Goal: Task Accomplishment & Management: Manage account settings

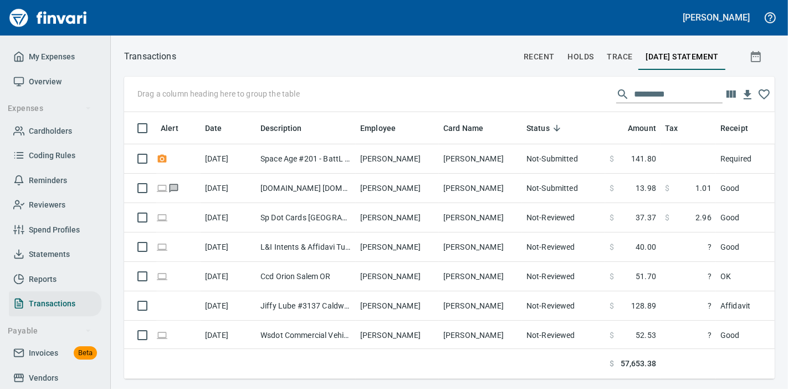
scroll to position [248, 632]
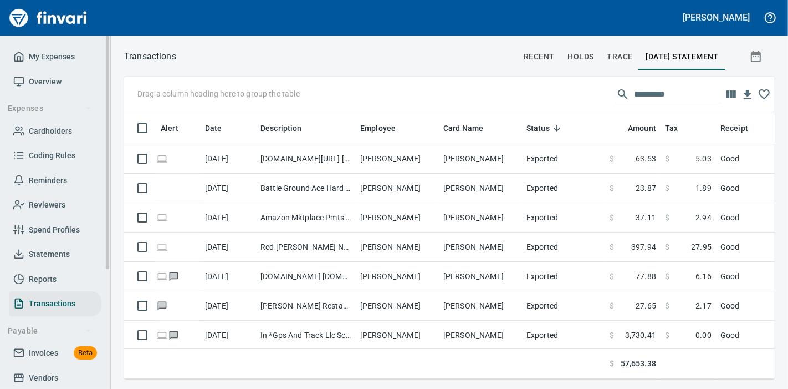
click at [33, 62] on span "My Expenses" at bounding box center [52, 57] width 46 height 14
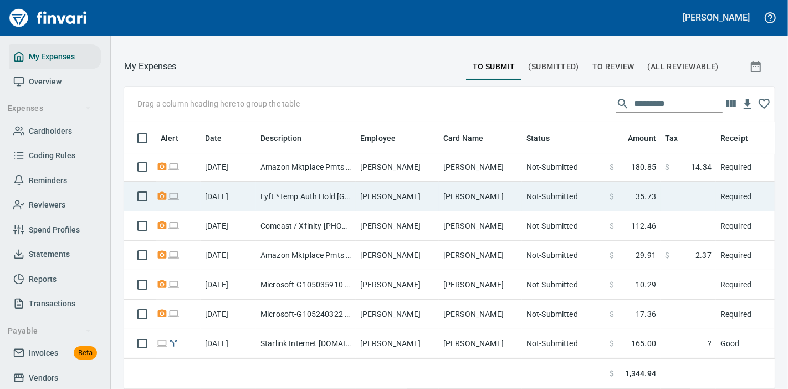
scroll to position [155, 0]
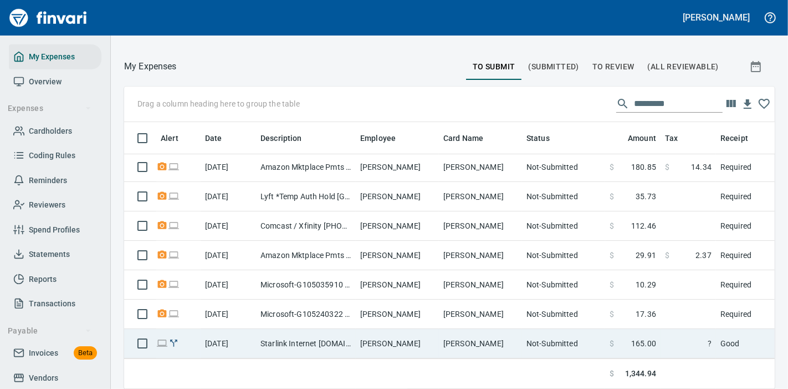
click at [401, 333] on td "[PERSON_NAME]" at bounding box center [397, 343] width 83 height 29
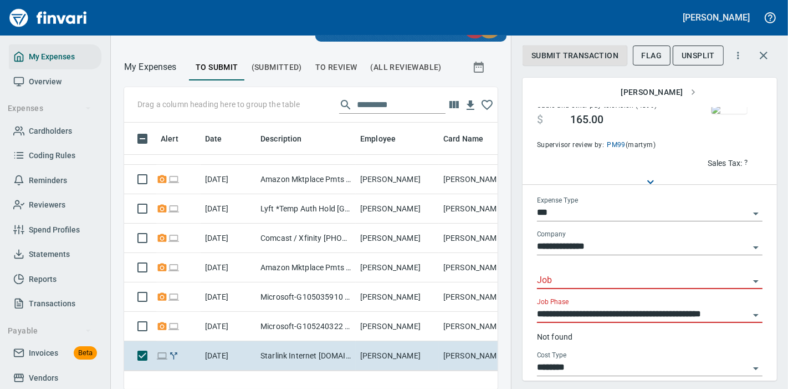
scroll to position [109, 0]
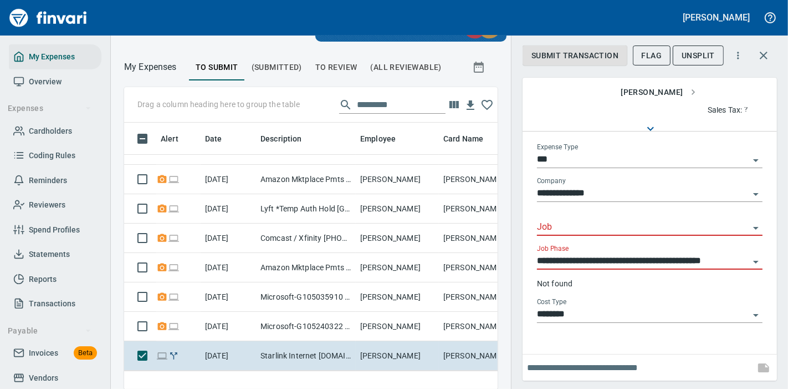
click at [614, 228] on input "Job" at bounding box center [643, 228] width 212 height 16
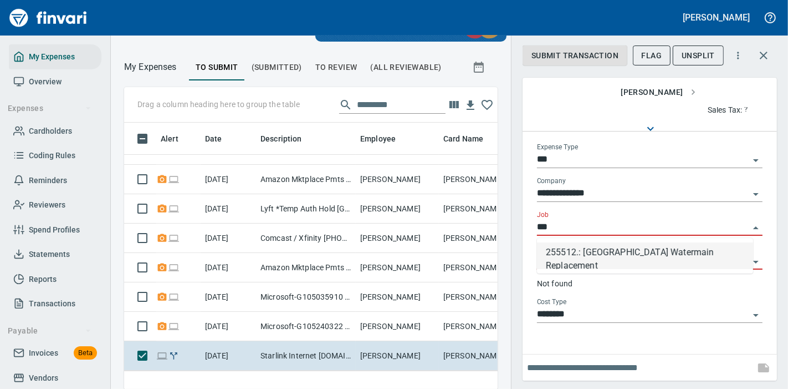
scroll to position [248, 345]
click at [610, 250] on li "255512.: 122nd Avenue Watermain Replacement" at bounding box center [645, 255] width 216 height 27
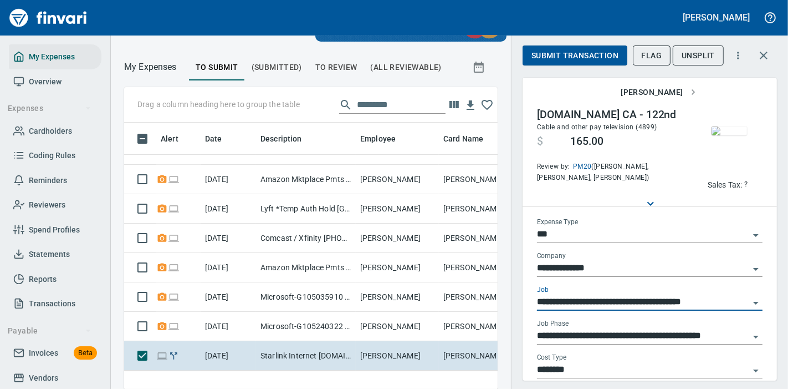
scroll to position [0, 0]
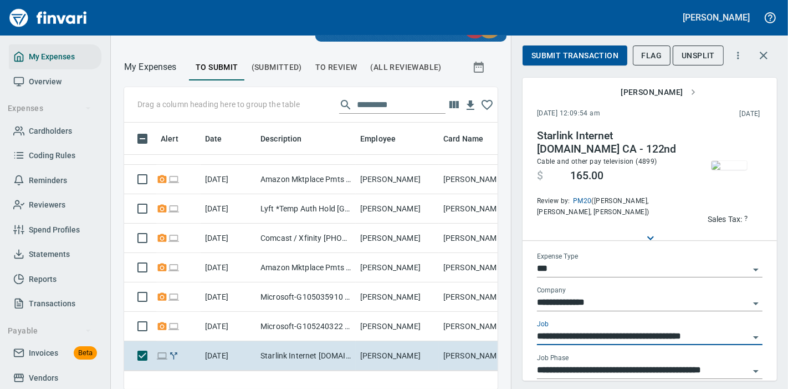
type input "**********"
click at [568, 60] on span "Submit Transaction" at bounding box center [575, 56] width 87 height 14
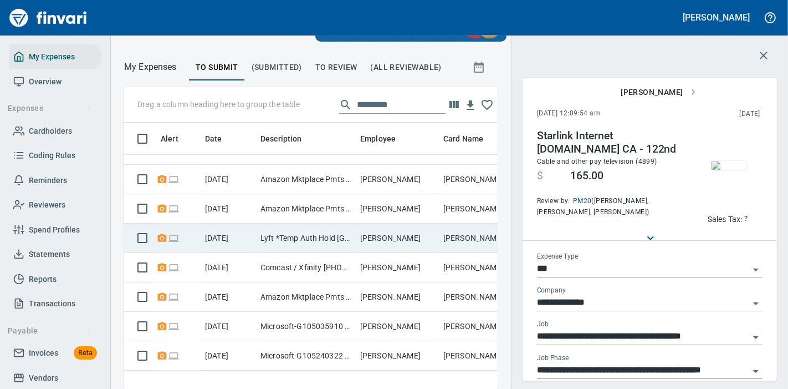
scroll to position [114, 0]
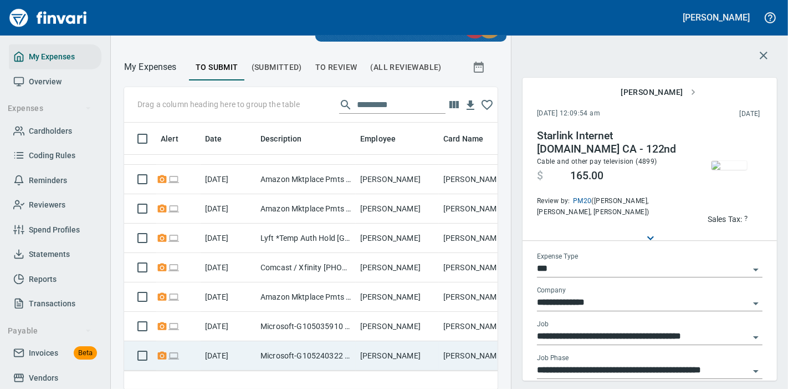
click at [418, 344] on td "[PERSON_NAME]" at bounding box center [397, 355] width 83 height 29
type input "**"
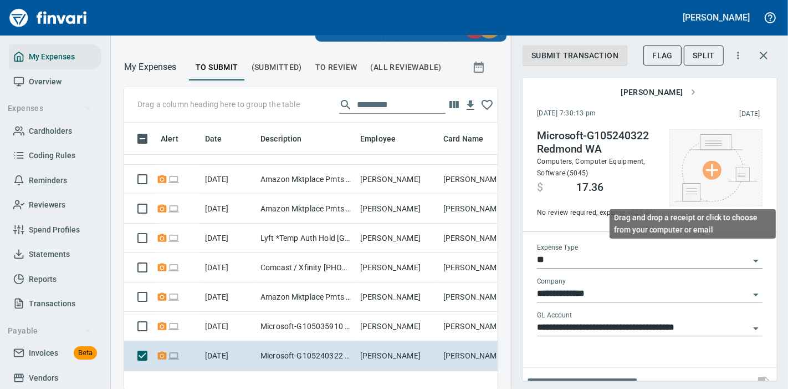
click at [714, 177] on img at bounding box center [716, 167] width 83 height 67
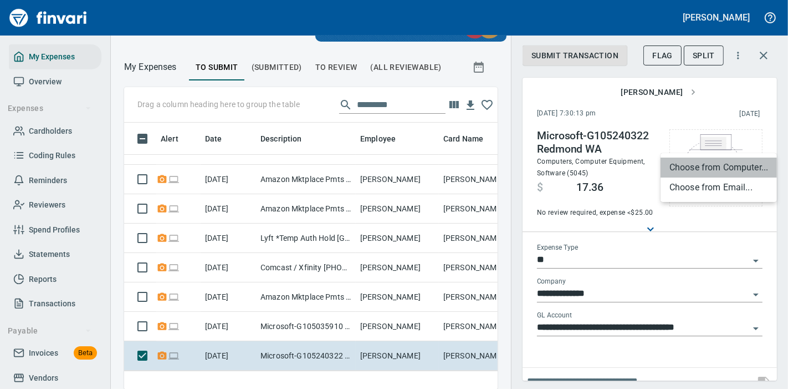
click at [707, 166] on li "Choose from Computer..." at bounding box center [719, 167] width 116 height 20
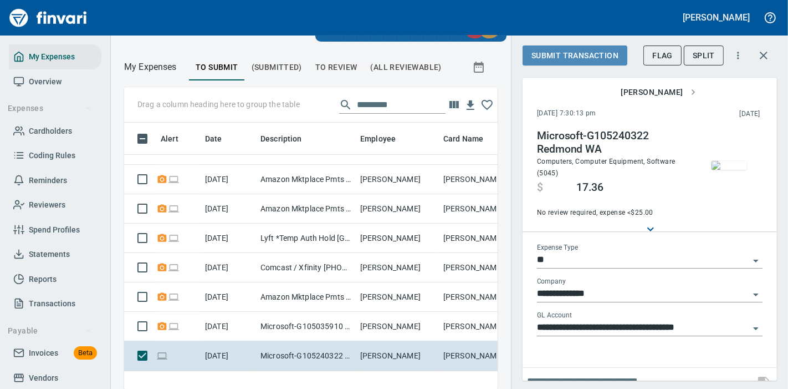
click at [600, 64] on button "Submit Transaction" at bounding box center [575, 55] width 105 height 21
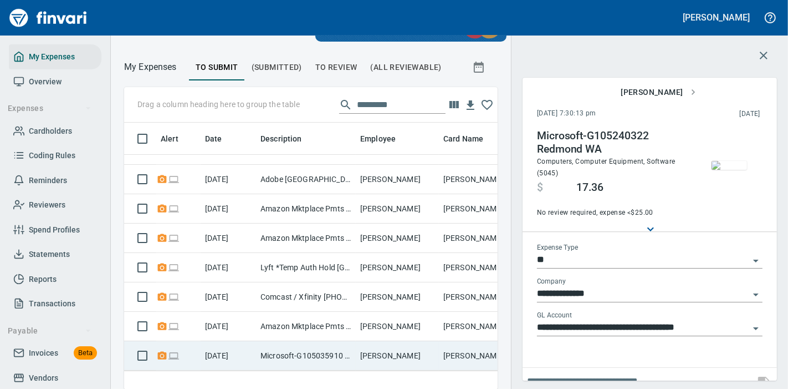
click at [407, 343] on td "[PERSON_NAME]" at bounding box center [397, 355] width 83 height 29
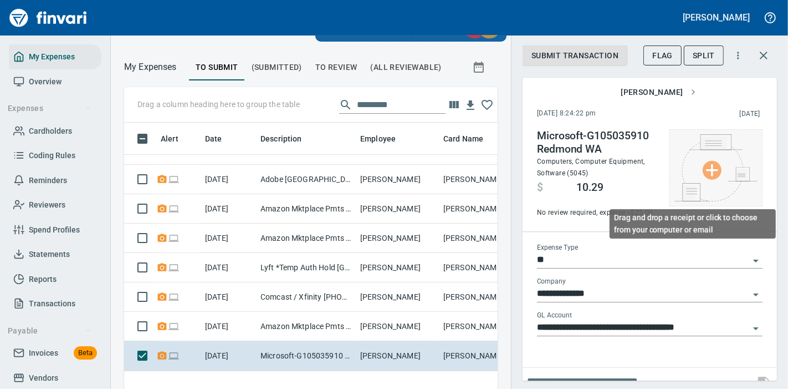
click at [685, 170] on img at bounding box center [716, 167] width 83 height 67
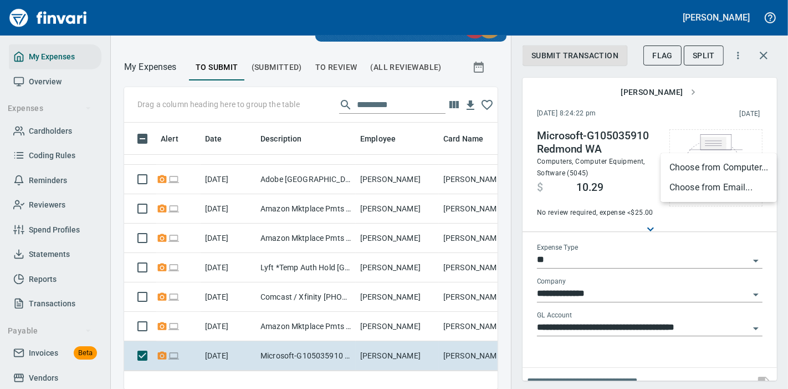
click at [705, 168] on li "Choose from Computer..." at bounding box center [719, 167] width 116 height 20
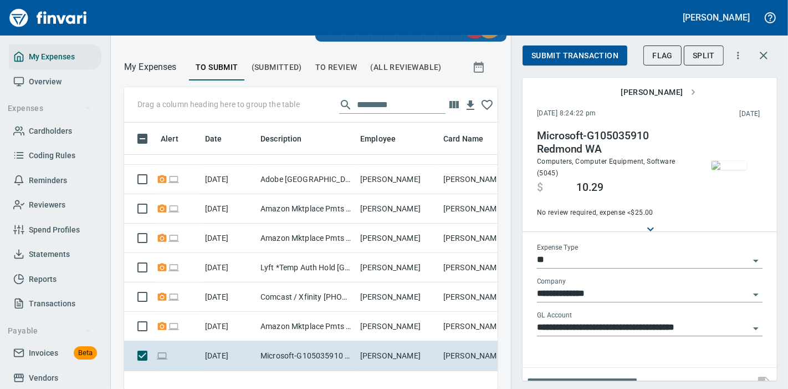
click at [712, 170] on img "button" at bounding box center [729, 165] width 35 height 9
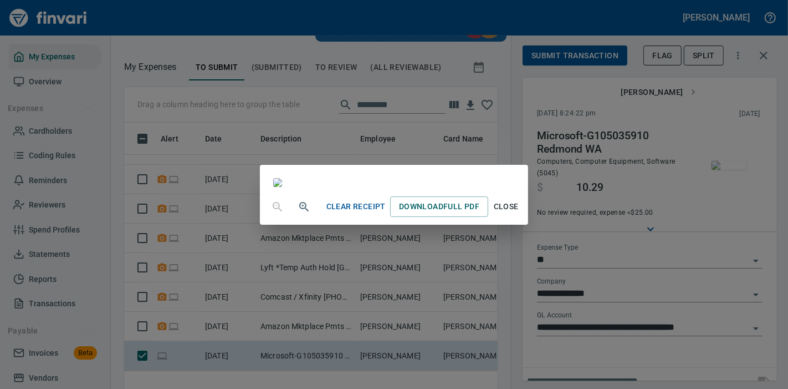
click at [686, 272] on div "Clear Receipt Download Full PDF Close" at bounding box center [394, 194] width 788 height 389
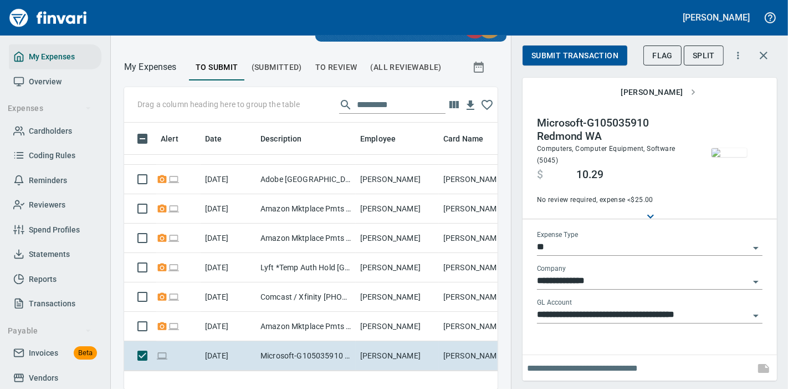
click at [592, 63] on button "Submit Transaction" at bounding box center [575, 55] width 105 height 21
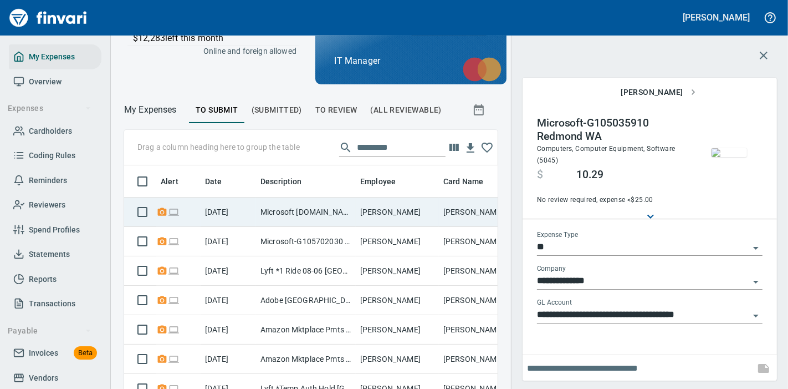
scroll to position [48, 0]
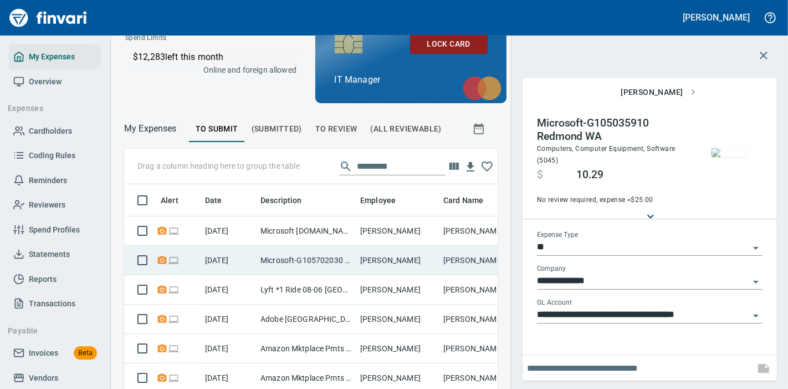
click at [363, 263] on td "[PERSON_NAME]" at bounding box center [397, 260] width 83 height 29
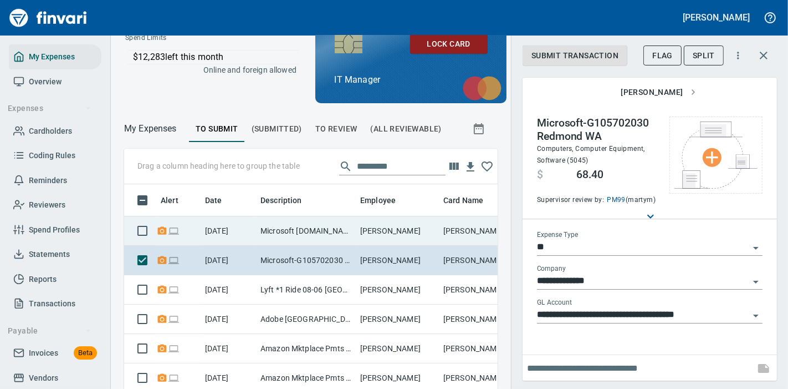
click at [356, 230] on td "[PERSON_NAME]" at bounding box center [397, 230] width 83 height 29
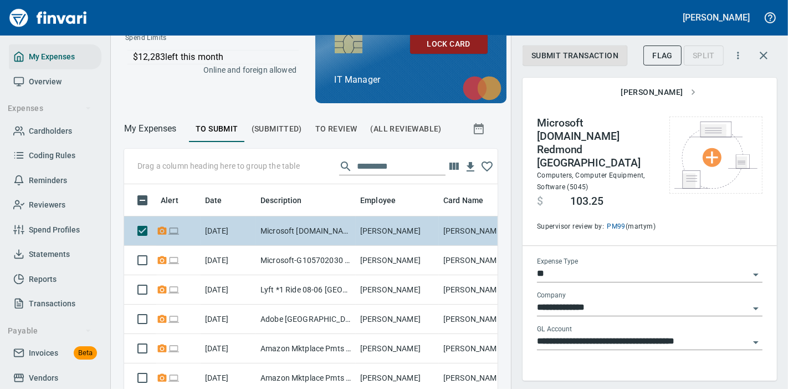
scroll to position [248, 345]
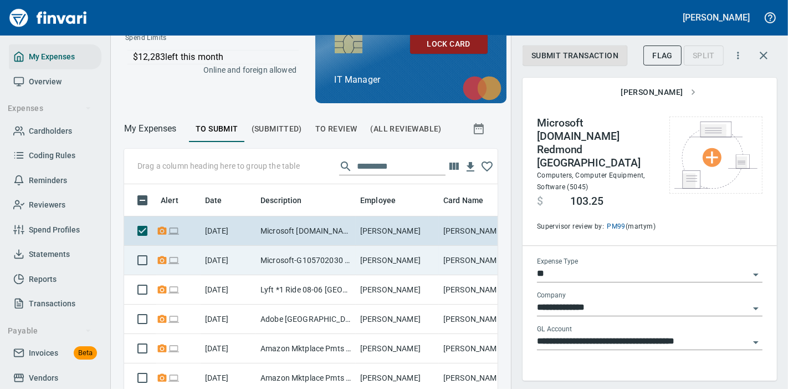
click at [426, 259] on td "[PERSON_NAME]" at bounding box center [397, 260] width 83 height 29
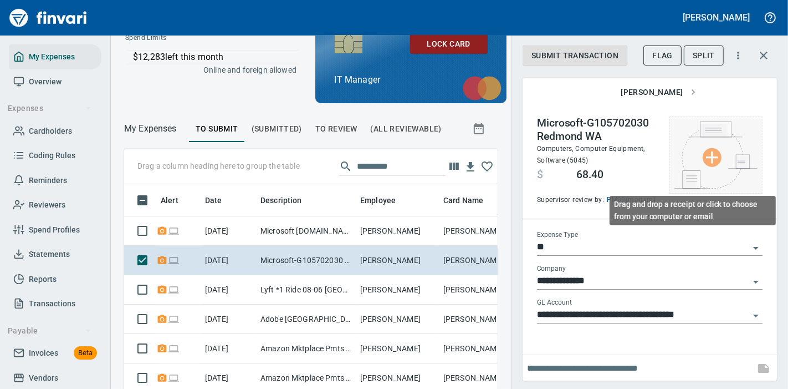
scroll to position [248, 345]
click at [684, 167] on img at bounding box center [716, 154] width 83 height 67
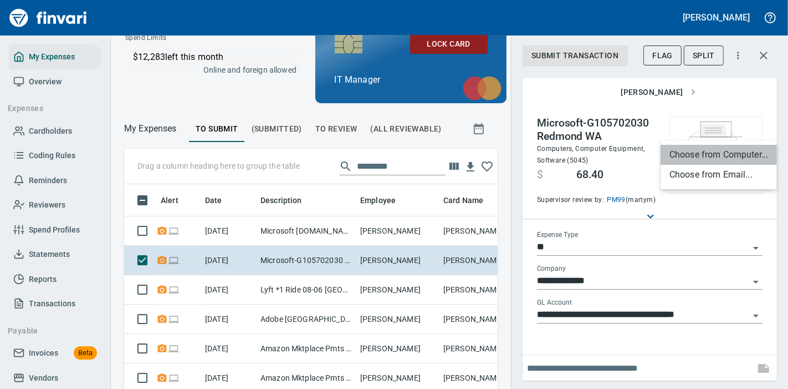
click at [708, 156] on li "Choose from Computer..." at bounding box center [719, 155] width 116 height 20
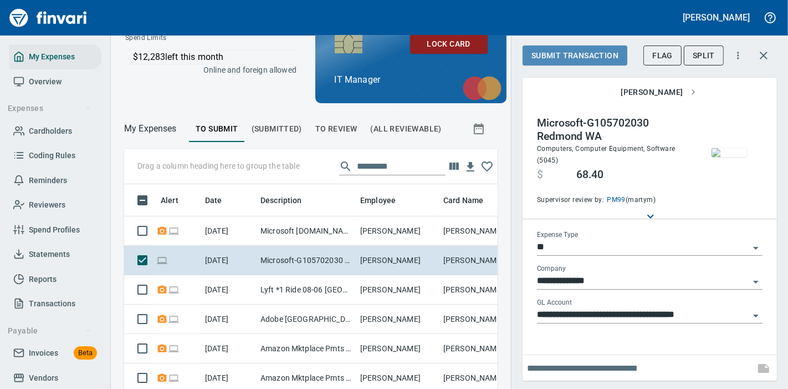
click at [611, 56] on span "Submit Transaction" at bounding box center [575, 56] width 87 height 14
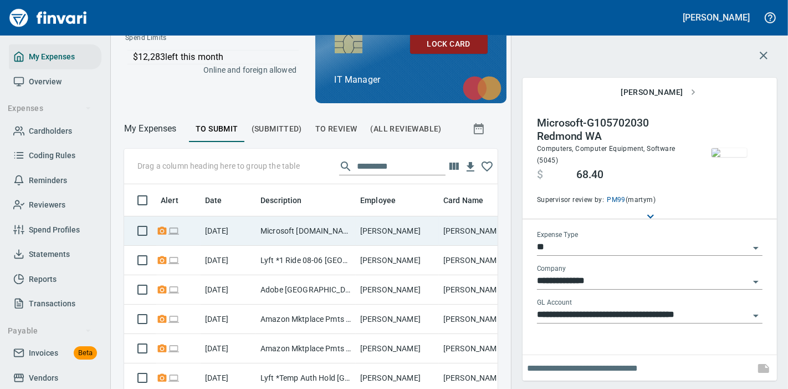
click at [416, 223] on td "[PERSON_NAME]" at bounding box center [397, 230] width 83 height 29
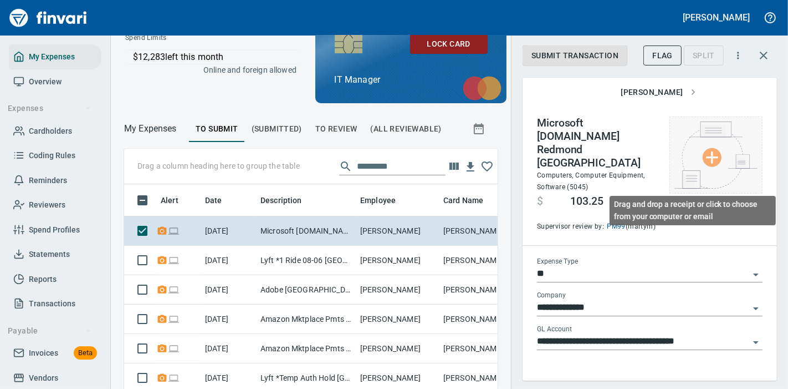
click at [705, 155] on img at bounding box center [716, 154] width 83 height 67
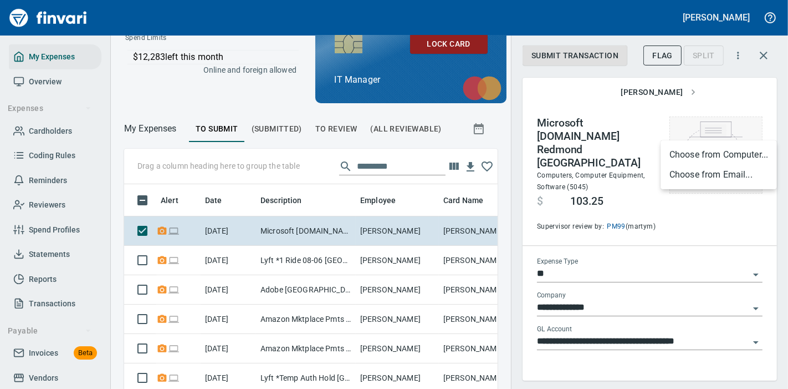
scroll to position [248, 345]
click at [709, 152] on li "Choose from Computer..." at bounding box center [719, 155] width 116 height 20
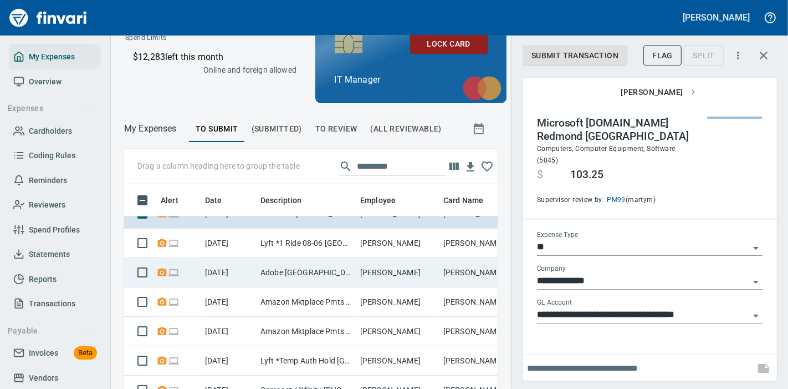
scroll to position [27, 0]
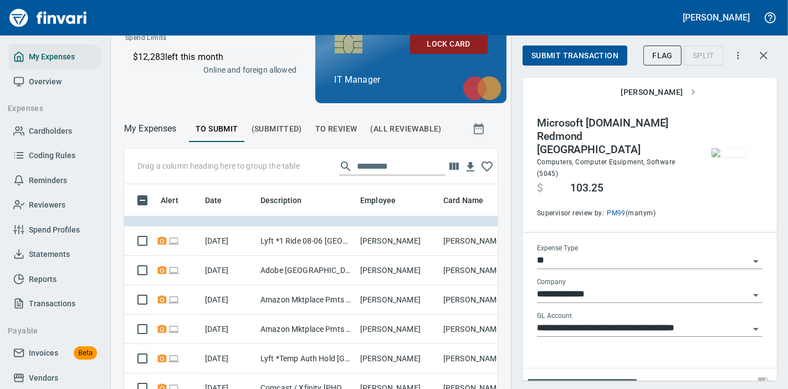
click at [568, 62] on button "Submit Transaction" at bounding box center [575, 55] width 105 height 21
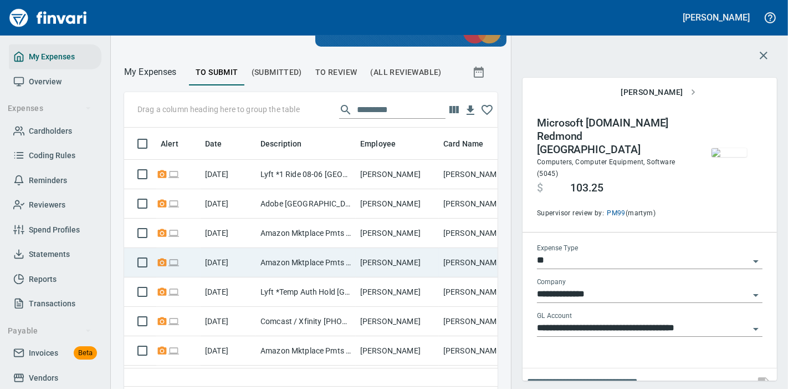
scroll to position [109, 0]
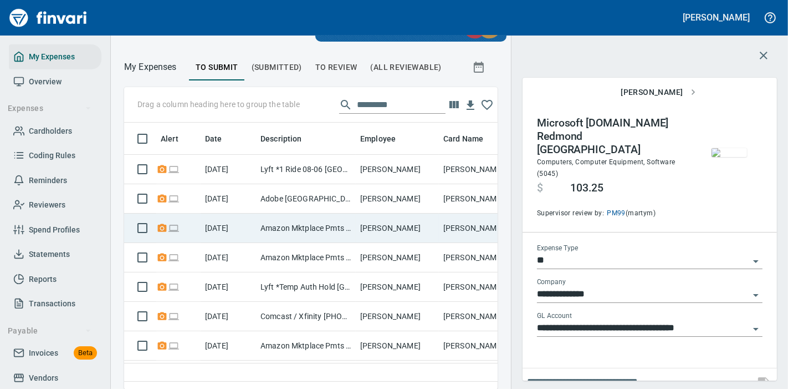
click at [356, 225] on td "[PERSON_NAME]" at bounding box center [397, 227] width 83 height 29
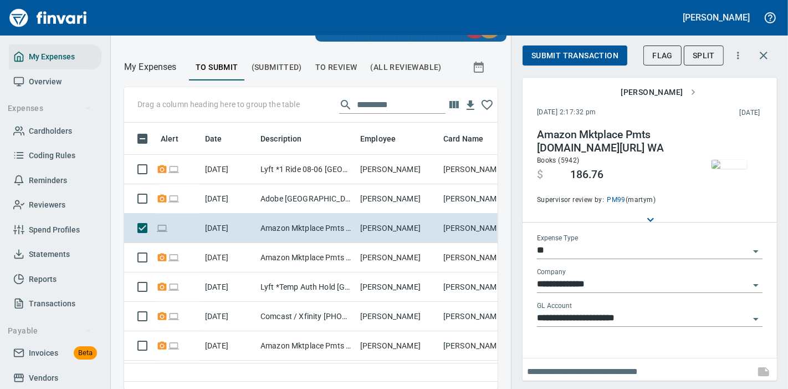
scroll to position [5, 0]
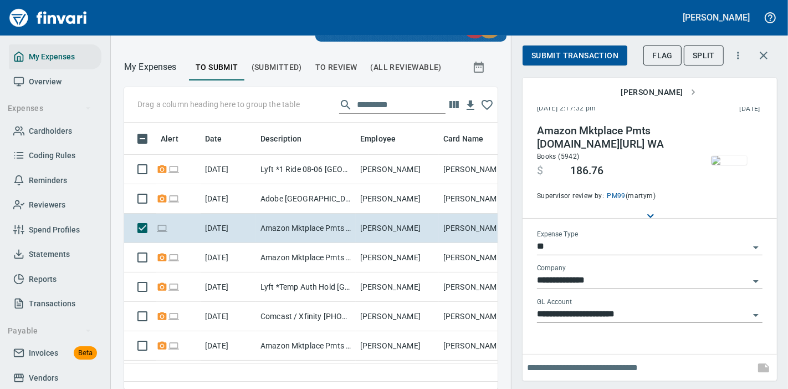
click at [576, 58] on span "Submit Transaction" at bounding box center [575, 56] width 87 height 14
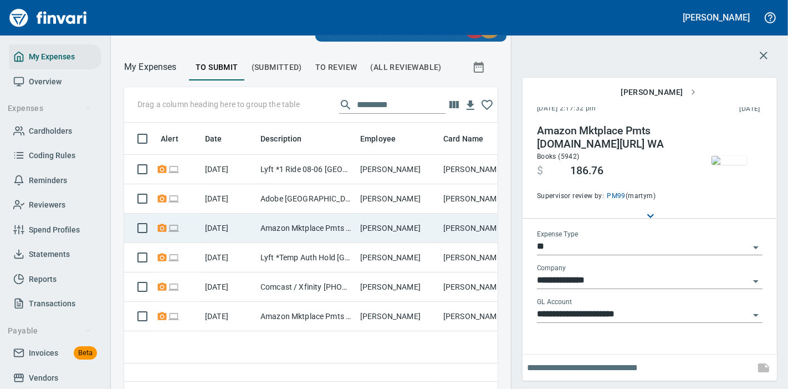
click at [383, 228] on td "[PERSON_NAME]" at bounding box center [397, 227] width 83 height 29
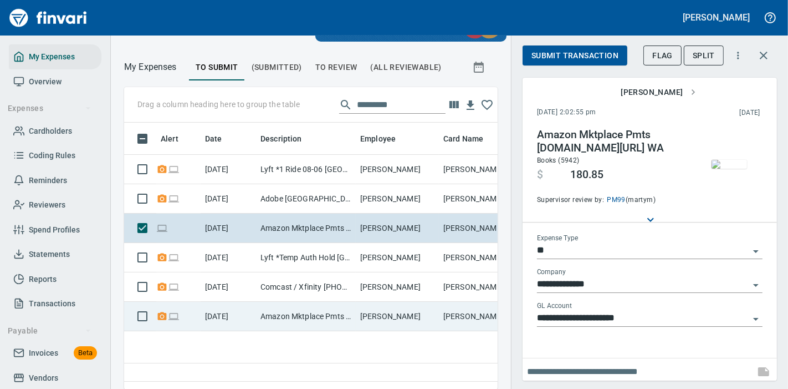
scroll to position [5, 0]
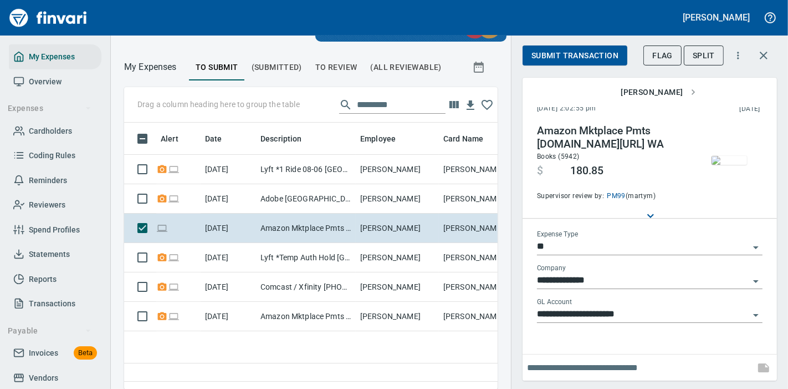
click at [716, 156] on img "button" at bounding box center [729, 160] width 35 height 9
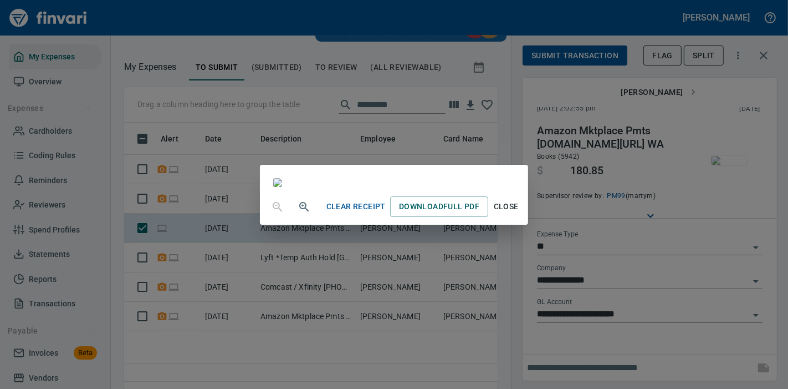
scroll to position [263, 0]
drag, startPoint x: 607, startPoint y: 349, endPoint x: 610, endPoint y: 323, distance: 26.9
click at [520, 213] on span "Close" at bounding box center [506, 207] width 27 height 14
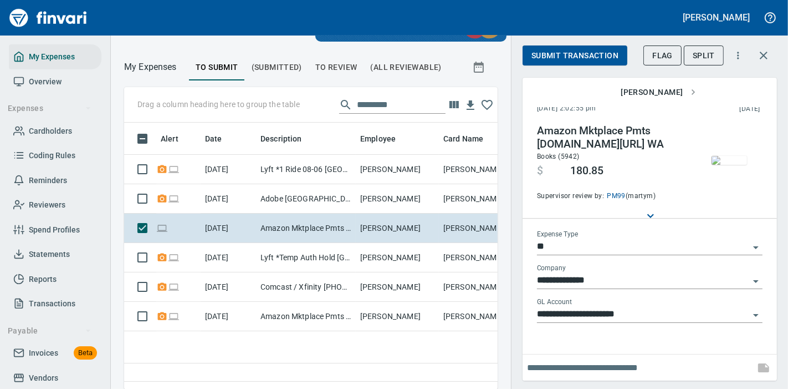
click at [590, 58] on span "Submit Transaction" at bounding box center [575, 56] width 87 height 14
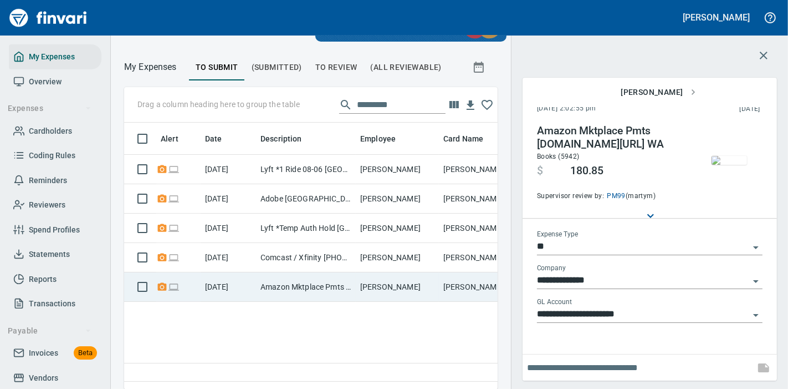
click at [418, 273] on td "[PERSON_NAME]" at bounding box center [397, 286] width 83 height 29
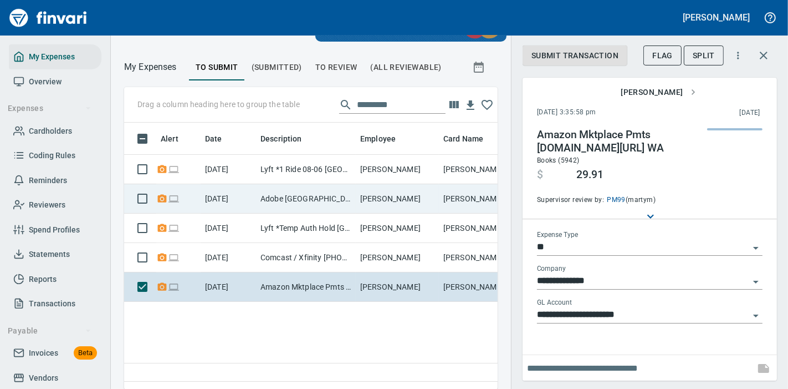
scroll to position [5, 0]
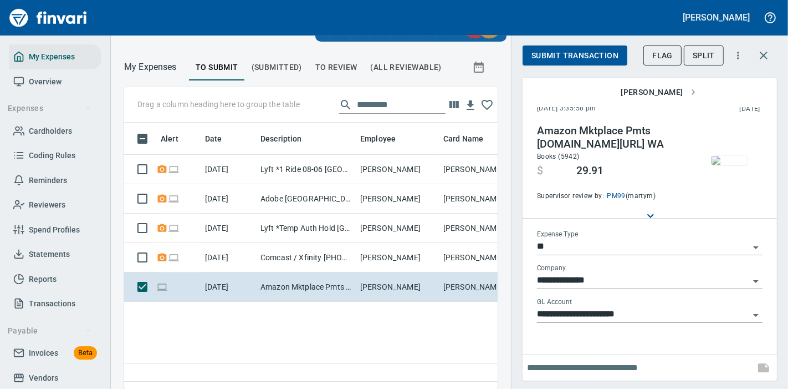
click at [736, 156] on img "button" at bounding box center [729, 160] width 35 height 9
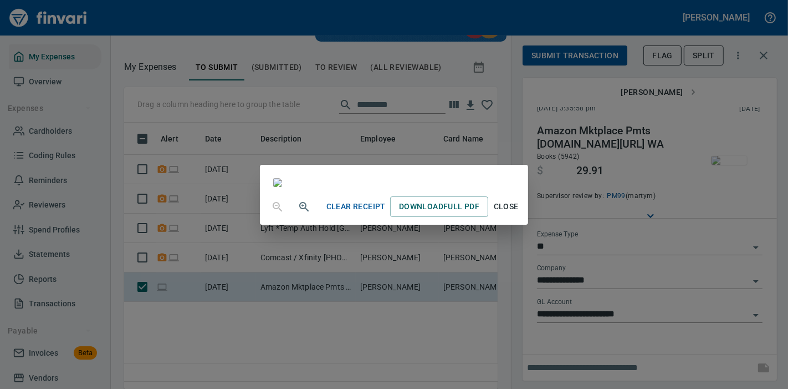
scroll to position [62, 0]
click at [524, 217] on button "Close" at bounding box center [505, 206] width 35 height 21
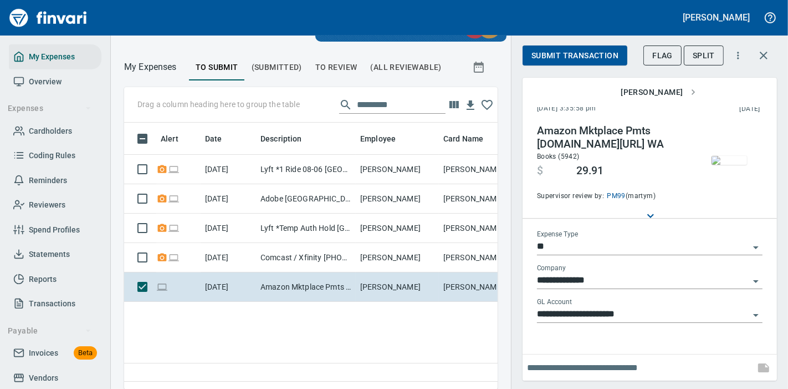
click at [600, 51] on span "Submit Transaction" at bounding box center [575, 56] width 87 height 14
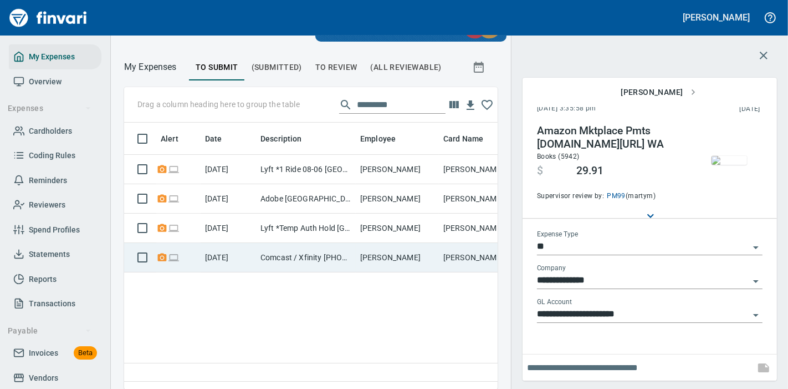
click at [383, 250] on td "[PERSON_NAME]" at bounding box center [397, 257] width 83 height 29
type input "**********"
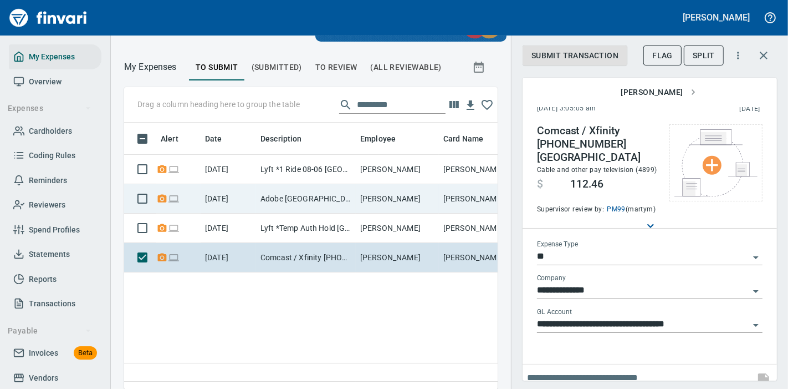
click at [367, 202] on td "[PERSON_NAME]" at bounding box center [397, 198] width 83 height 29
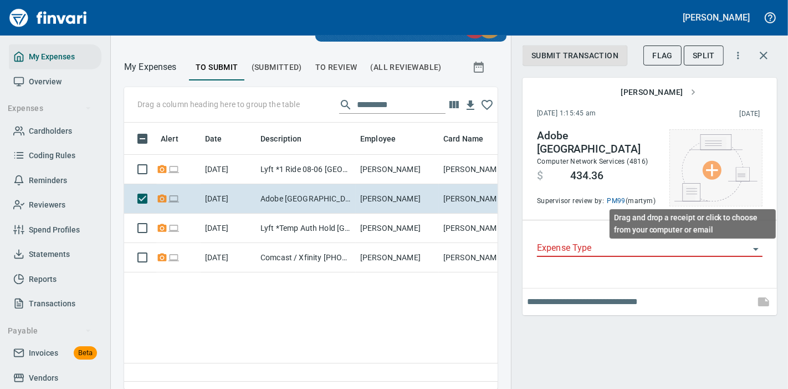
click at [692, 164] on img at bounding box center [716, 167] width 83 height 67
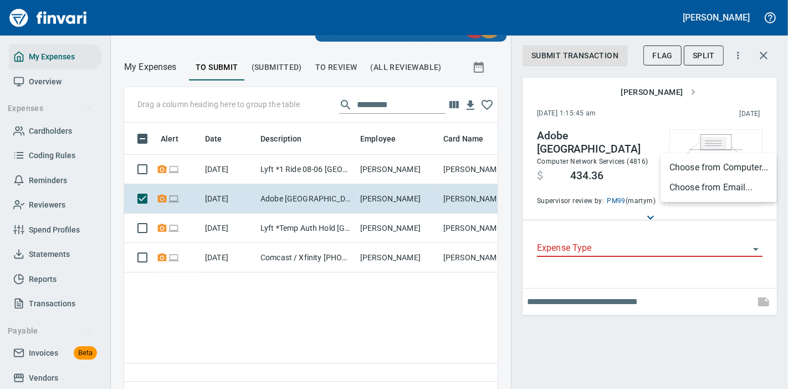
click at [711, 173] on li "Choose from Computer..." at bounding box center [719, 167] width 116 height 20
click at [608, 249] on input "Expense Type" at bounding box center [643, 249] width 212 height 16
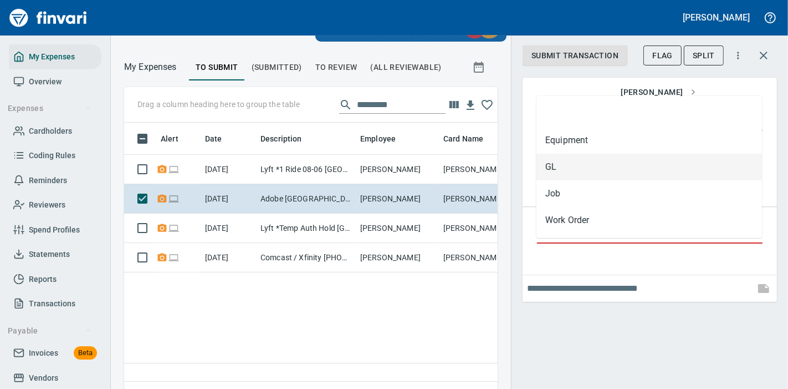
click at [594, 175] on li "GL" at bounding box center [650, 167] width 226 height 27
type input "**"
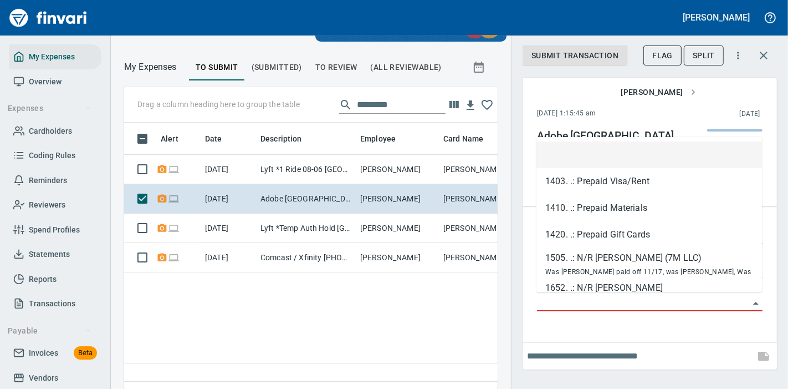
click at [605, 295] on input "GL Account" at bounding box center [643, 303] width 212 height 16
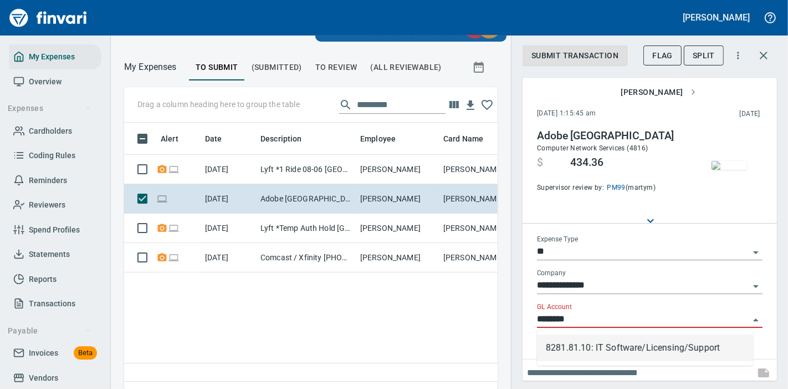
click at [628, 353] on li "8281.81.10: IT Software/Licensing/Support" at bounding box center [645, 347] width 216 height 27
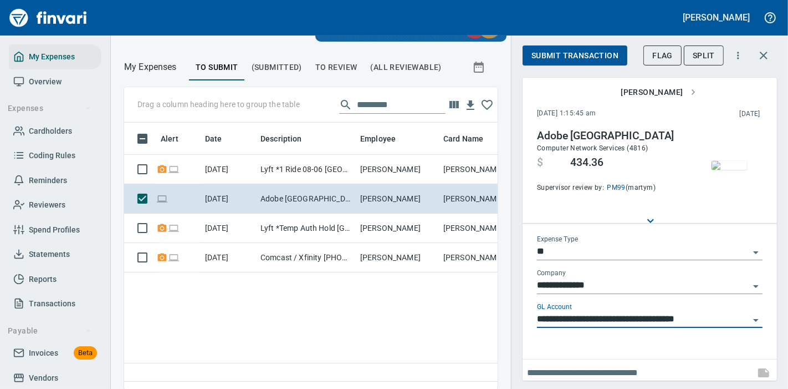
click at [724, 170] on img "button" at bounding box center [729, 165] width 35 height 9
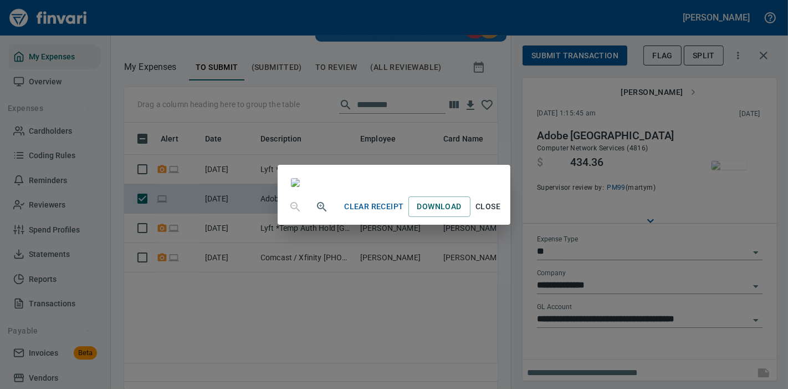
scroll to position [95, 0]
click at [502, 213] on span "Close" at bounding box center [488, 207] width 27 height 14
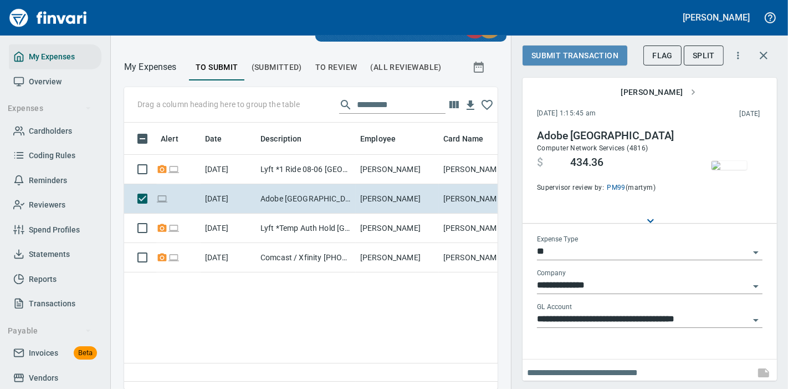
click at [582, 62] on button "Submit Transaction" at bounding box center [575, 55] width 105 height 21
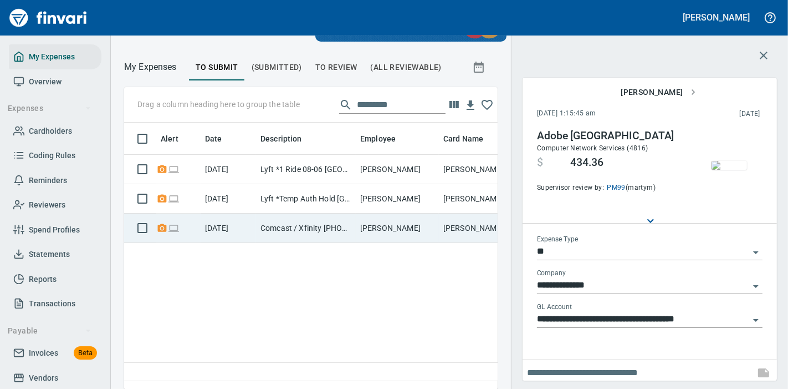
click at [380, 224] on td "[PERSON_NAME]" at bounding box center [397, 227] width 83 height 29
type input "**********"
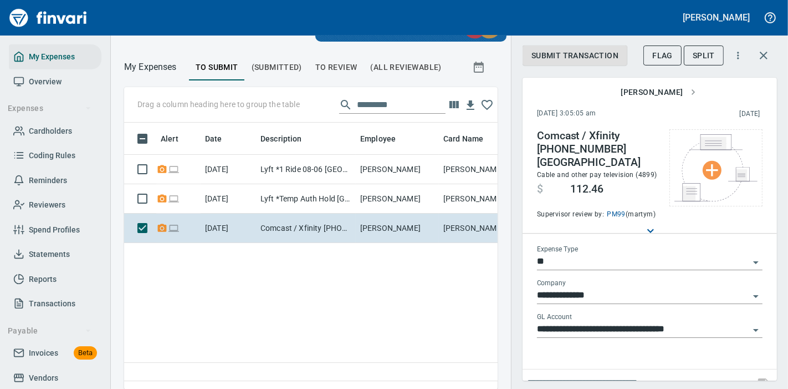
click at [283, 67] on span "(Submitted)" at bounding box center [277, 67] width 50 height 14
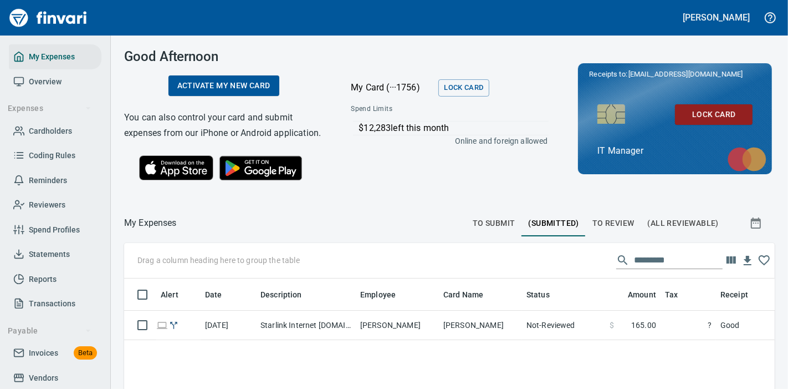
scroll to position [248, 622]
click at [622, 262] on div "Drag a column heading here to group the table" at bounding box center [449, 260] width 651 height 35
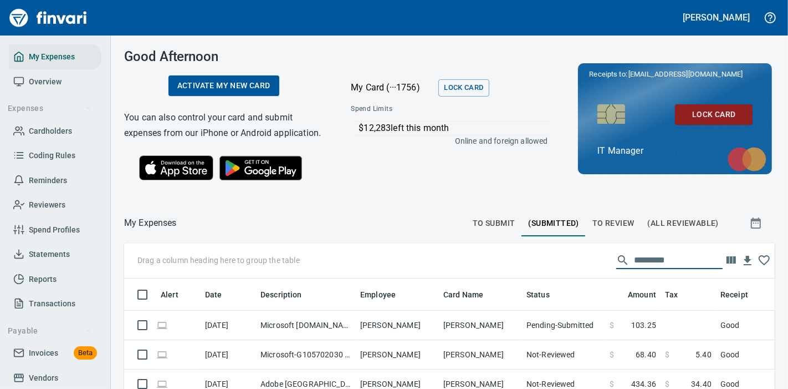
click at [638, 269] on input "text" at bounding box center [678, 260] width 89 height 18
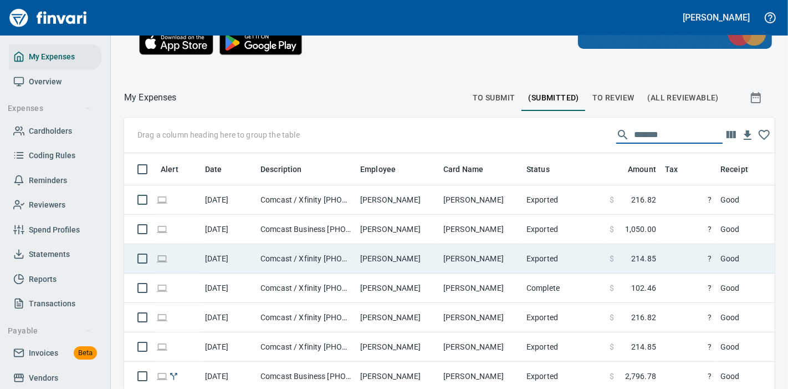
scroll to position [48, 0]
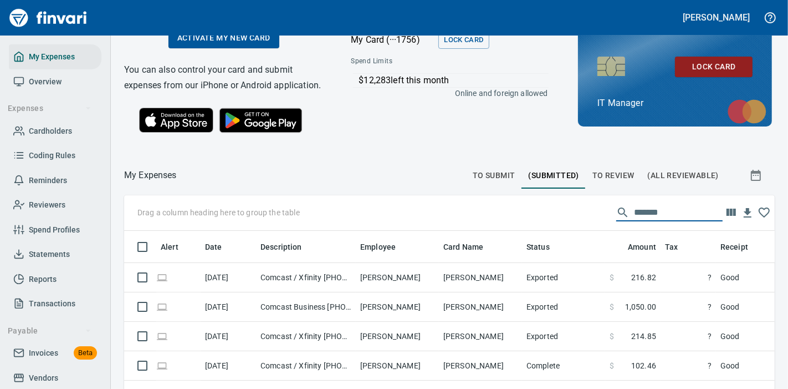
type input "*******"
click at [489, 182] on span "To Submit" at bounding box center [494, 176] width 43 height 14
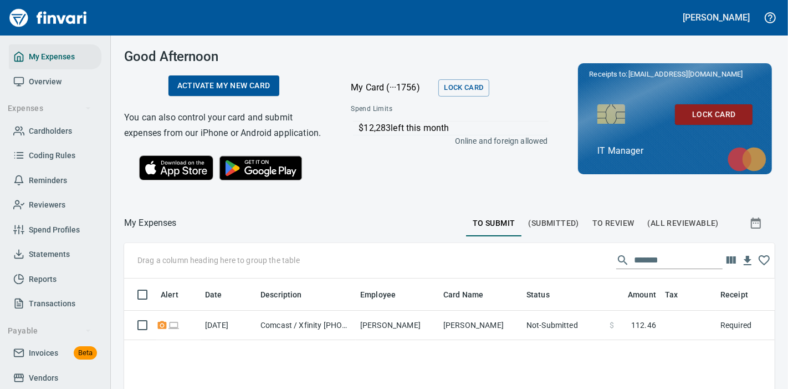
scroll to position [248, 632]
click at [561, 230] on span "(Submitted)" at bounding box center [554, 223] width 50 height 14
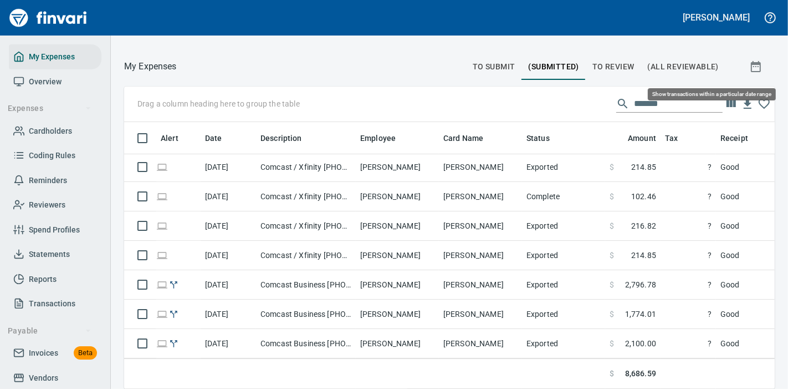
scroll to position [248, 622]
click at [751, 65] on icon "button" at bounding box center [756, 66] width 10 height 11
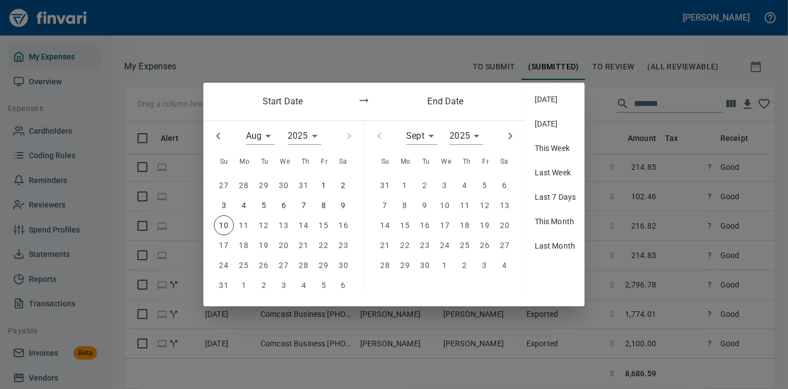
click at [218, 132] on icon "button" at bounding box center [218, 135] width 13 height 13
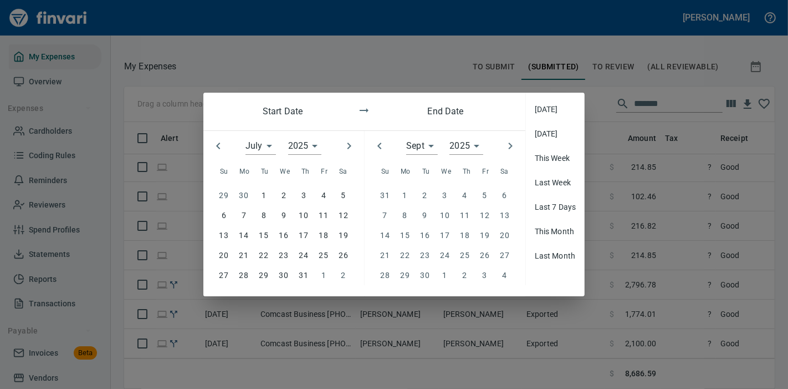
click at [218, 132] on div at bounding box center [218, 146] width 30 height 30
click at [220, 147] on icon "button" at bounding box center [218, 145] width 4 height 7
type input "*"
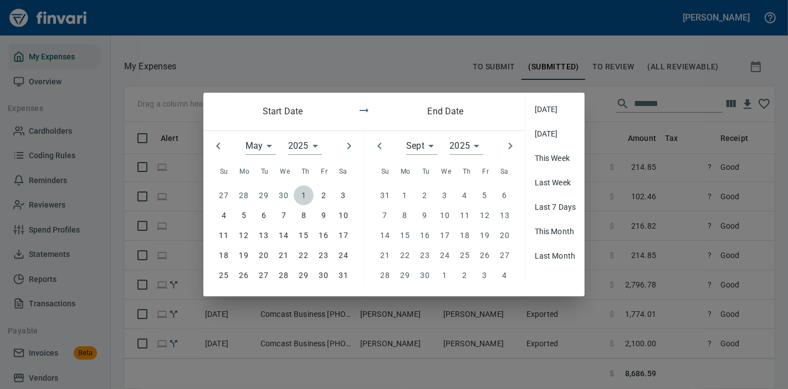
click at [302, 192] on p "1" at bounding box center [304, 195] width 4 height 12
click at [384, 151] on icon "button" at bounding box center [379, 145] width 13 height 13
type input "*"
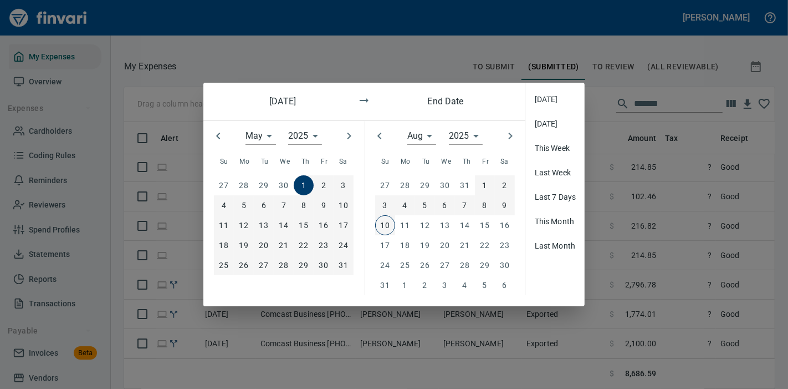
click at [383, 225] on p "10" at bounding box center [385, 225] width 9 height 12
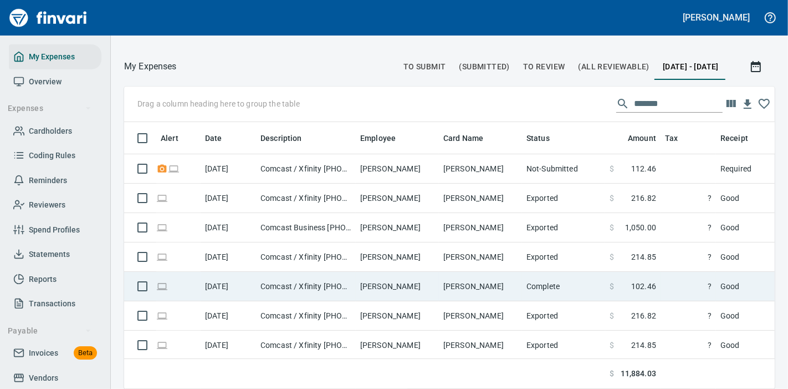
click at [600, 286] on td "Complete" at bounding box center [563, 286] width 83 height 29
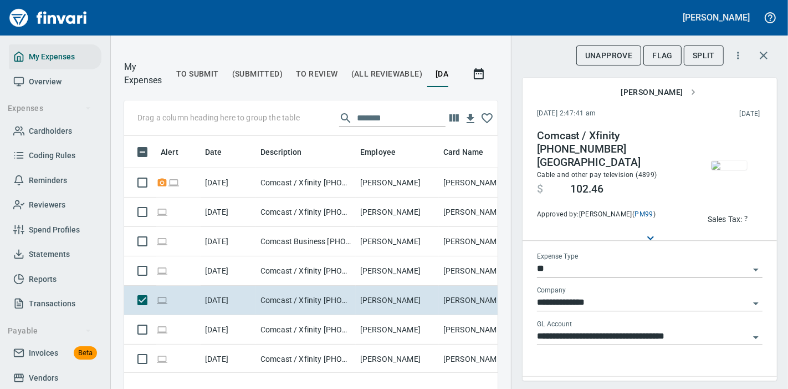
scroll to position [248, 345]
click at [726, 170] on img "button" at bounding box center [729, 165] width 35 height 9
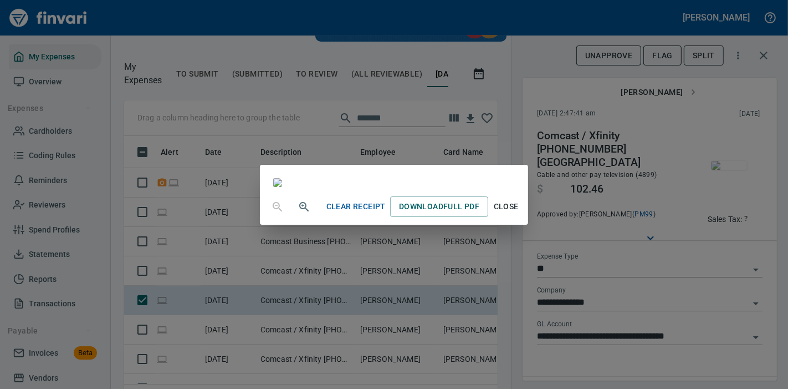
click at [520, 213] on span "Close" at bounding box center [506, 207] width 27 height 14
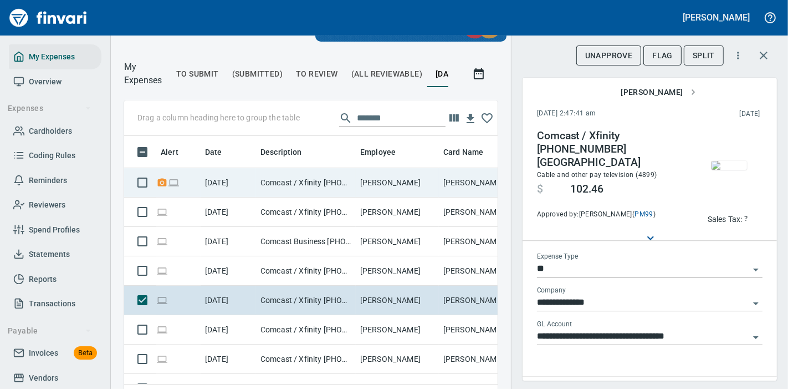
click at [361, 169] on td "[PERSON_NAME]" at bounding box center [397, 182] width 83 height 29
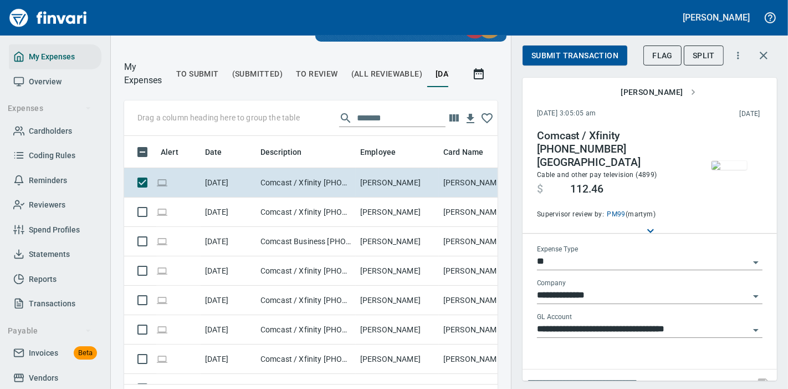
scroll to position [248, 345]
click at [584, 54] on span "Submit Transaction" at bounding box center [575, 56] width 87 height 14
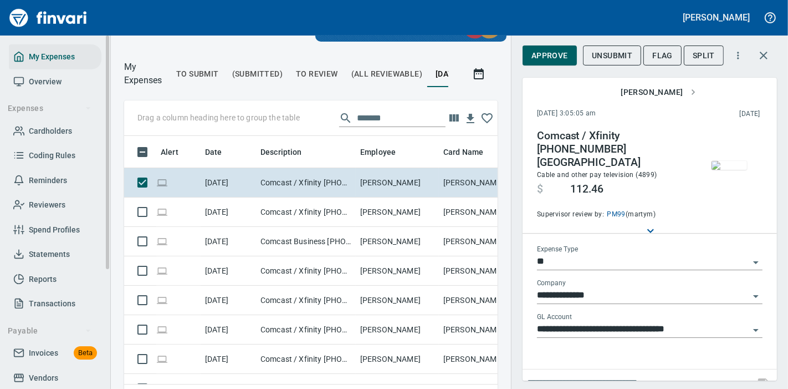
scroll to position [62, 0]
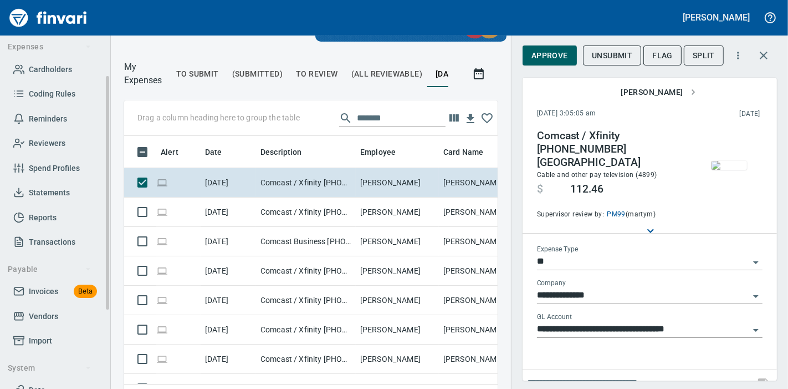
click at [55, 289] on span "Invoices" at bounding box center [43, 291] width 29 height 14
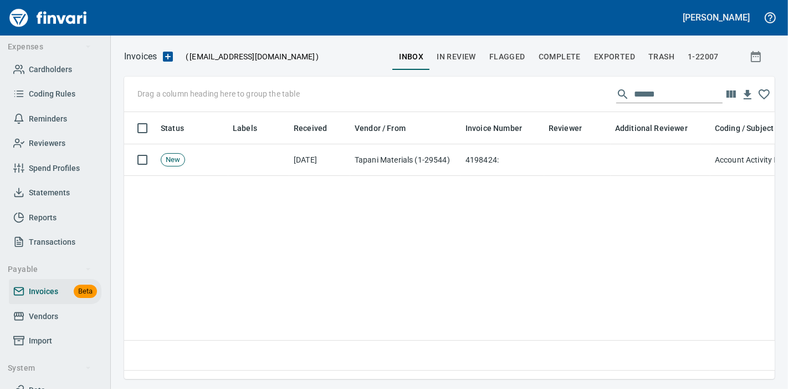
scroll to position [248, 641]
click at [44, 69] on span "Cardholders" at bounding box center [50, 70] width 43 height 14
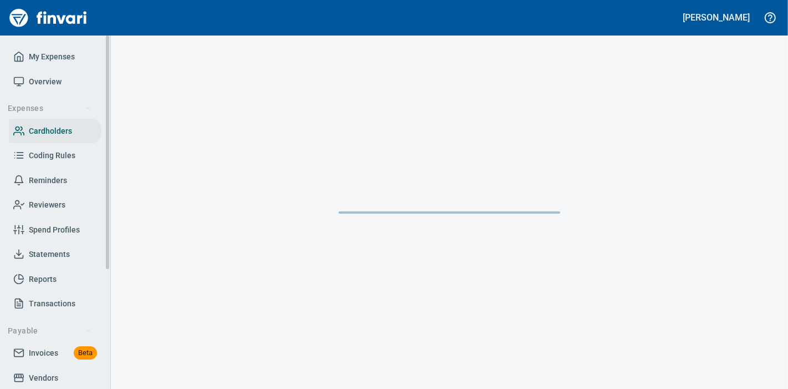
click at [59, 56] on span "My Expenses" at bounding box center [52, 57] width 46 height 14
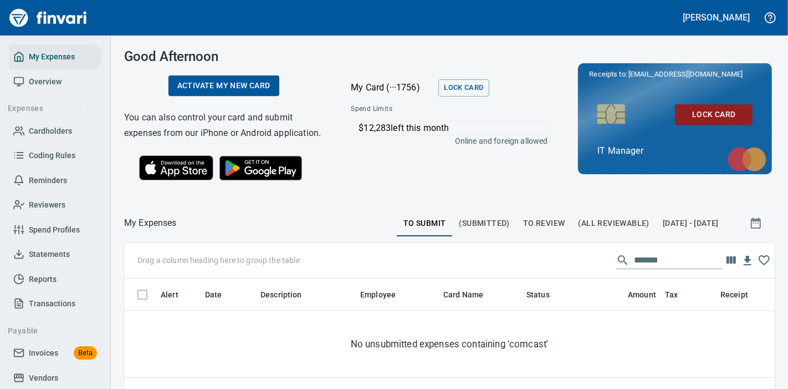
scroll to position [248, 632]
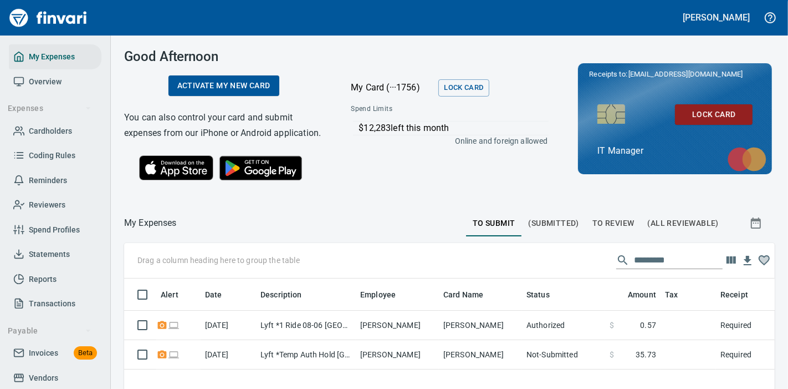
scroll to position [248, 632]
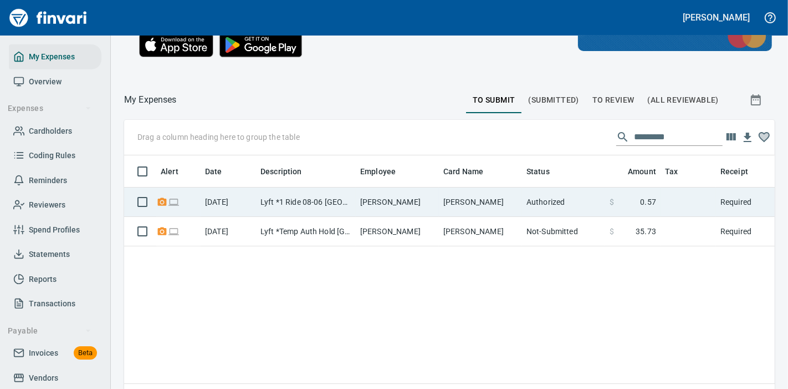
click at [482, 216] on td "[PERSON_NAME]" at bounding box center [480, 201] width 83 height 29
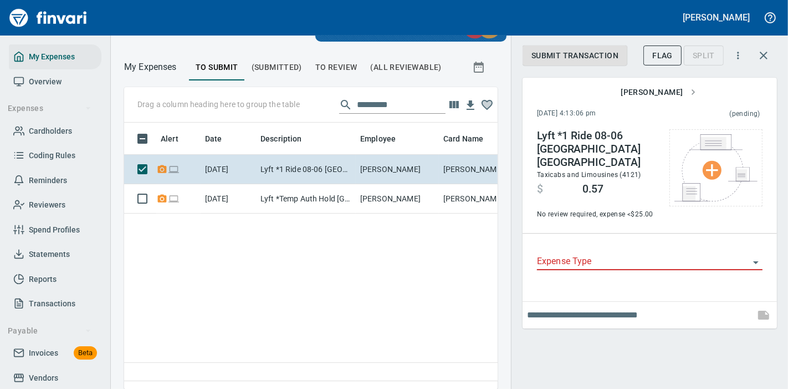
scroll to position [248, 355]
click at [737, 60] on icon "button" at bounding box center [738, 55] width 11 height 11
click at [412, 287] on div at bounding box center [394, 194] width 788 height 389
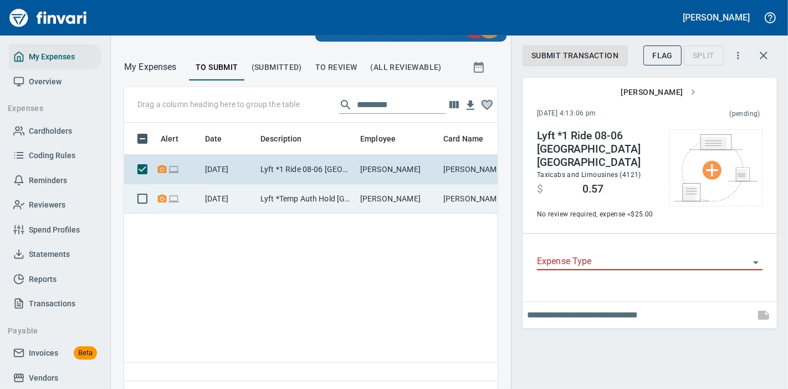
click at [385, 207] on td "[PERSON_NAME]" at bounding box center [397, 198] width 83 height 29
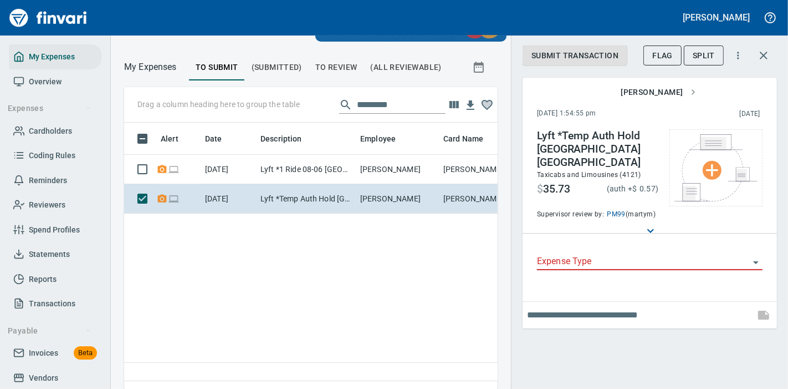
scroll to position [248, 355]
click at [742, 49] on button "button" at bounding box center [738, 55] width 24 height 24
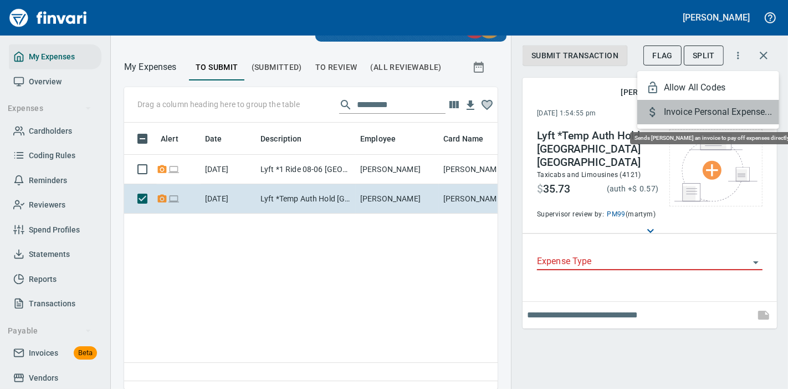
click at [709, 115] on span "Invoice Personal Expense..." at bounding box center [717, 111] width 106 height 13
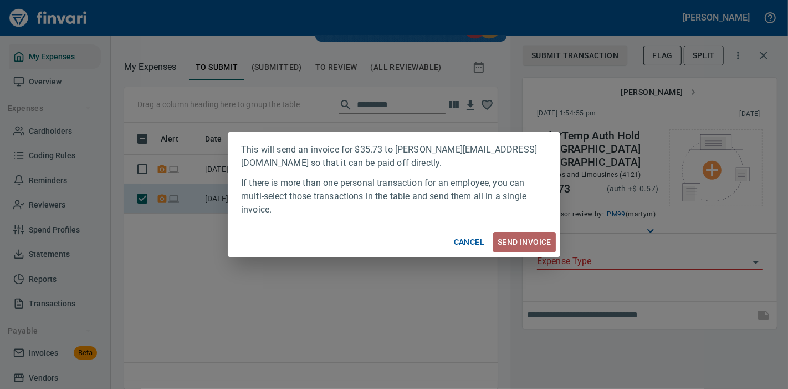
click at [517, 239] on span "Send Invoice" at bounding box center [525, 242] width 54 height 14
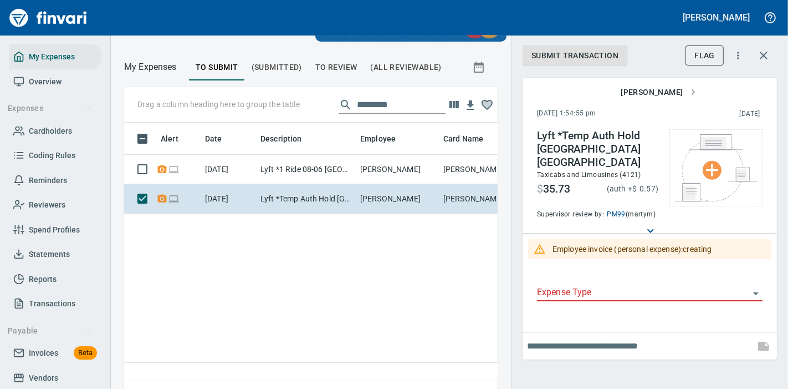
click at [611, 285] on input "Expense Type" at bounding box center [643, 293] width 212 height 16
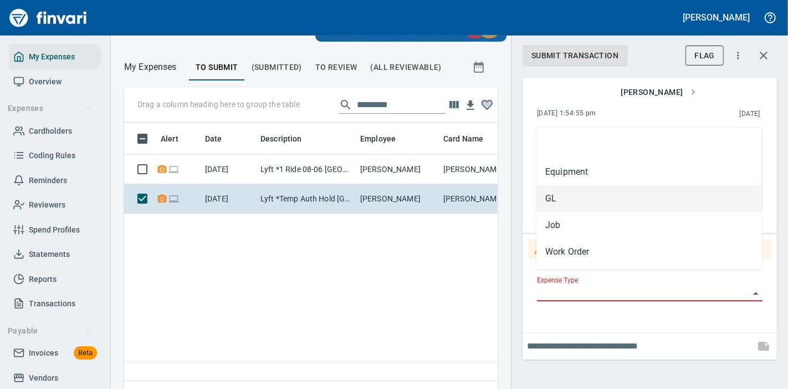
click at [589, 195] on li "GL" at bounding box center [650, 198] width 226 height 27
type input "**"
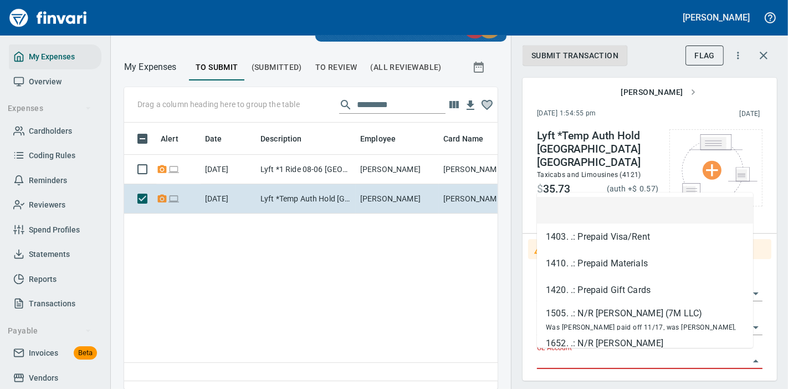
click at [599, 353] on input "GL Account" at bounding box center [643, 361] width 212 height 16
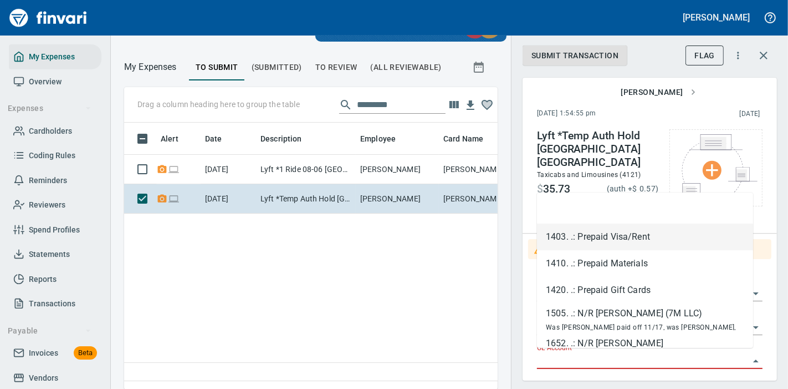
click at [615, 233] on li "1403. .: Prepaid Visa/Rent" at bounding box center [645, 236] width 216 height 27
type input "**********"
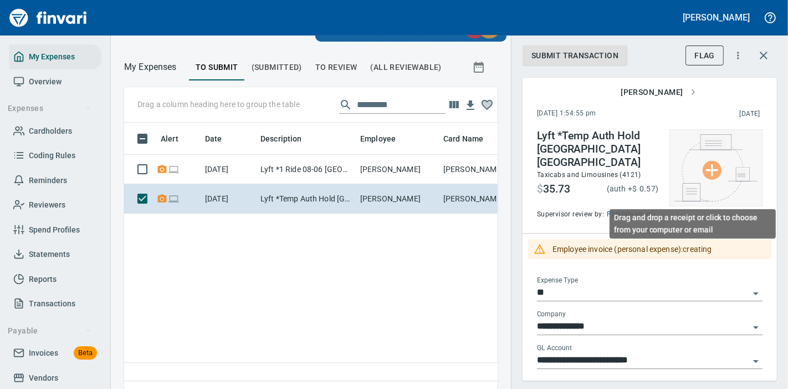
click at [705, 170] on img at bounding box center [716, 167] width 83 height 67
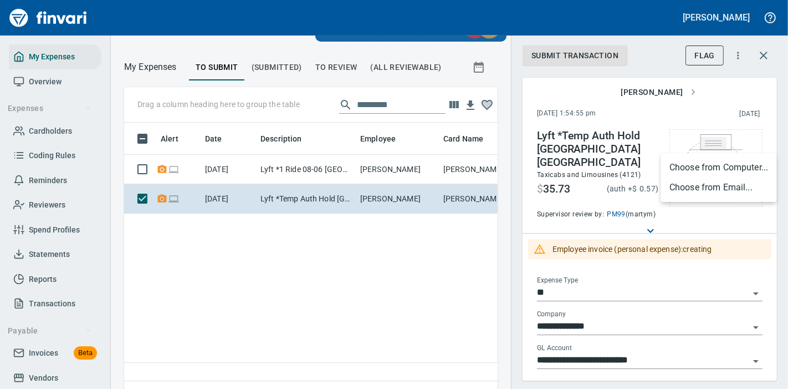
click at [683, 165] on li "Choose from Computer..." at bounding box center [719, 167] width 116 height 20
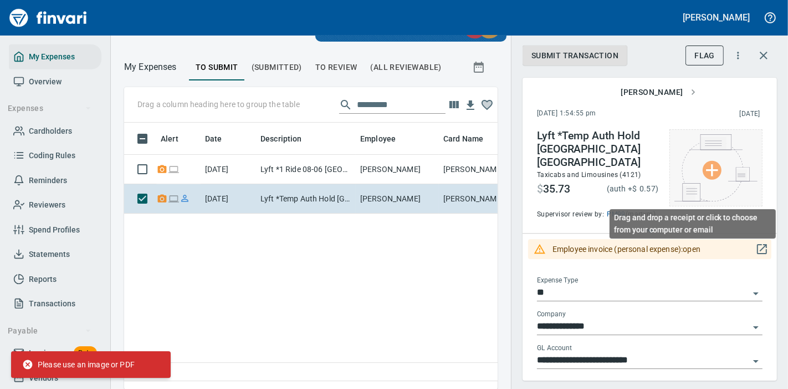
click at [697, 162] on img at bounding box center [716, 167] width 83 height 67
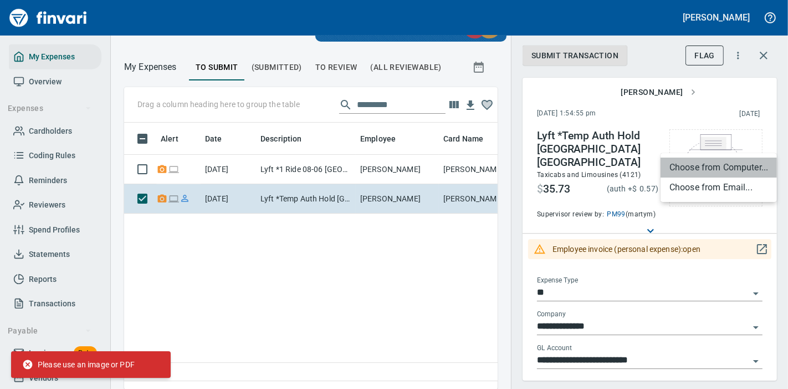
click at [695, 170] on li "Choose from Computer..." at bounding box center [719, 167] width 116 height 20
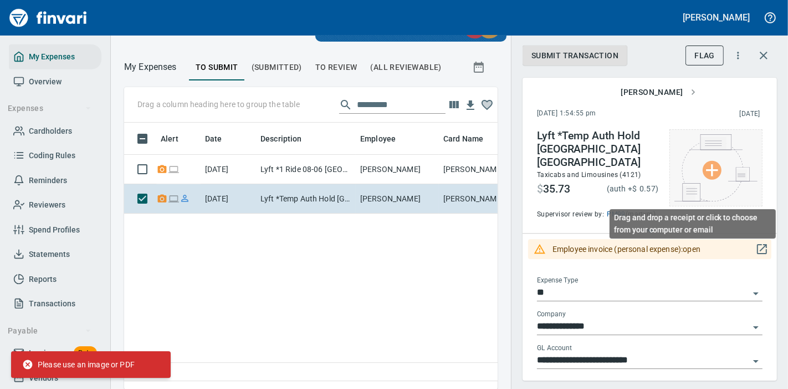
click at [721, 145] on img at bounding box center [716, 167] width 83 height 67
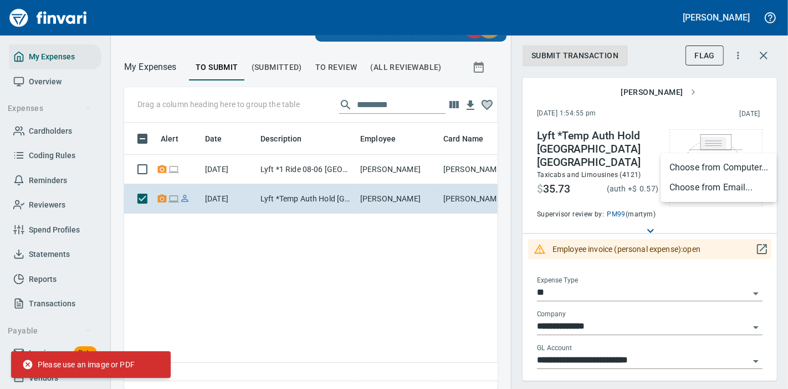
click at [707, 170] on li "Choose from Computer..." at bounding box center [719, 167] width 116 height 20
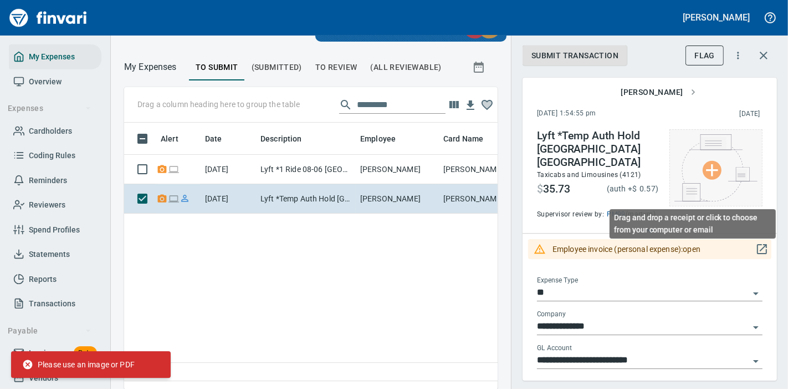
click at [721, 187] on img at bounding box center [716, 167] width 83 height 67
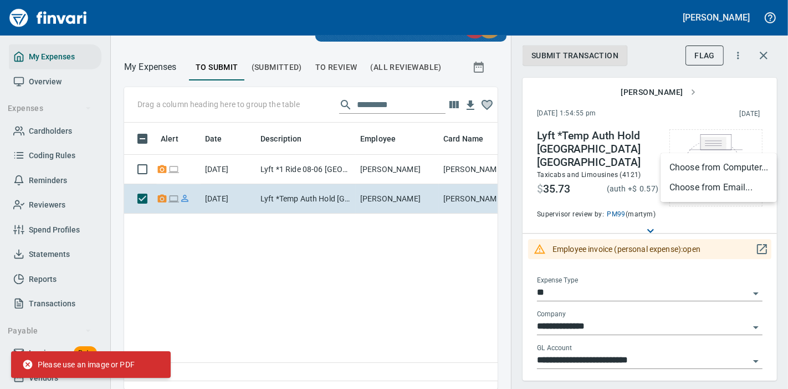
click at [724, 164] on li "Choose from Computer..." at bounding box center [719, 167] width 116 height 20
click at [324, 70] on span "To Review" at bounding box center [336, 67] width 42 height 14
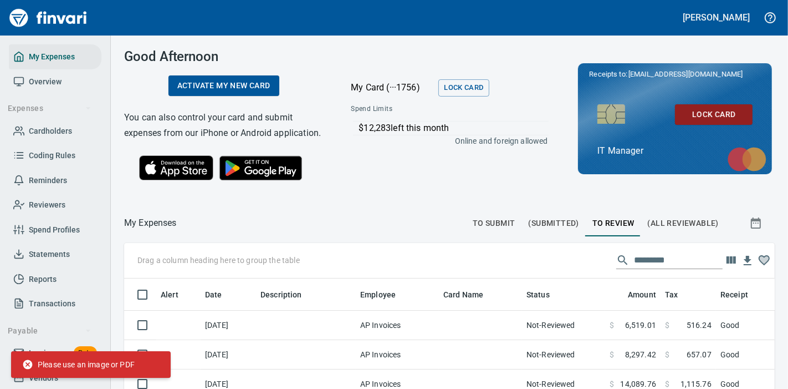
scroll to position [248, 632]
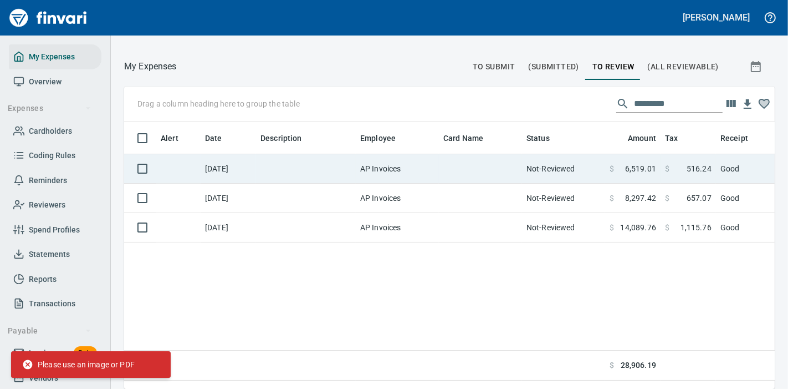
click at [456, 163] on td at bounding box center [480, 168] width 83 height 29
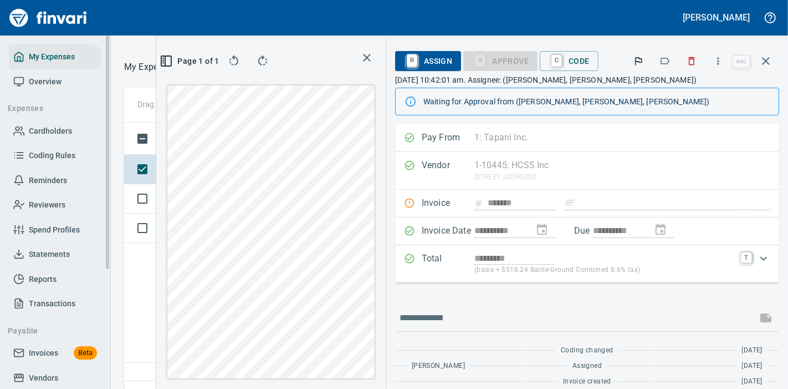
scroll to position [62, 0]
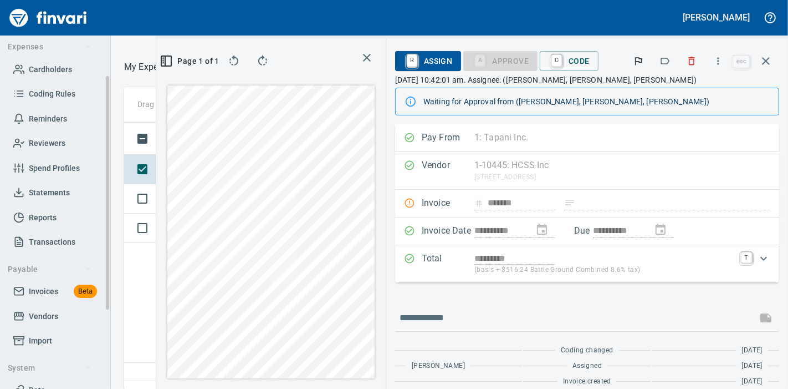
click at [55, 322] on span "Vendors" at bounding box center [43, 316] width 29 height 14
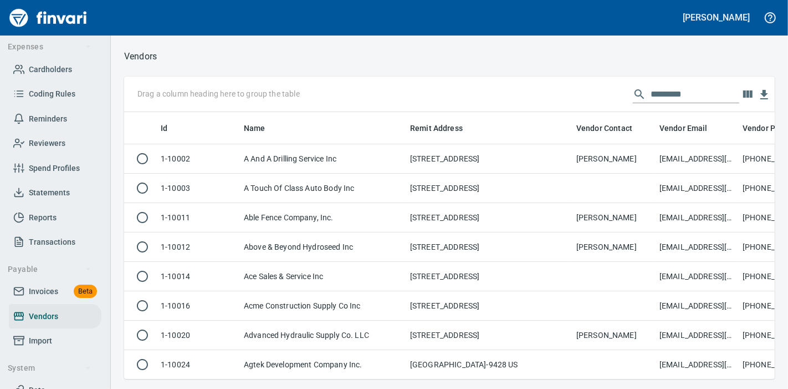
scroll to position [248, 632]
click at [656, 87] on input "text" at bounding box center [695, 94] width 89 height 18
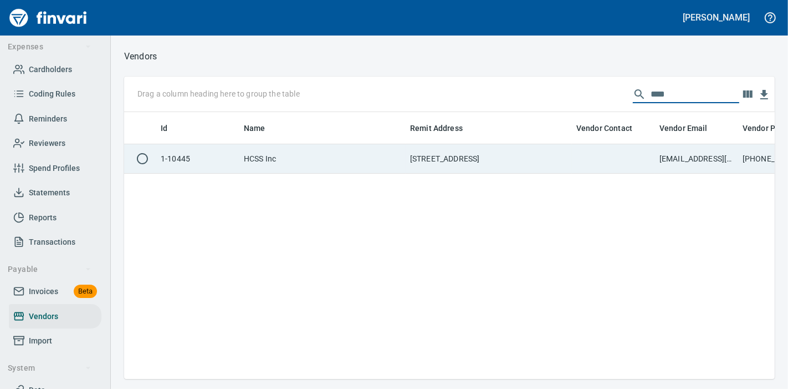
type input "****"
click at [470, 162] on td "13151 W. Airport Blvd., Sugar Land TX 77478" at bounding box center [489, 158] width 166 height 29
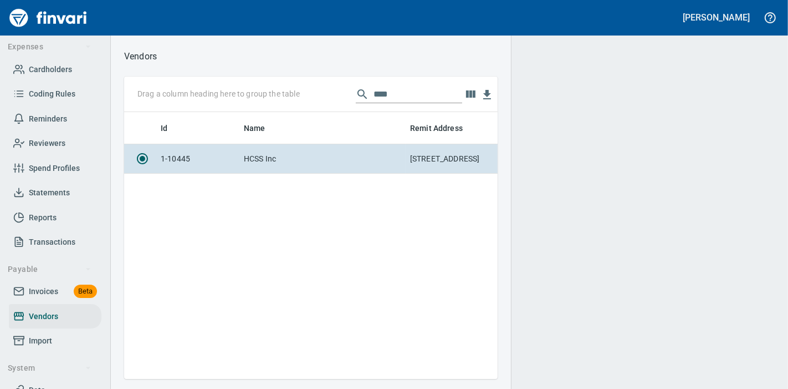
scroll to position [248, 364]
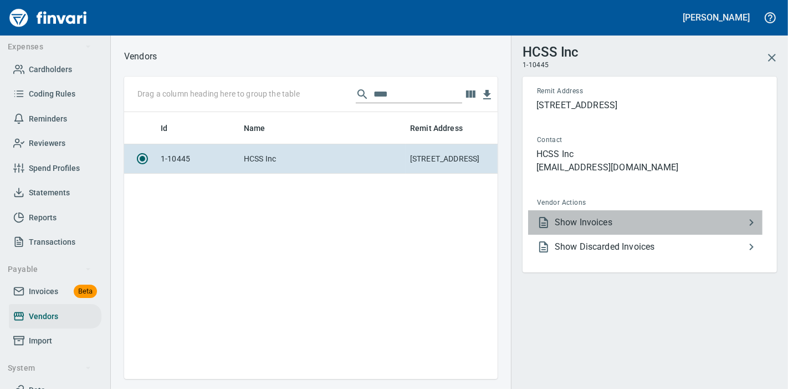
click at [574, 227] on span "Show Invoices" at bounding box center [650, 222] width 190 height 13
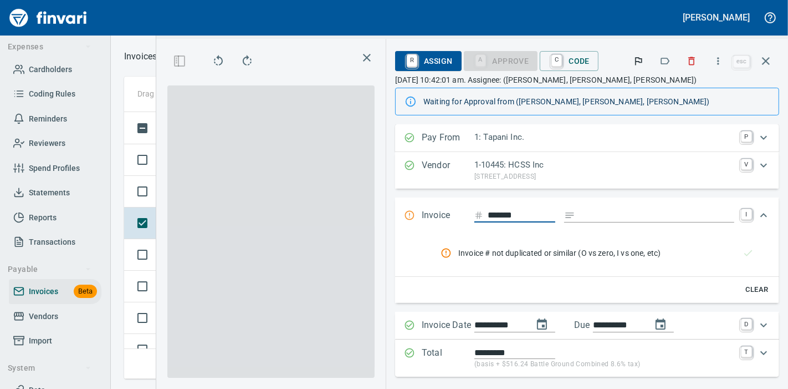
scroll to position [248, 355]
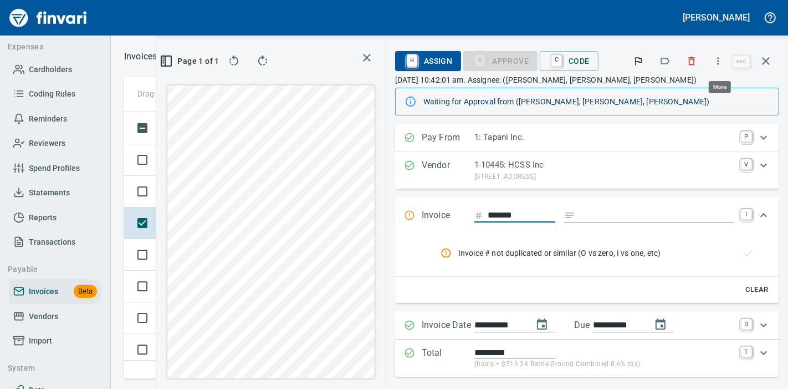
click at [720, 59] on icon "button" at bounding box center [718, 60] width 11 height 11
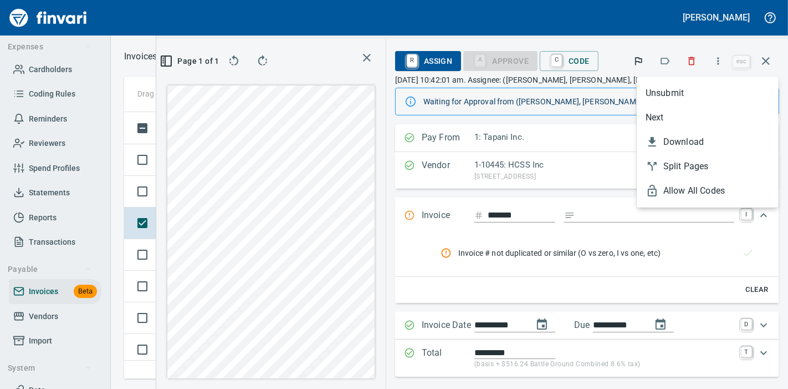
click at [692, 45] on div at bounding box center [394, 194] width 788 height 389
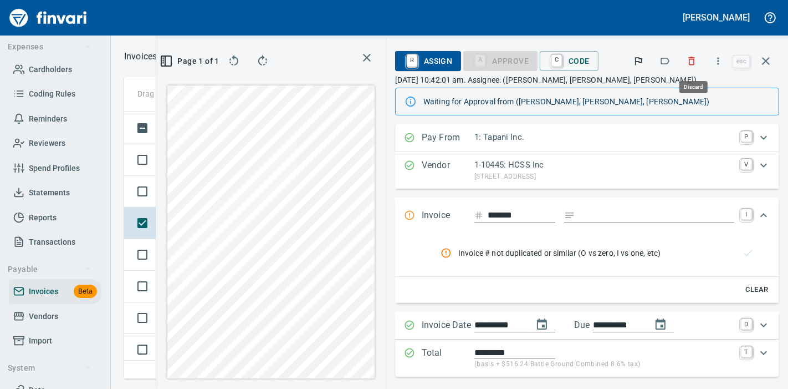
click at [695, 64] on icon "button" at bounding box center [692, 61] width 7 height 8
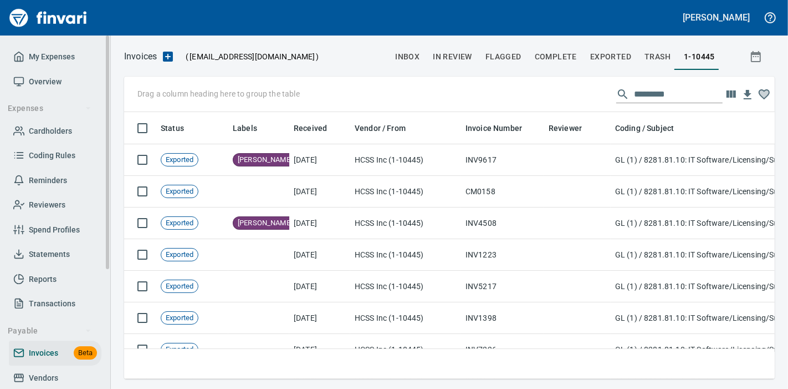
click at [64, 56] on span "My Expenses" at bounding box center [52, 57] width 46 height 14
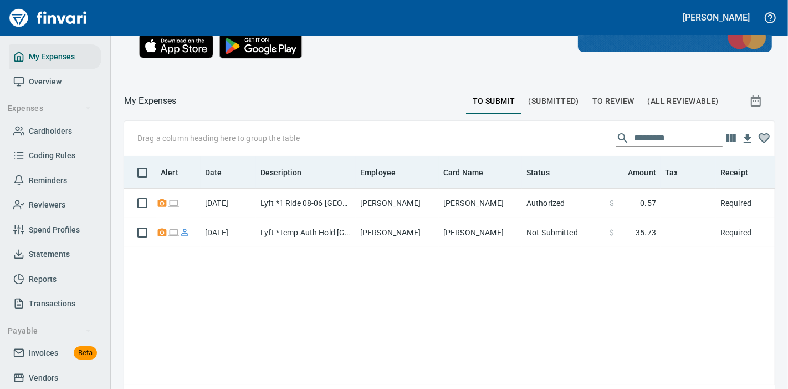
scroll to position [123, 0]
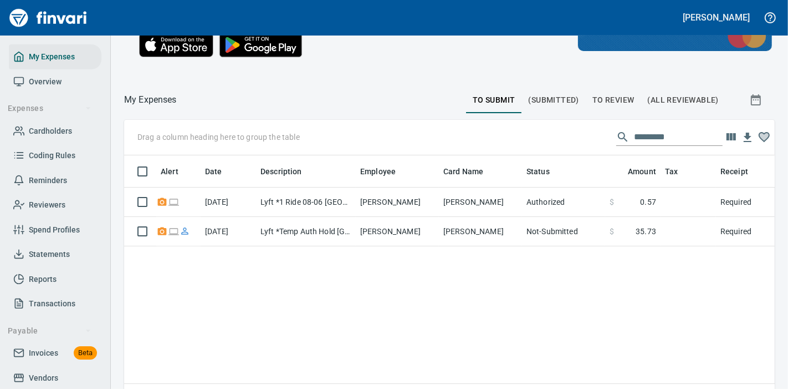
click at [600, 107] on span "To Review" at bounding box center [614, 100] width 42 height 14
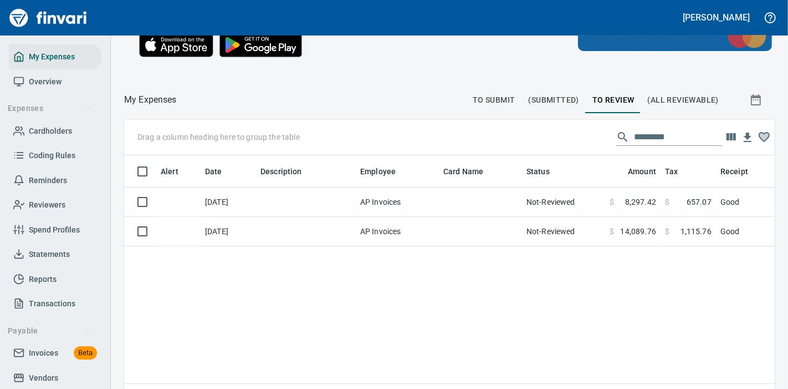
scroll to position [248, 632]
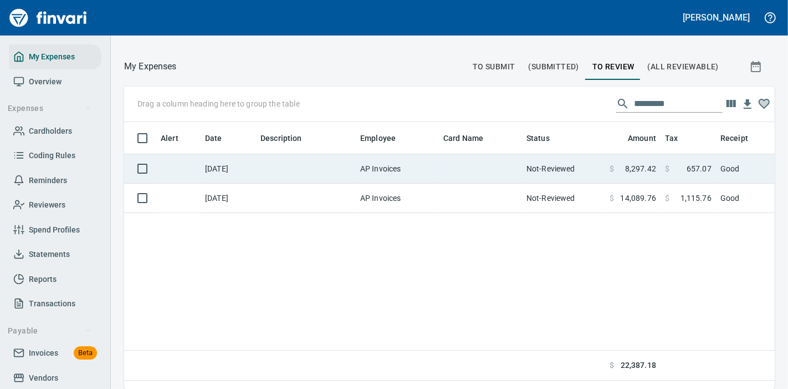
click at [478, 165] on td at bounding box center [480, 168] width 83 height 29
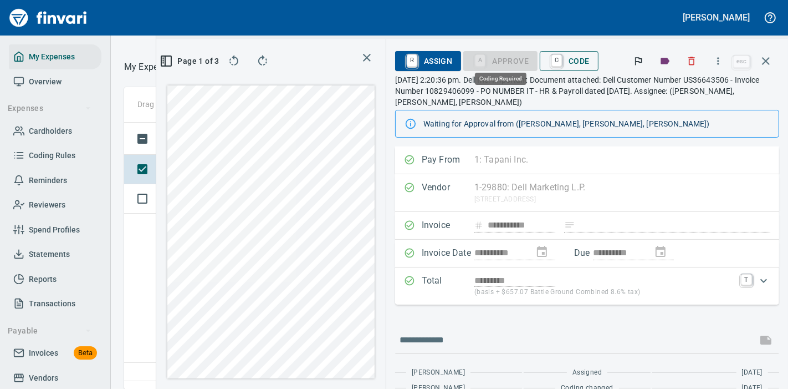
scroll to position [248, 355]
click at [558, 59] on link "C" at bounding box center [557, 61] width 11 height 12
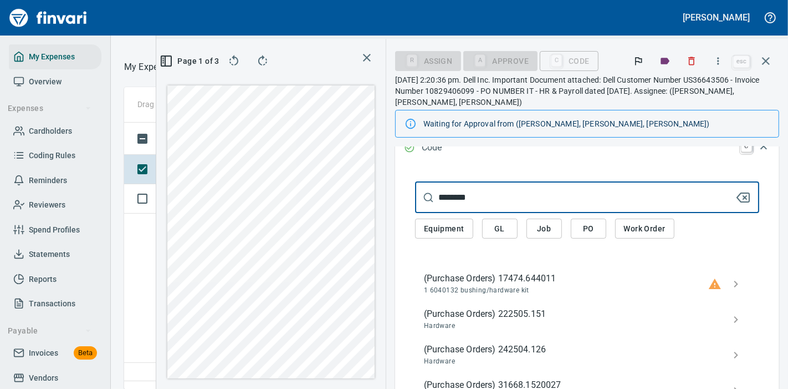
scroll to position [95, 0]
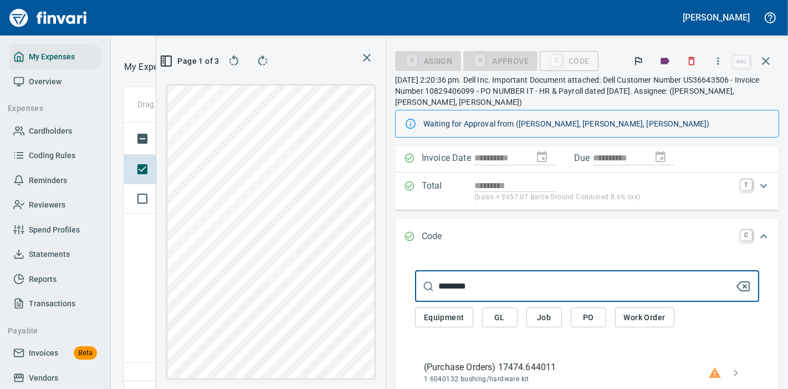
type input "********"
click at [513, 320] on button "GL" at bounding box center [499, 317] width 35 height 21
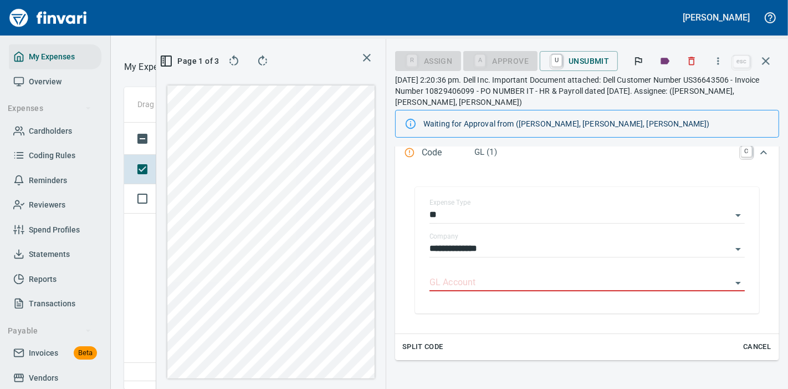
scroll to position [218, 0]
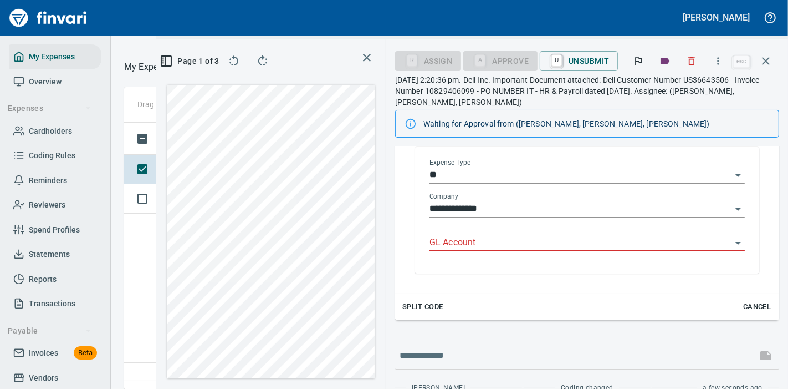
click at [498, 246] on input "GL Account" at bounding box center [581, 243] width 302 height 16
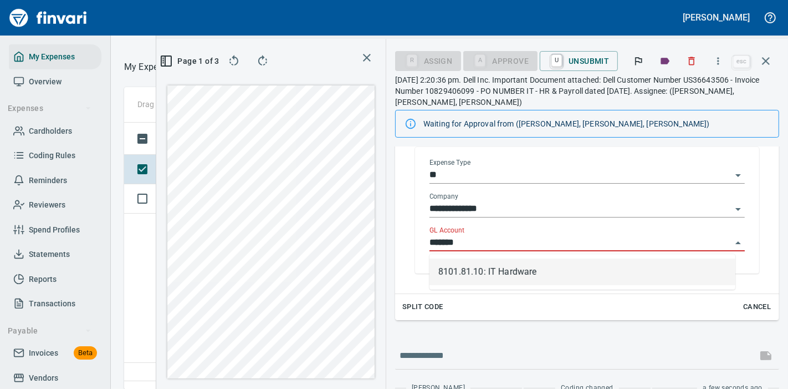
scroll to position [248, 355]
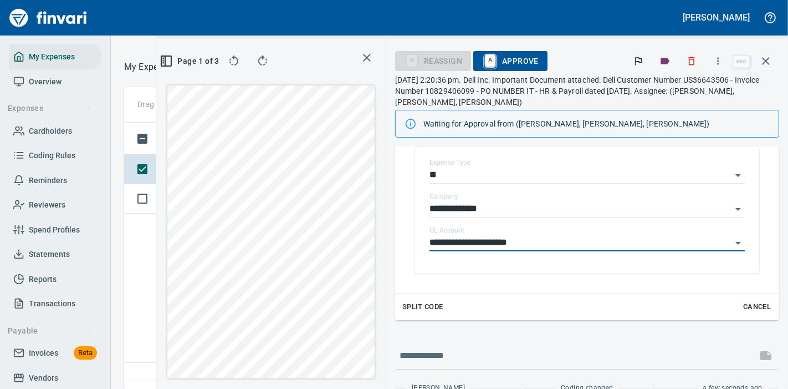
type input "**********"
drag, startPoint x: 502, startPoint y: 63, endPoint x: 529, endPoint y: 121, distance: 64.0
click at [503, 63] on span "A Approve" at bounding box center [510, 61] width 57 height 19
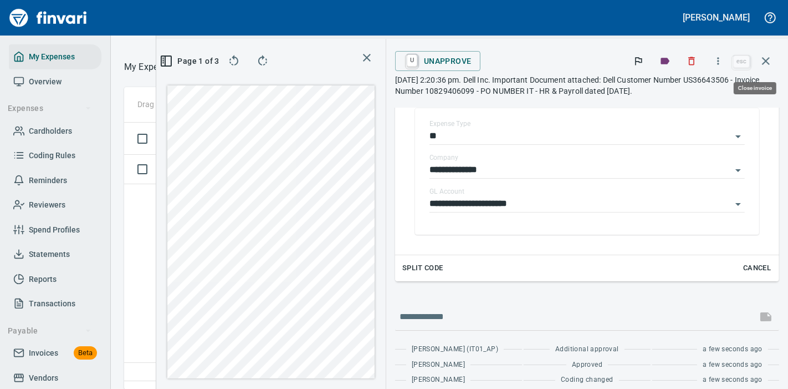
click at [770, 60] on icon "button" at bounding box center [766, 60] width 13 height 13
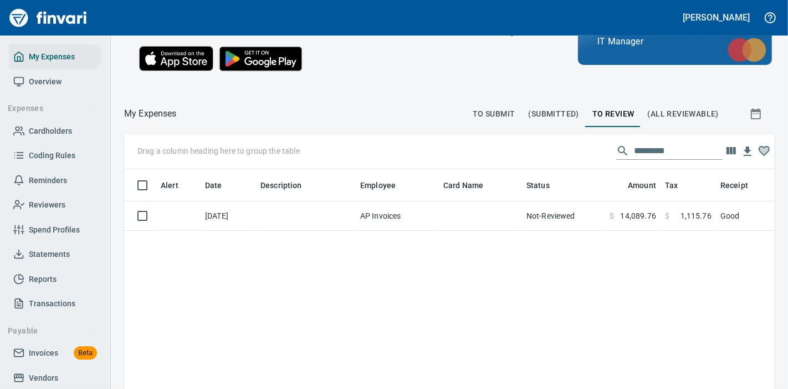
click at [444, 231] on td at bounding box center [480, 215] width 83 height 29
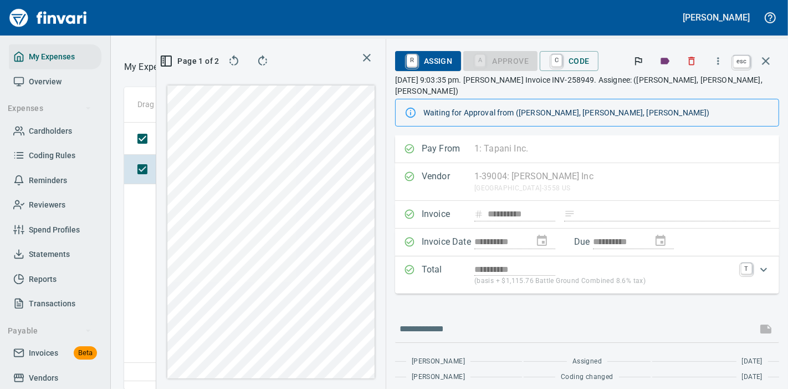
scroll to position [248, 355]
click at [766, 64] on icon "button" at bounding box center [766, 60] width 13 height 13
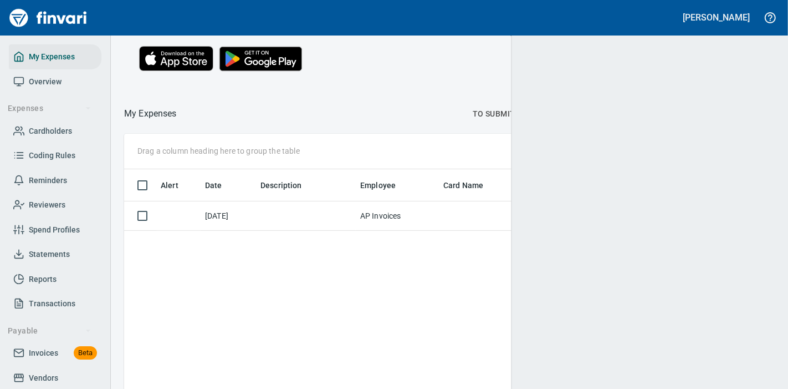
scroll to position [248, 630]
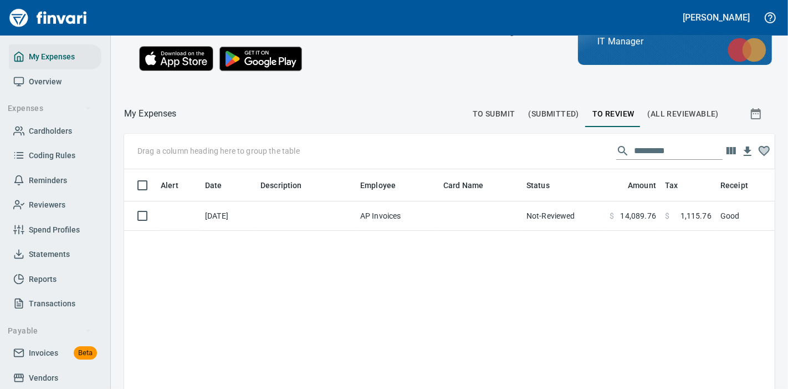
click at [486, 121] on span "To Submit" at bounding box center [494, 114] width 43 height 14
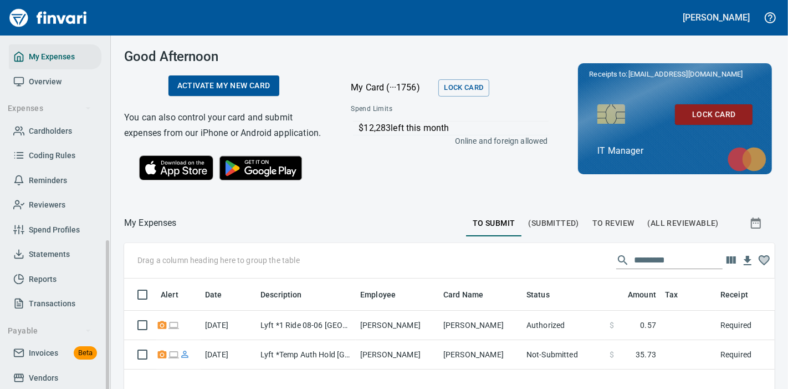
scroll to position [123, 0]
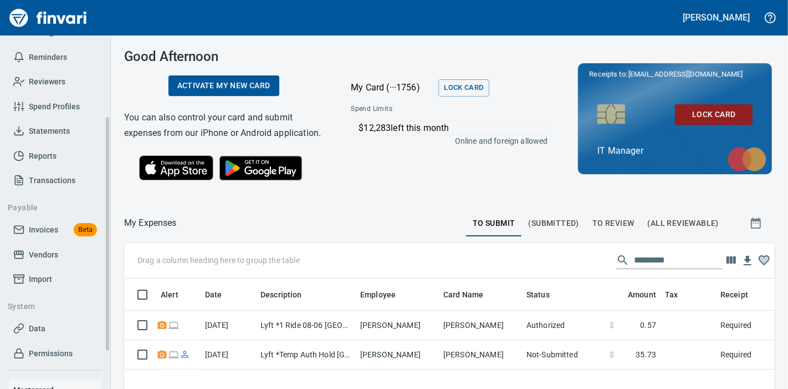
click at [52, 276] on span "Import" at bounding box center [40, 279] width 23 height 14
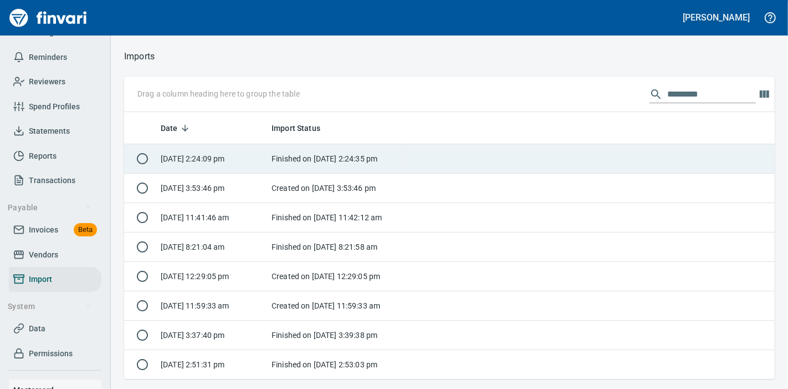
scroll to position [257, 632]
click at [360, 159] on td "Finished on [DATE] 2:24:35 pm" at bounding box center [336, 158] width 139 height 29
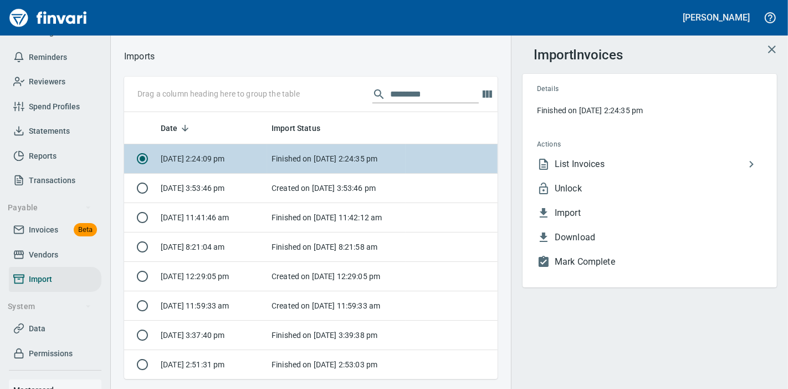
scroll to position [257, 355]
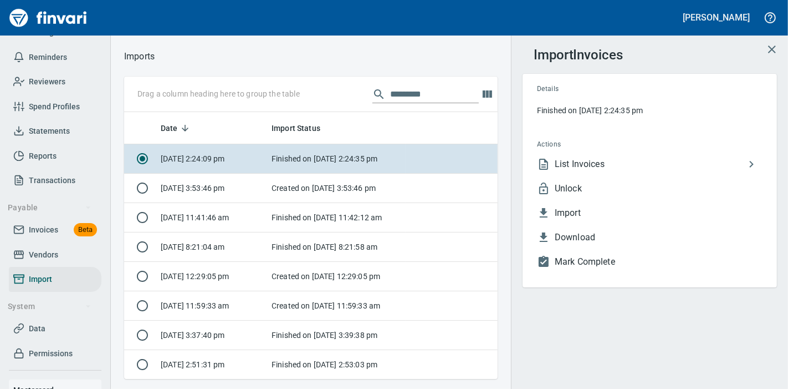
click at [607, 186] on span "Unlock" at bounding box center [659, 188] width 208 height 13
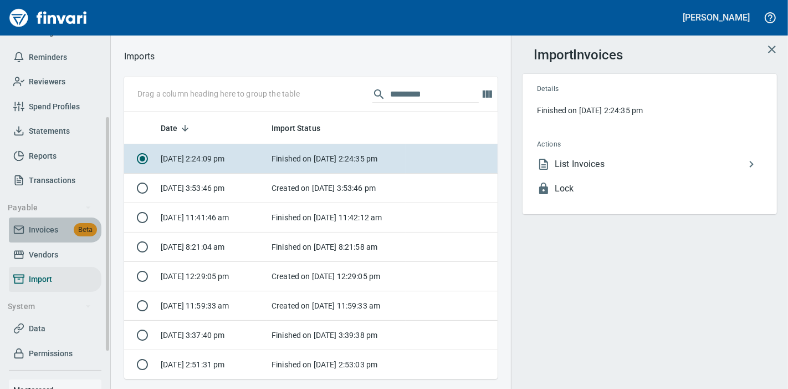
click at [38, 231] on span "Invoices" at bounding box center [43, 230] width 29 height 14
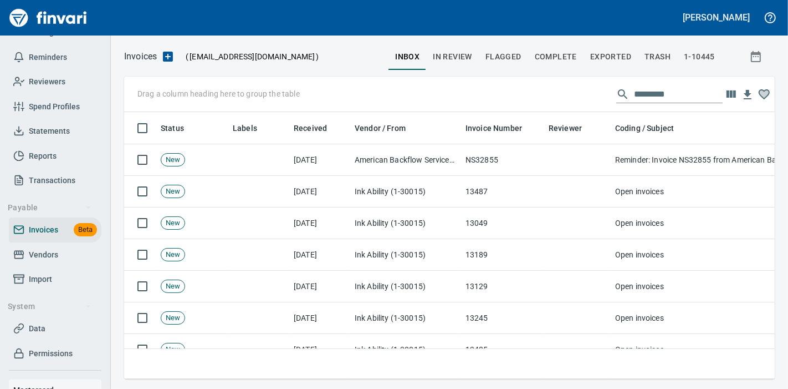
scroll to position [248, 632]
click at [573, 55] on span "Complete" at bounding box center [556, 57] width 42 height 14
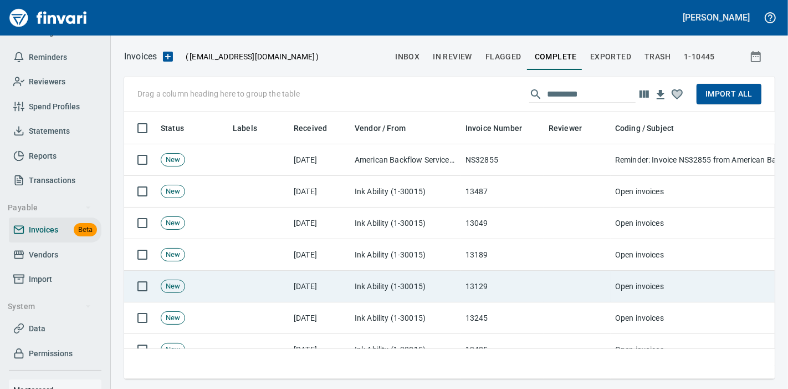
scroll to position [248, 632]
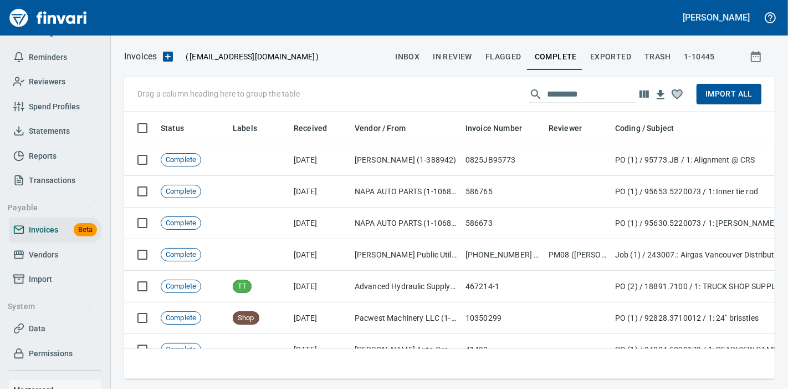
click at [578, 95] on input "text" at bounding box center [591, 94] width 89 height 18
paste input "**********"
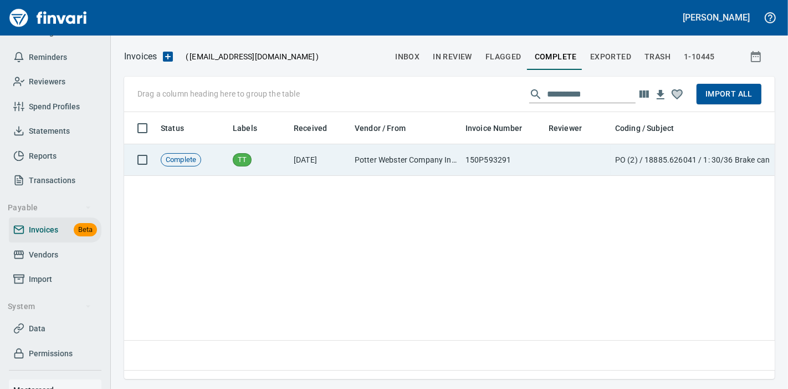
click at [580, 163] on td at bounding box center [577, 160] width 67 height 32
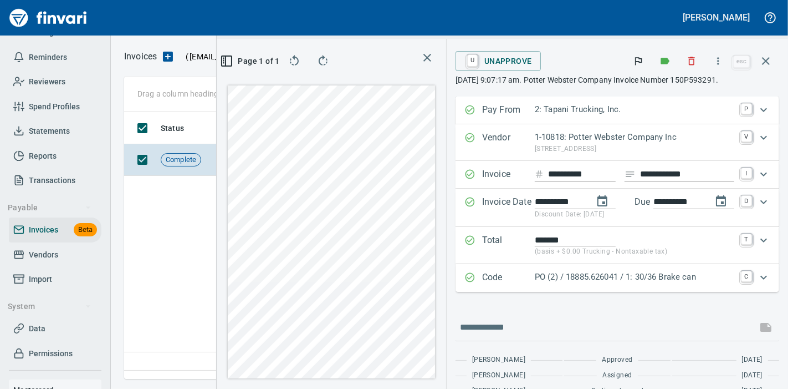
click at [608, 282] on p "PO (2) / 18885.626041 / 1: 30/36 Brake can" at bounding box center [635, 277] width 200 height 13
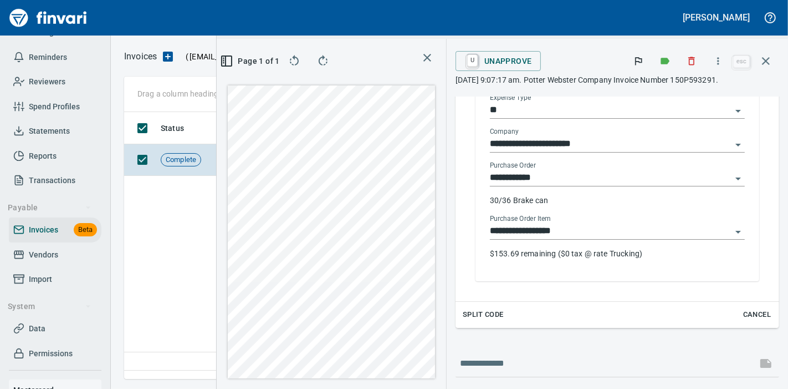
scroll to position [246, 0]
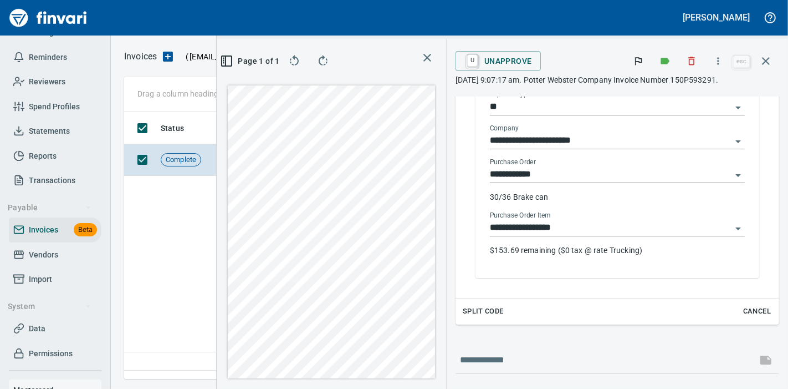
click at [595, 228] on input "**********" at bounding box center [611, 228] width 242 height 16
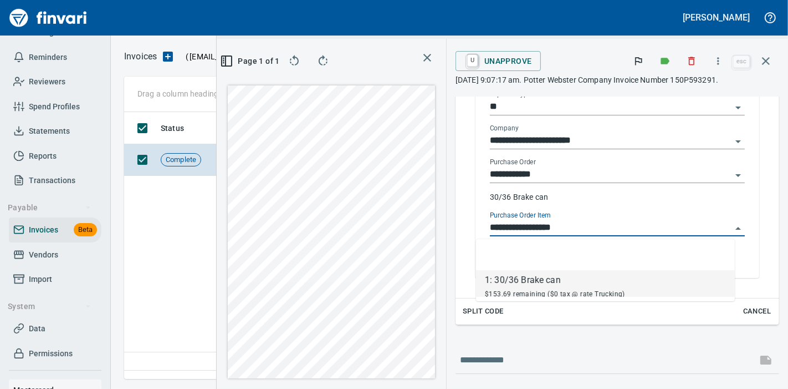
scroll to position [248, 364]
click at [590, 278] on div "1: 30/36 Brake can" at bounding box center [555, 279] width 140 height 13
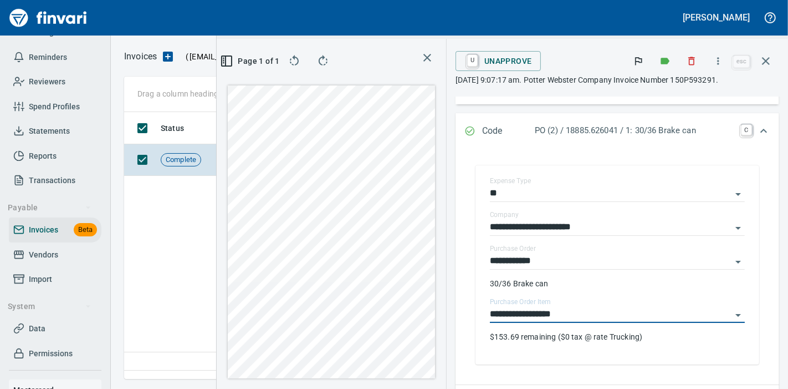
scroll to position [7, 0]
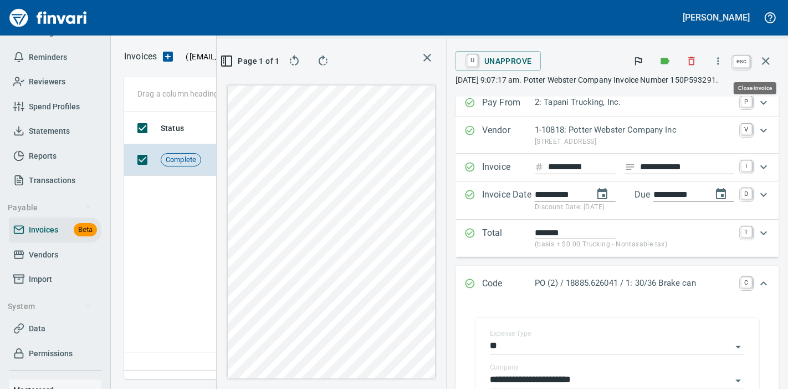
click at [771, 57] on icon "button" at bounding box center [766, 60] width 13 height 13
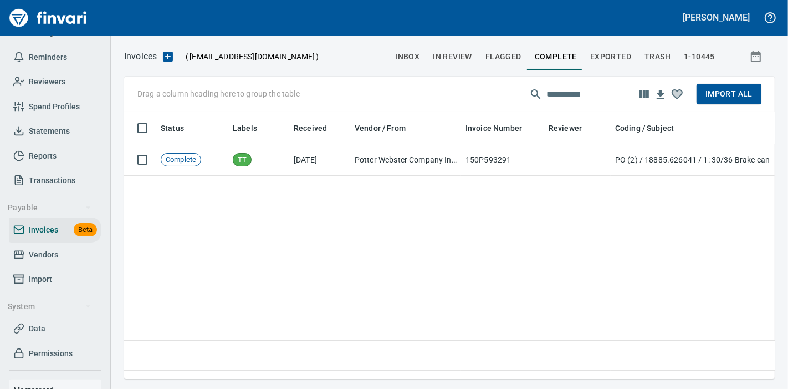
scroll to position [248, 641]
drag, startPoint x: 605, startPoint y: 96, endPoint x: 450, endPoint y: 104, distance: 155.4
click at [512, 103] on div "**********" at bounding box center [449, 94] width 651 height 35
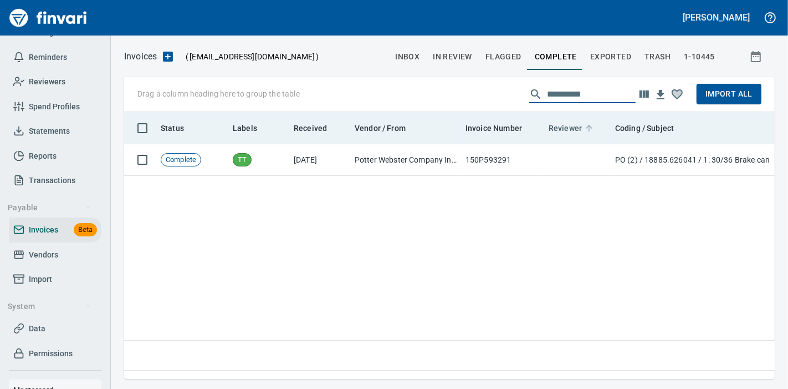
paste input "text"
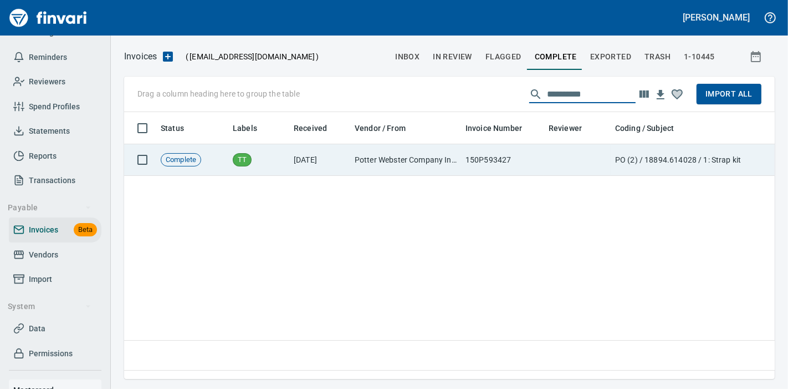
type input "**********"
click at [585, 164] on td at bounding box center [577, 160] width 67 height 32
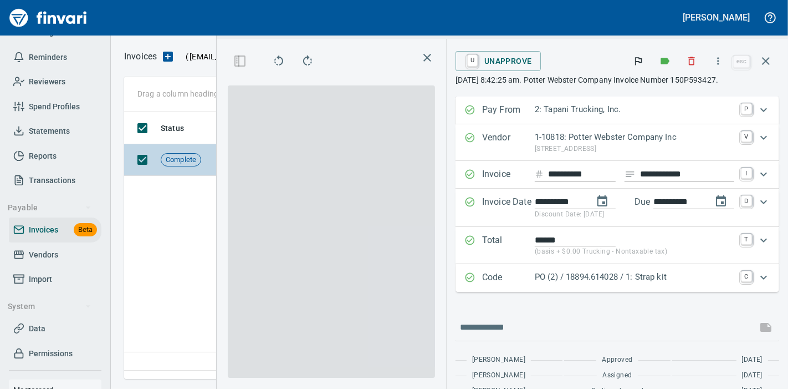
scroll to position [248, 364]
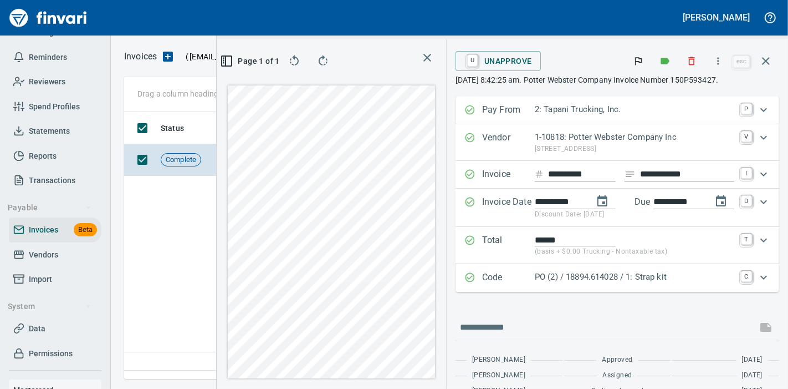
click at [618, 282] on p "PO (2) / 18894.614028 / 1: Strap kit" at bounding box center [635, 277] width 200 height 13
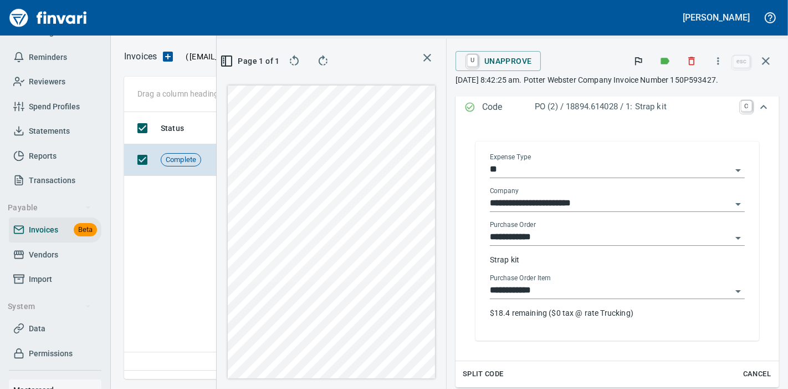
scroll to position [185, 0]
click at [588, 290] on input "**********" at bounding box center [611, 290] width 242 height 16
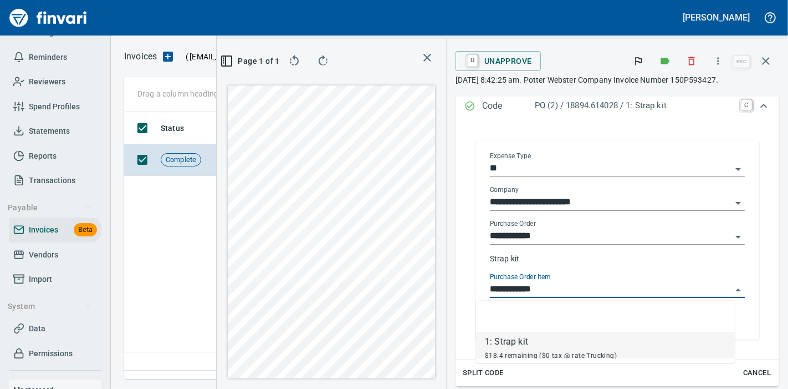
scroll to position [248, 364]
click at [465, 292] on div "**********" at bounding box center [618, 239] width 306 height 221
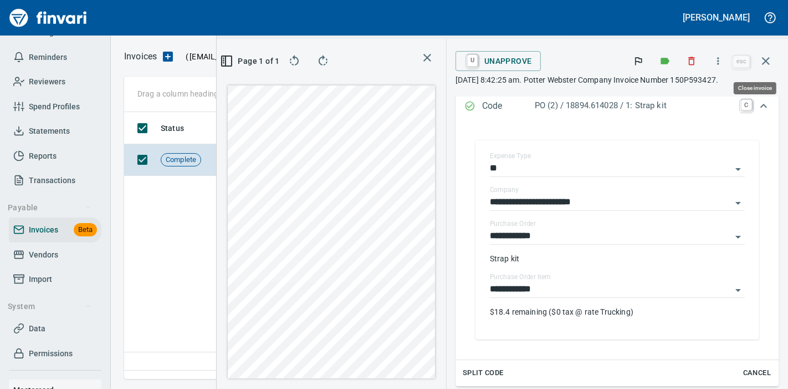
click at [767, 55] on icon "button" at bounding box center [766, 60] width 13 height 13
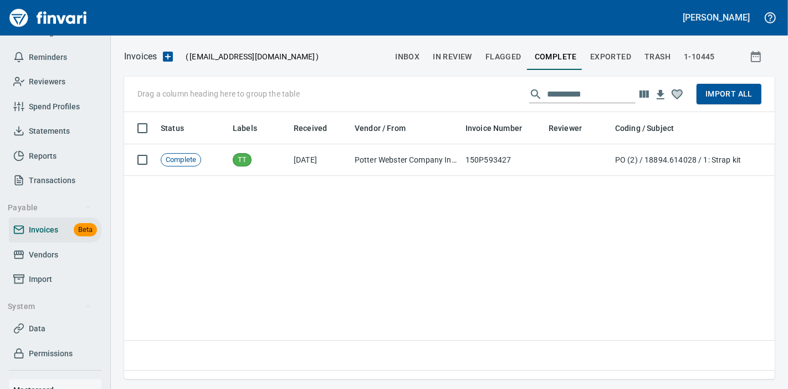
scroll to position [248, 641]
drag, startPoint x: 592, startPoint y: 92, endPoint x: 520, endPoint y: 100, distance: 72.6
click at [521, 100] on div "**********" at bounding box center [449, 94] width 651 height 35
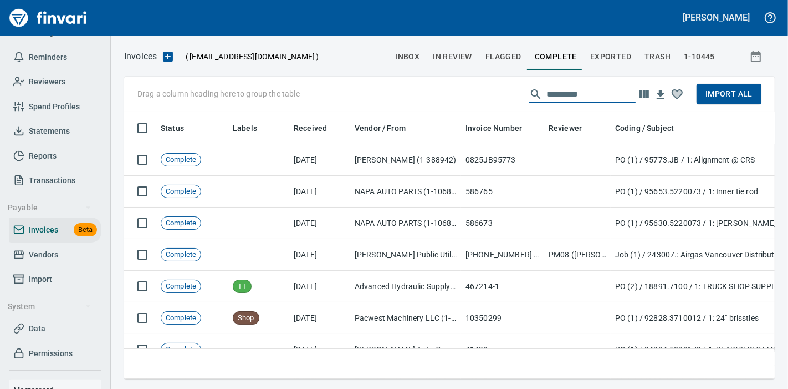
scroll to position [248, 632]
click at [709, 95] on span "Import All" at bounding box center [729, 94] width 47 height 14
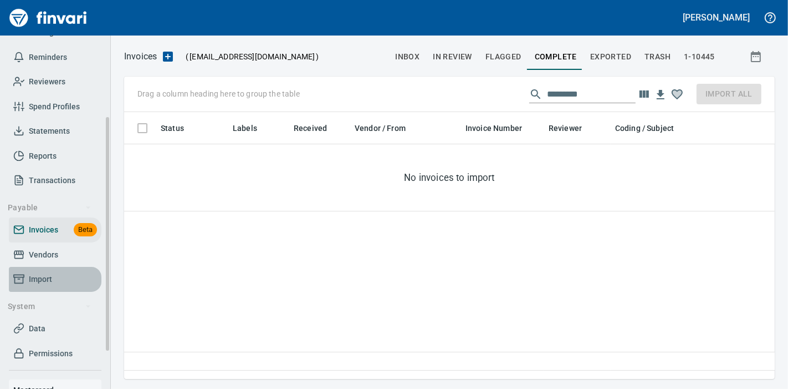
click at [52, 277] on span "Import" at bounding box center [55, 279] width 84 height 14
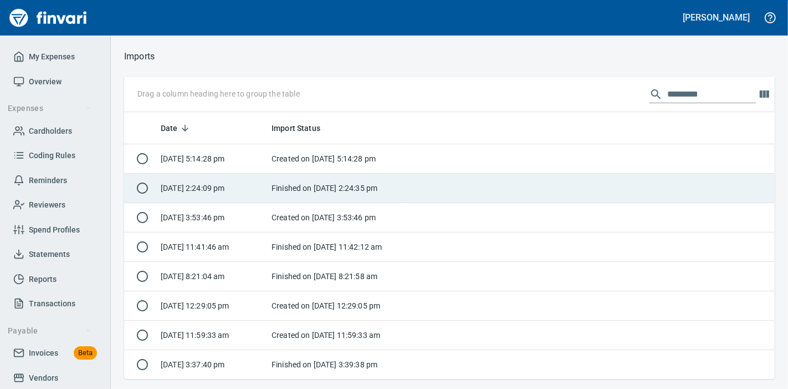
scroll to position [257, 632]
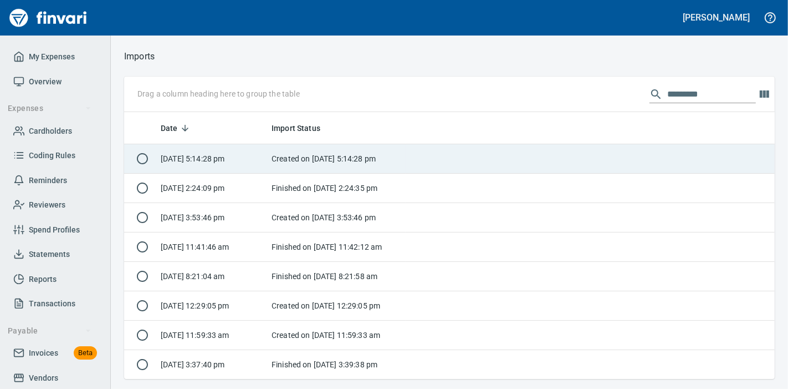
click at [391, 165] on td "Created on [DATE] 5:14:28 pm" at bounding box center [336, 158] width 139 height 29
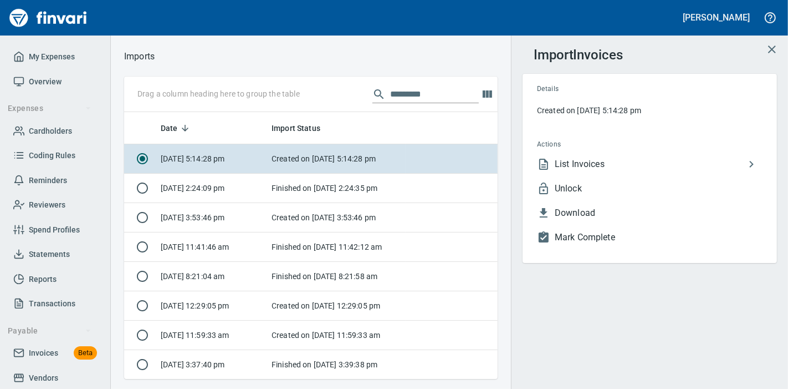
scroll to position [257, 355]
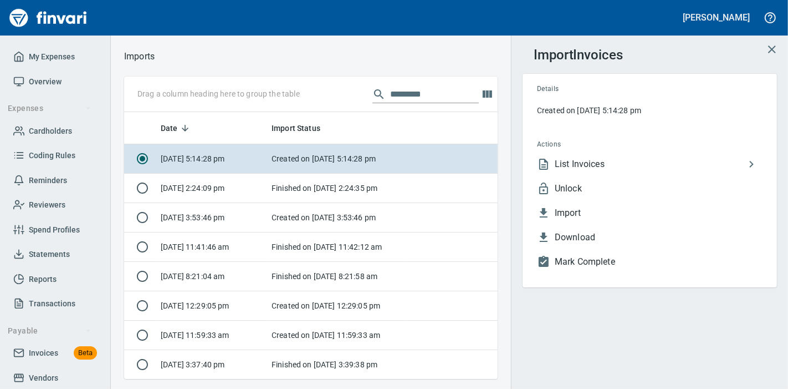
click at [588, 192] on span "Unlock" at bounding box center [659, 188] width 208 height 13
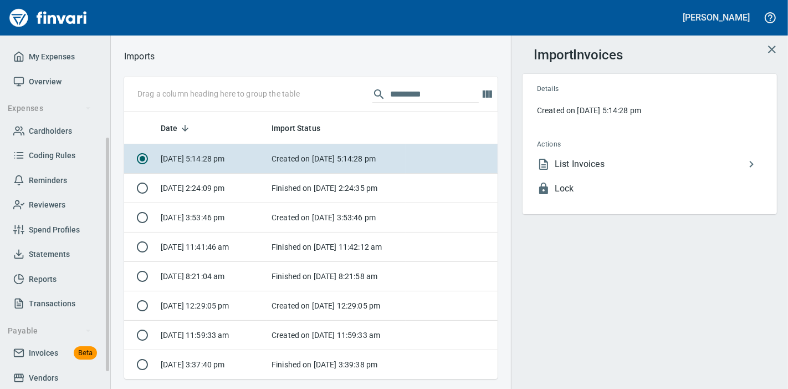
scroll to position [62, 0]
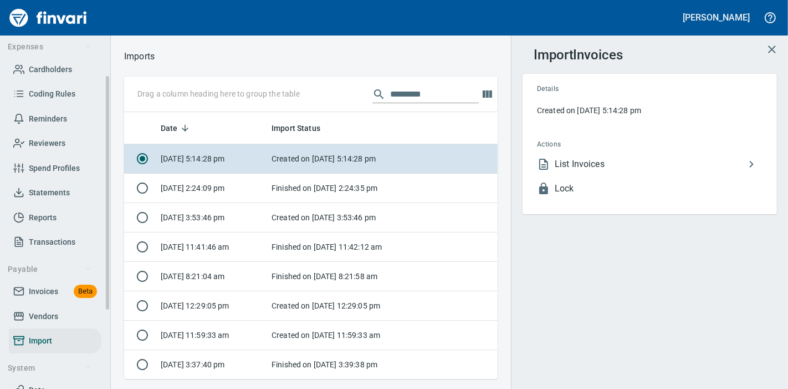
click at [39, 292] on span "Invoices" at bounding box center [43, 291] width 29 height 14
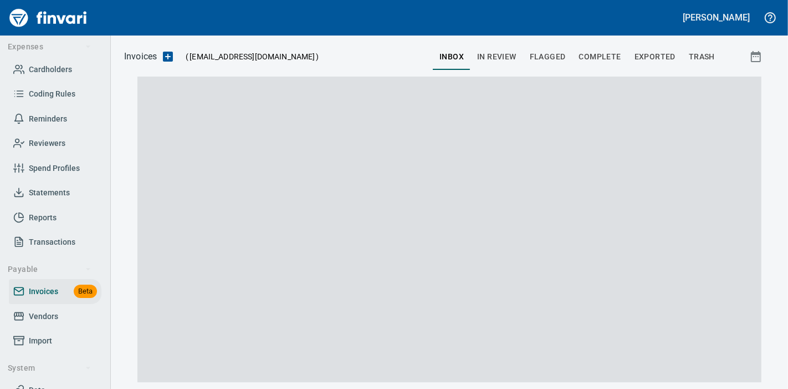
click at [604, 51] on span "Complete" at bounding box center [600, 57] width 42 height 14
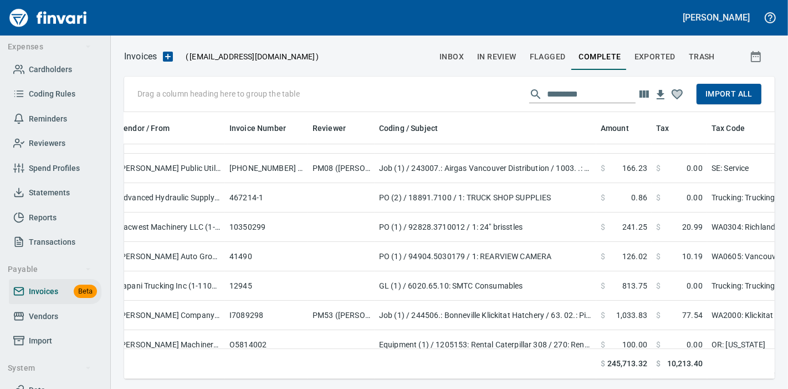
scroll to position [0, 236]
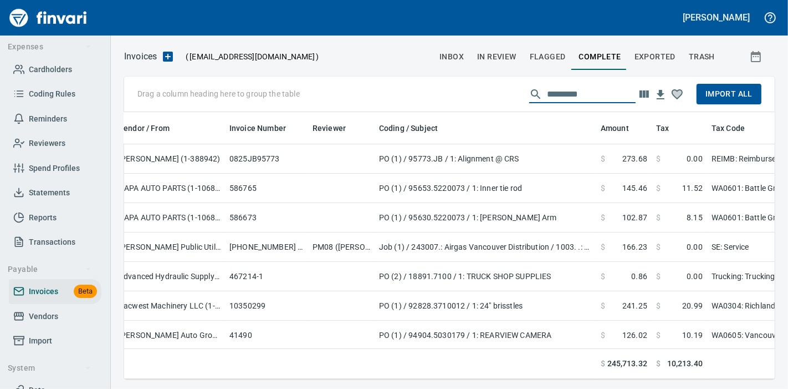
click at [553, 96] on input "text" at bounding box center [591, 94] width 89 height 18
paste input "**********"
type input "**********"
click at [715, 99] on span "Import All" at bounding box center [729, 94] width 47 height 14
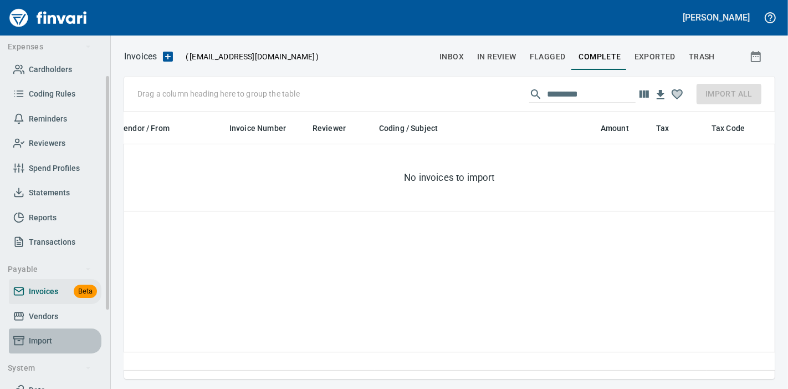
click at [49, 340] on span "Import" at bounding box center [40, 341] width 23 height 14
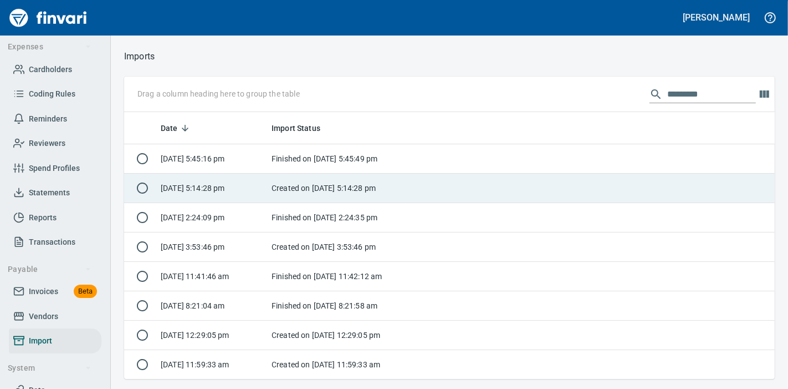
scroll to position [257, 632]
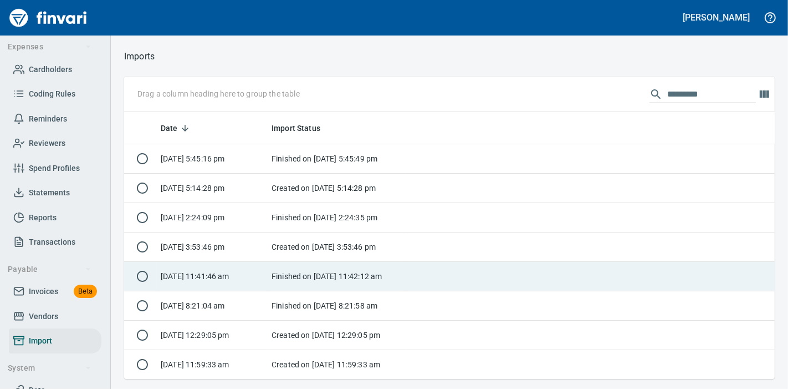
click at [356, 276] on td "Finished on [DATE] 11:42:12 am" at bounding box center [336, 276] width 139 height 29
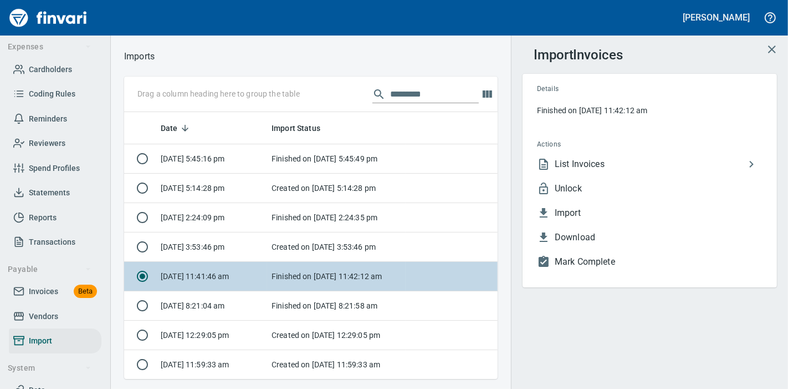
scroll to position [257, 355]
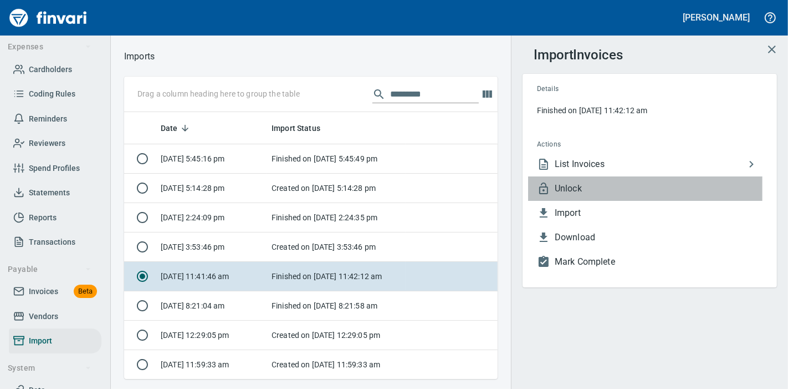
click at [610, 189] on span "Unlock" at bounding box center [659, 188] width 208 height 13
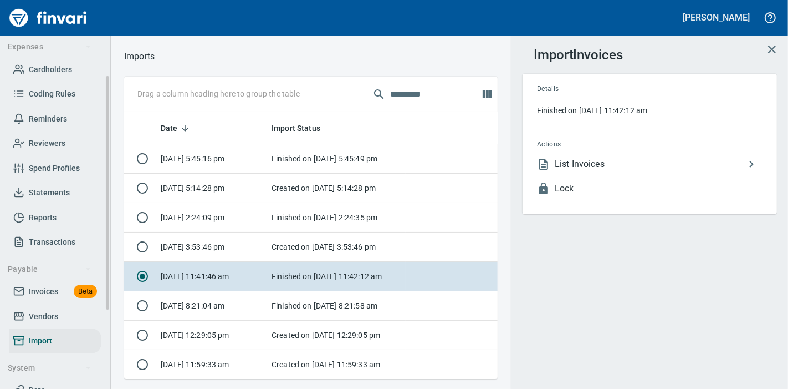
click at [59, 291] on span "Invoices Beta" at bounding box center [55, 291] width 84 height 14
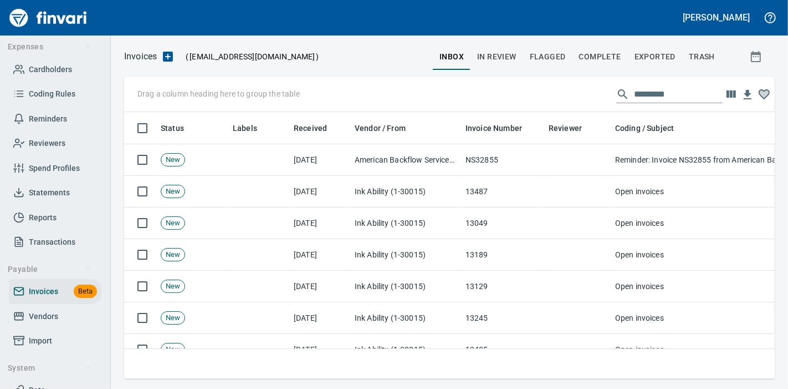
scroll to position [248, 632]
click at [595, 62] on span "Complete" at bounding box center [600, 57] width 42 height 14
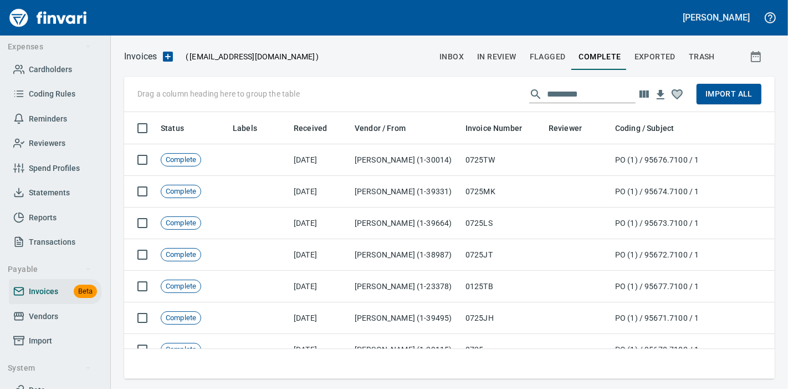
scroll to position [248, 632]
click at [648, 95] on icon "button" at bounding box center [644, 93] width 9 height 7
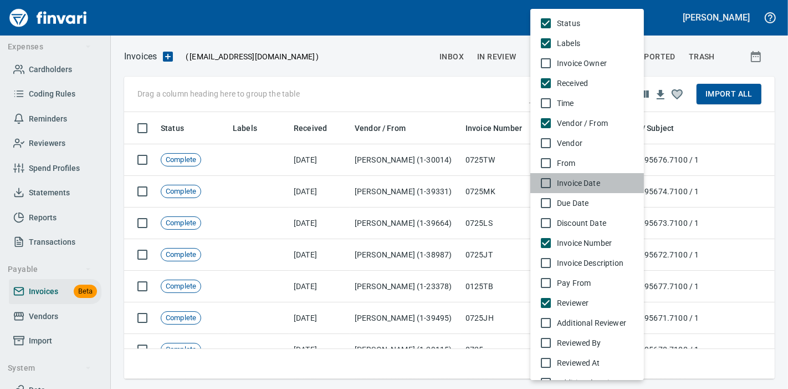
click at [588, 182] on span "Invoice Date" at bounding box center [596, 182] width 78 height 11
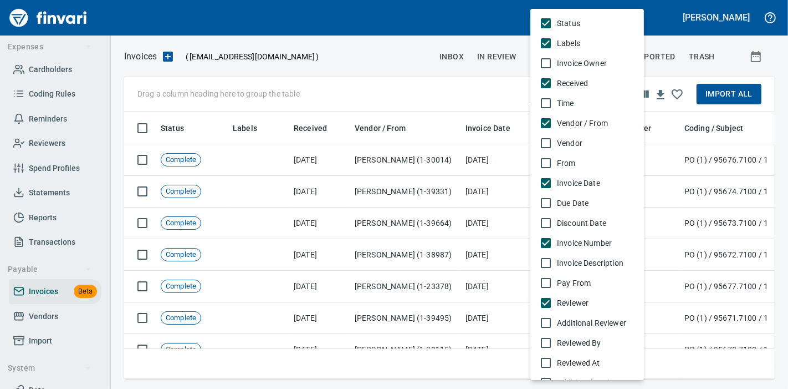
click at [410, 60] on div at bounding box center [394, 194] width 788 height 389
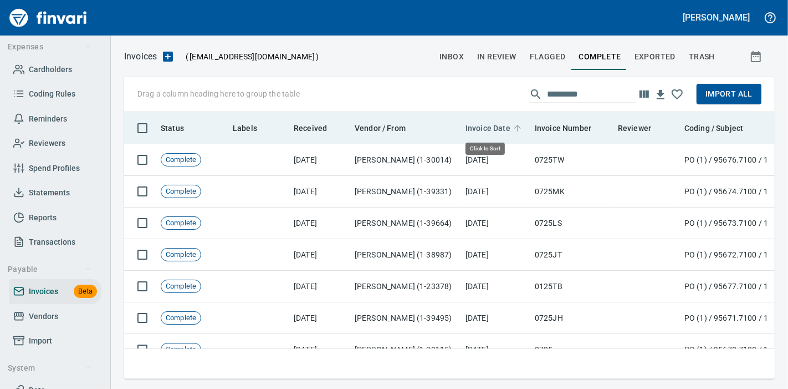
click at [478, 129] on span "Invoice Date" at bounding box center [488, 127] width 45 height 13
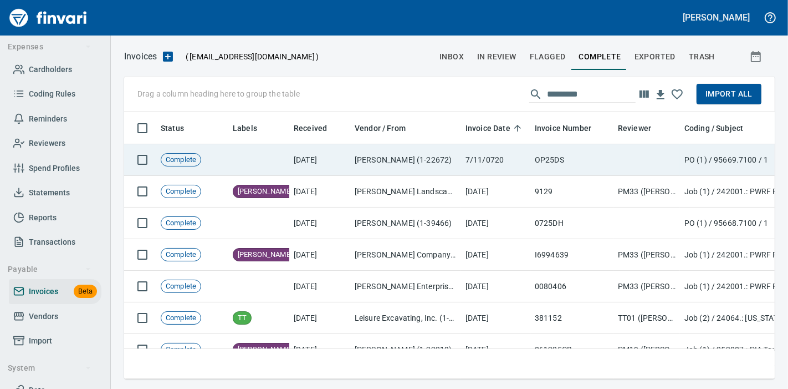
click at [491, 164] on td "7/11/0720" at bounding box center [495, 160] width 69 height 32
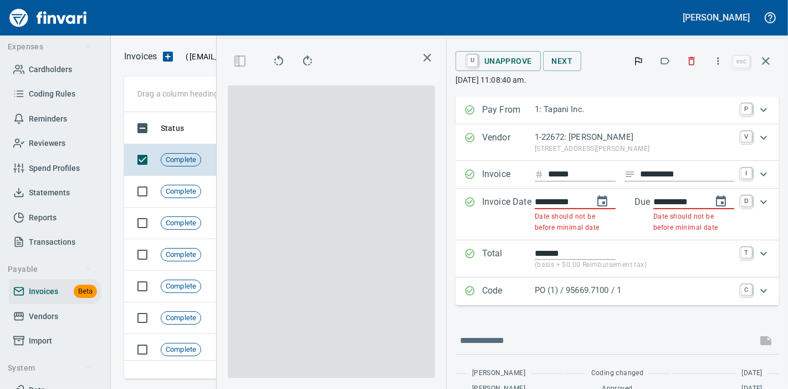
scroll to position [248, 355]
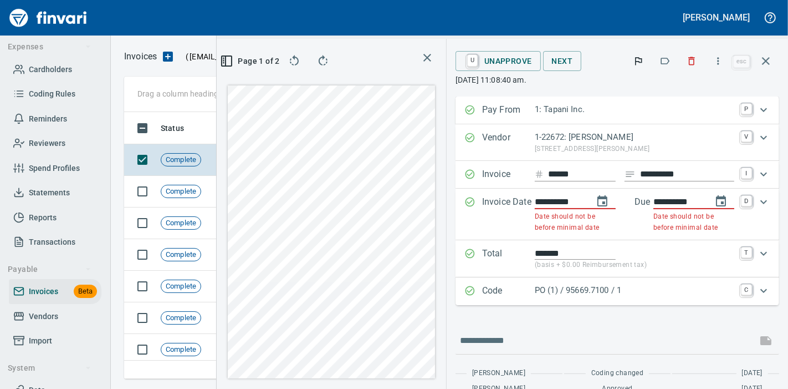
drag, startPoint x: 573, startPoint y: 203, endPoint x: 448, endPoint y: 202, distance: 124.7
click at [456, 202] on Date "**********" at bounding box center [618, 215] width 324 height 52
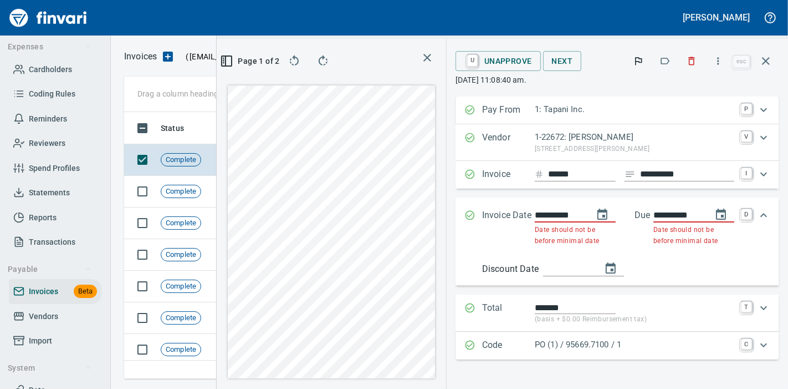
drag, startPoint x: 572, startPoint y: 213, endPoint x: 478, endPoint y: 221, distance: 93.5
click at [478, 221] on div "**********" at bounding box center [608, 227] width 286 height 38
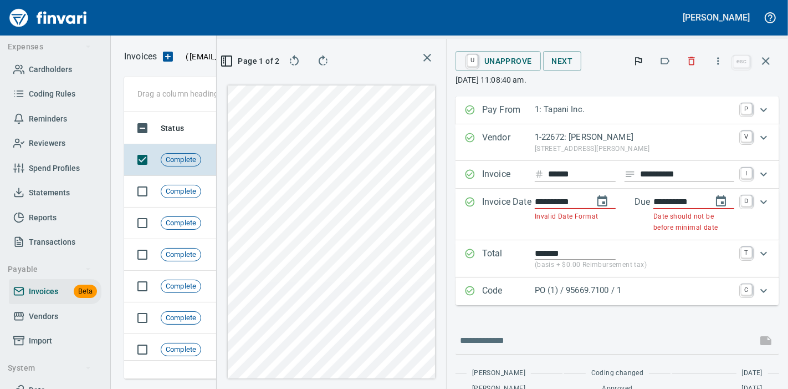
type input "**********"
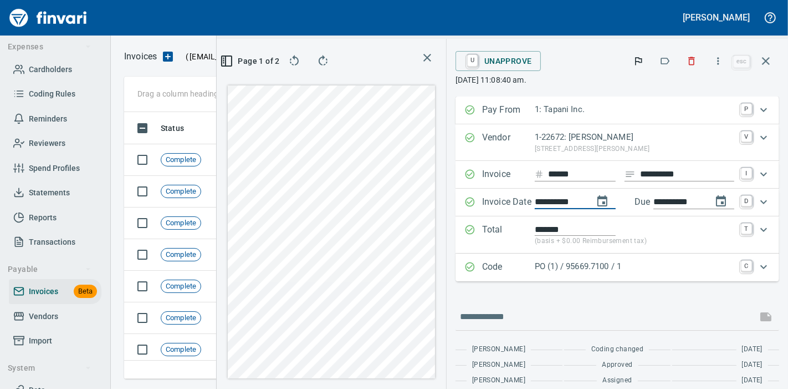
type input "**********"
click at [767, 63] on icon "button" at bounding box center [766, 60] width 13 height 13
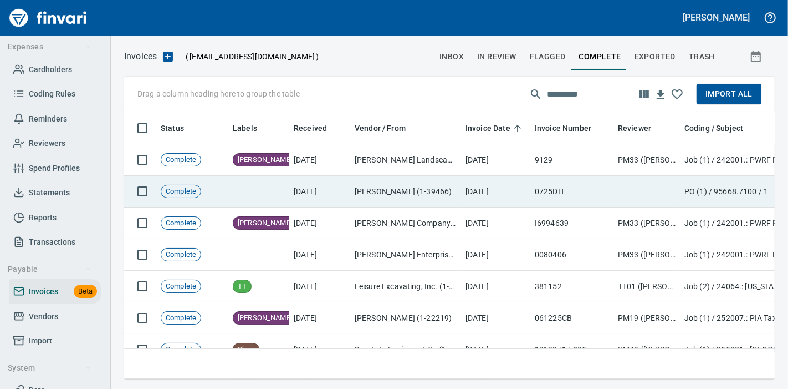
scroll to position [248, 632]
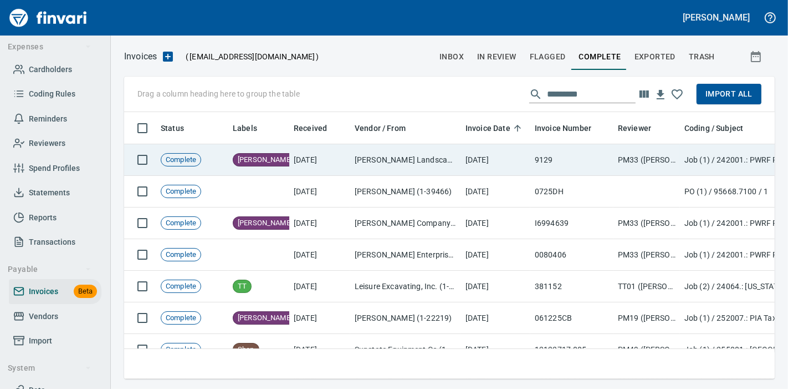
click at [507, 169] on td "[DATE]" at bounding box center [495, 160] width 69 height 32
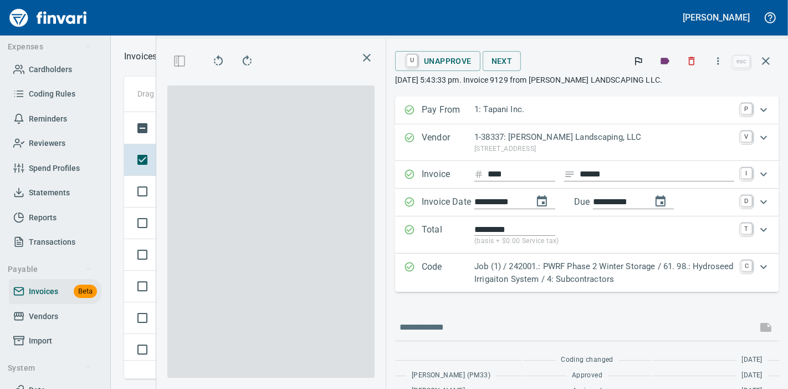
scroll to position [248, 355]
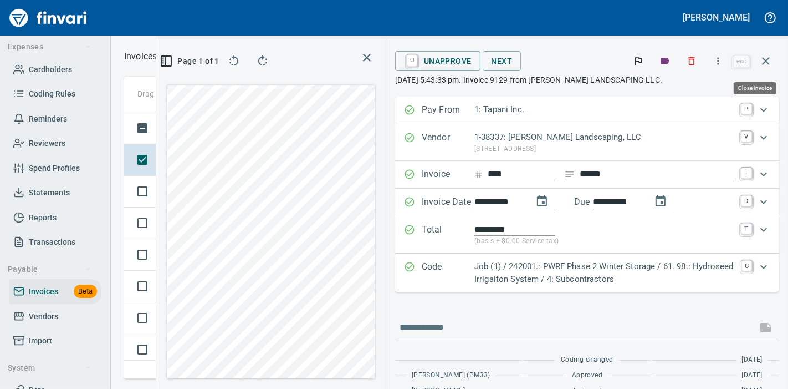
click at [765, 61] on icon "button" at bounding box center [766, 60] width 13 height 13
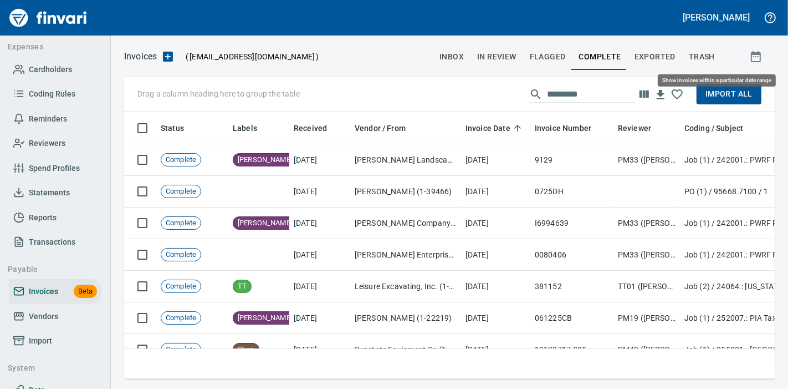
scroll to position [248, 632]
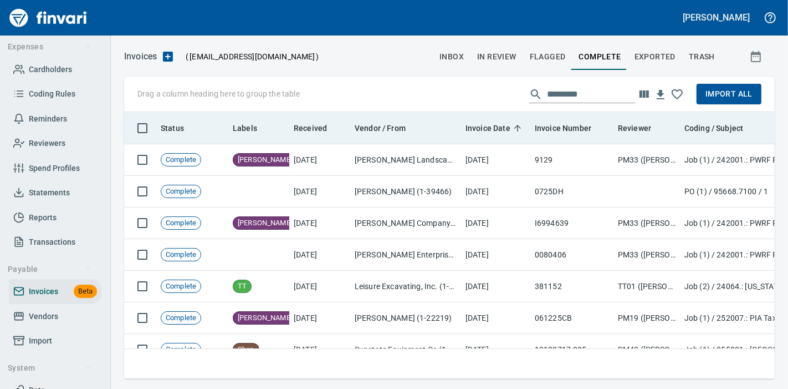
click at [481, 131] on span "Invoice Date" at bounding box center [488, 127] width 45 height 13
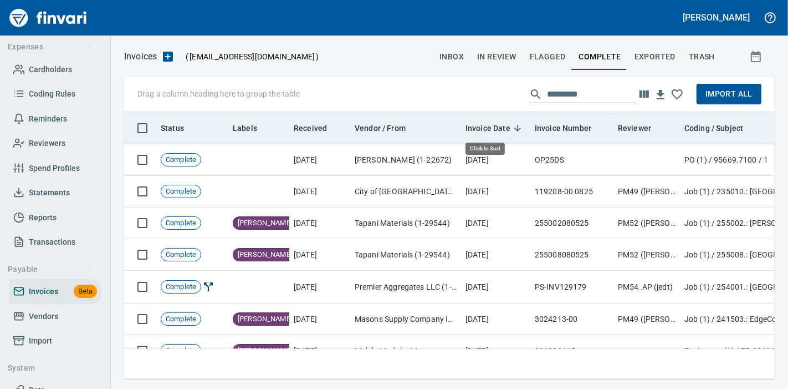
click at [483, 126] on span "Invoice Date" at bounding box center [488, 127] width 45 height 13
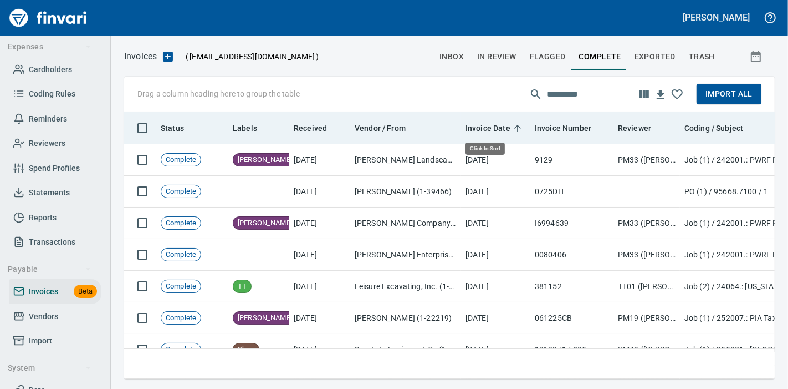
click at [483, 126] on span "Invoice Date" at bounding box center [488, 127] width 45 height 13
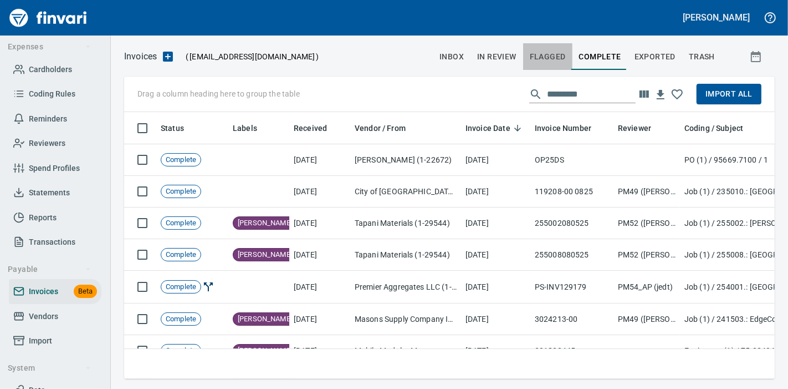
click at [547, 58] on span "Flagged" at bounding box center [548, 57] width 36 height 14
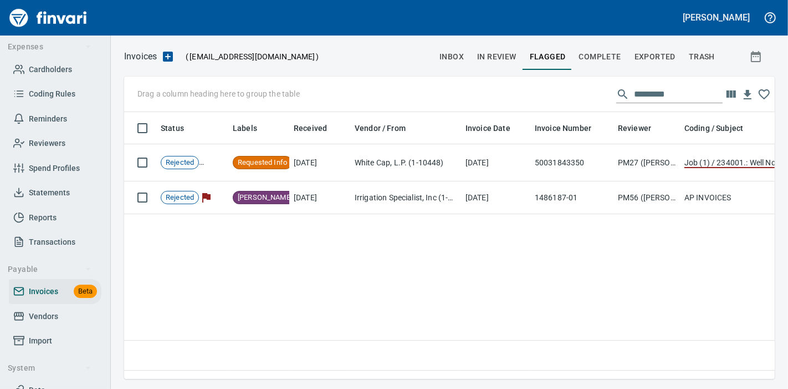
scroll to position [248, 632]
click at [604, 58] on span "Complete" at bounding box center [600, 57] width 42 height 14
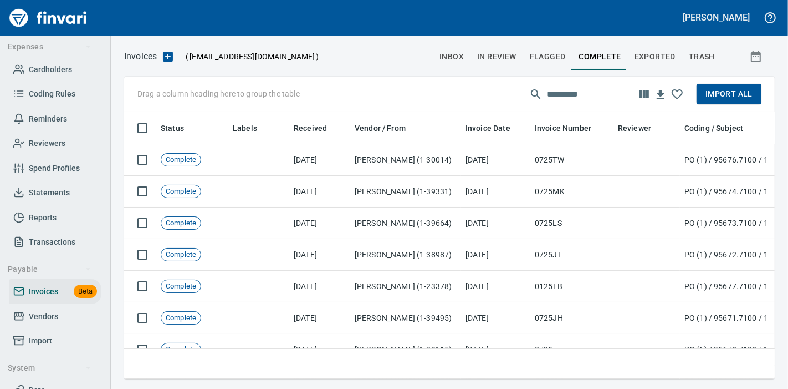
scroll to position [248, 632]
click at [726, 91] on span "Import All" at bounding box center [729, 94] width 47 height 14
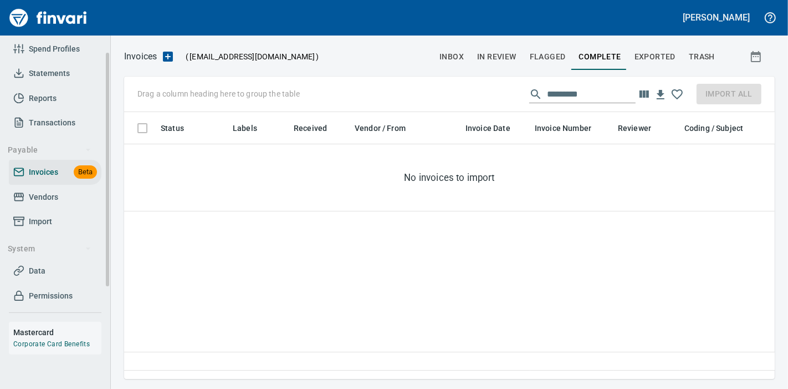
scroll to position [58, 0]
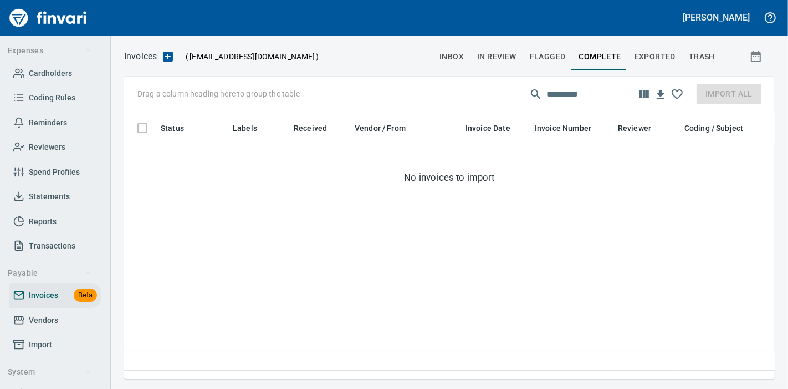
click at [455, 65] on button "inbox" at bounding box center [452, 56] width 38 height 27
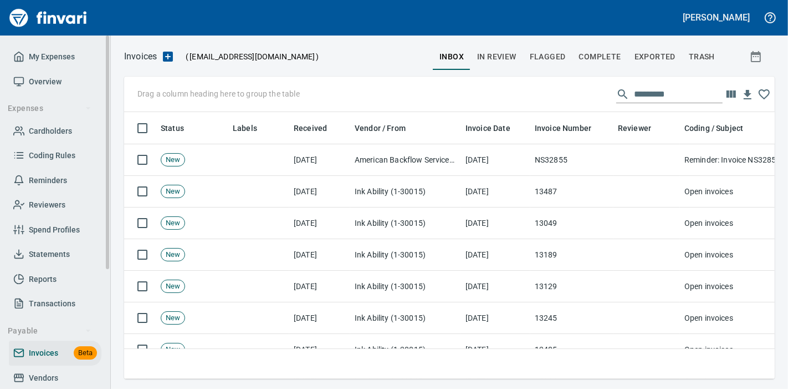
click at [67, 252] on span "Statements" at bounding box center [49, 254] width 41 height 14
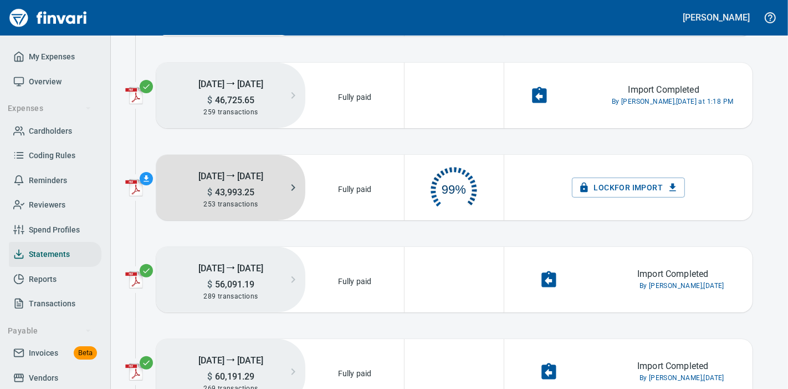
scroll to position [55, 88]
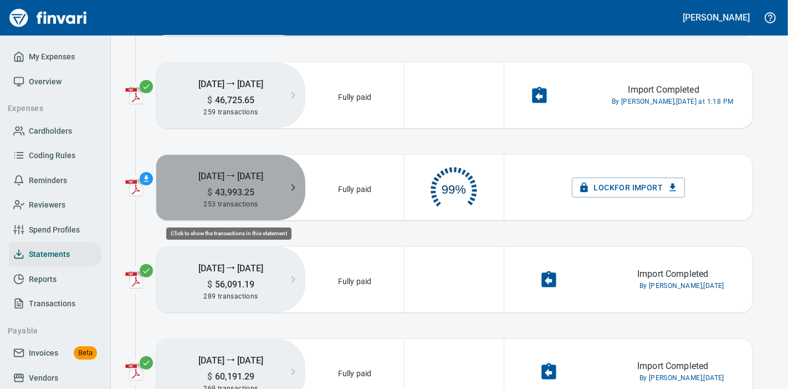
click at [271, 205] on div "253 transactions" at bounding box center [230, 204] width 149 height 12
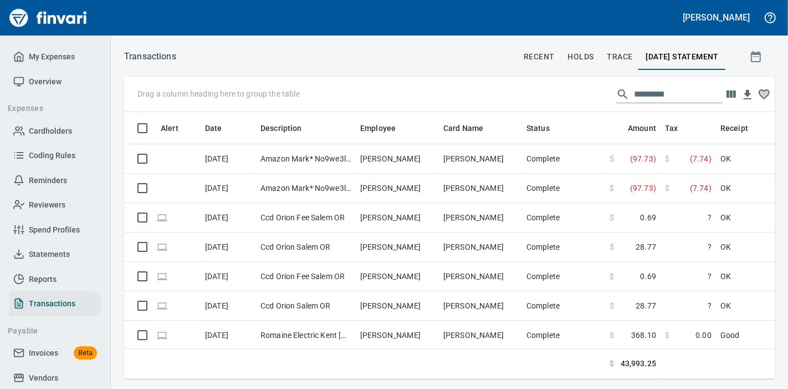
scroll to position [1, 1]
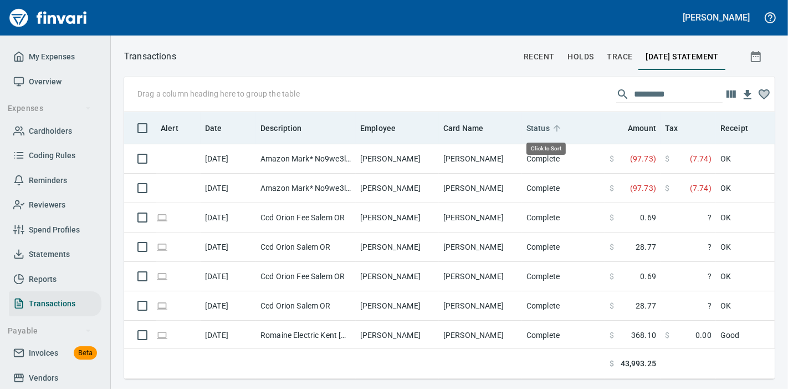
click at [533, 130] on span "Status" at bounding box center [538, 127] width 23 height 13
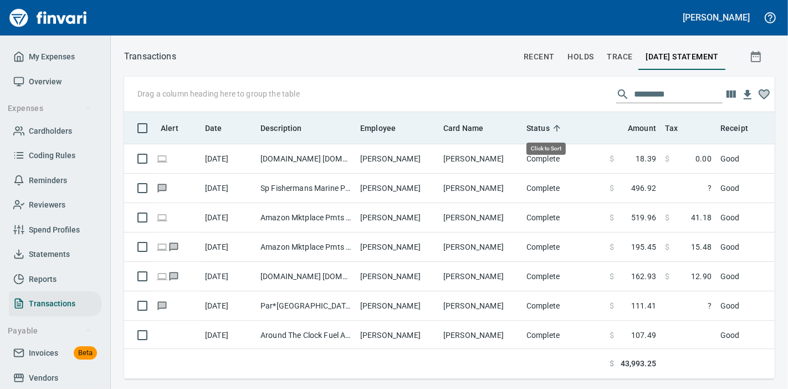
click at [534, 129] on span "Status" at bounding box center [538, 127] width 23 height 13
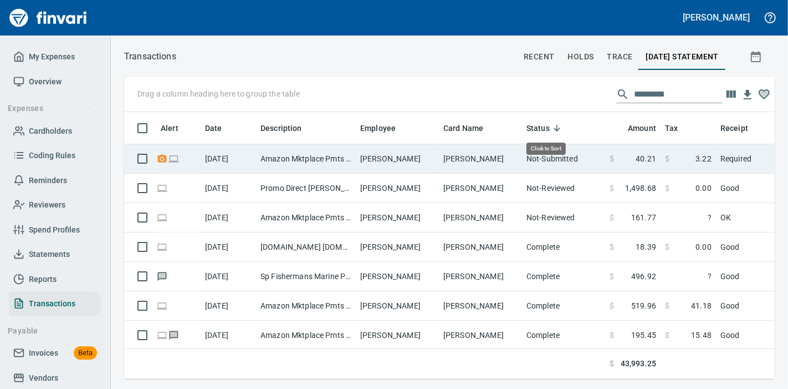
scroll to position [248, 632]
click at [562, 164] on td "Not-Submitted" at bounding box center [563, 158] width 83 height 29
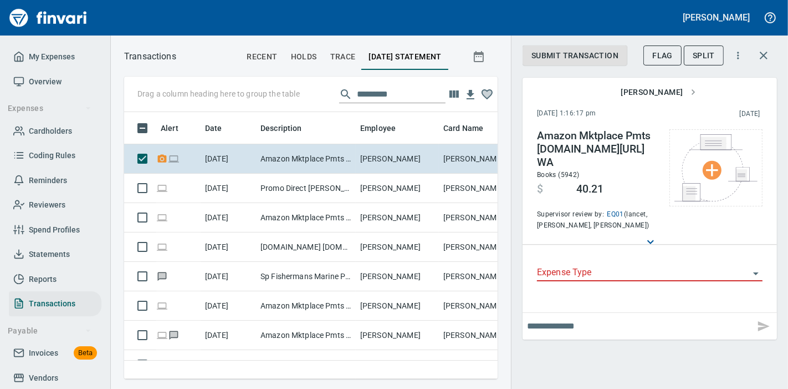
scroll to position [248, 355]
click at [763, 63] on button "button" at bounding box center [764, 55] width 27 height 27
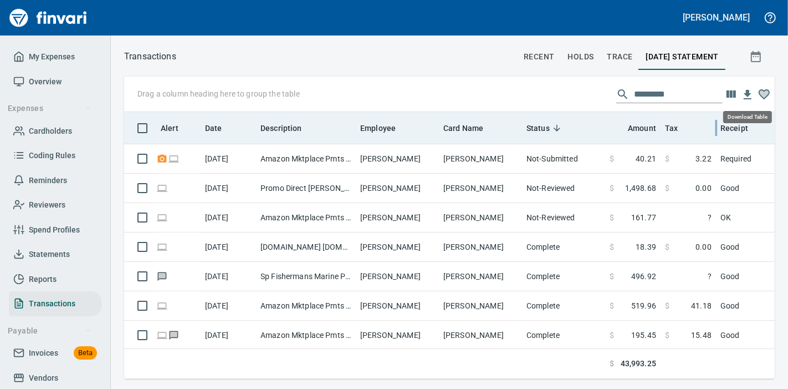
scroll to position [248, 632]
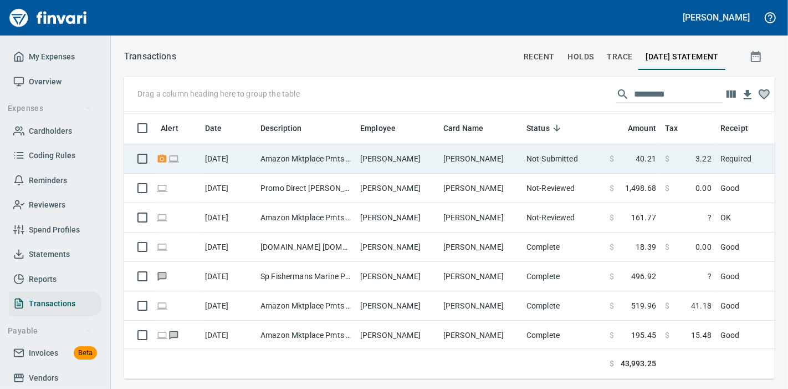
click at [667, 159] on span "$" at bounding box center [667, 158] width 4 height 11
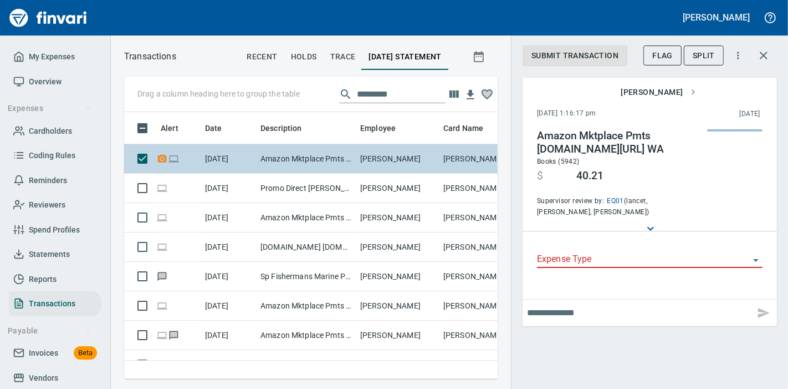
scroll to position [248, 355]
click at [714, 169] on img "button" at bounding box center [729, 165] width 35 height 9
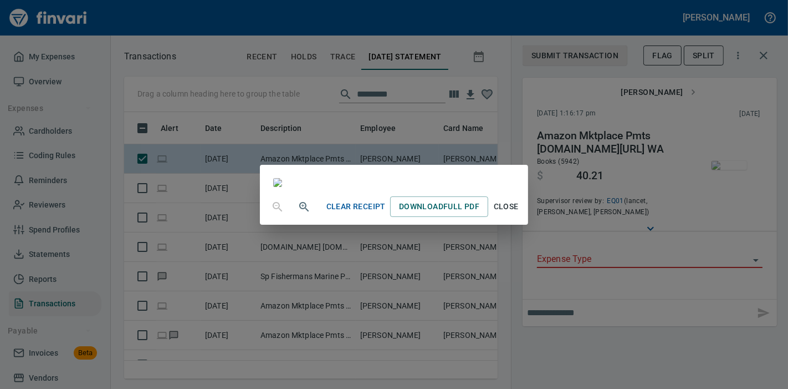
scroll to position [185, 0]
click at [520, 213] on span "Close" at bounding box center [506, 207] width 27 height 14
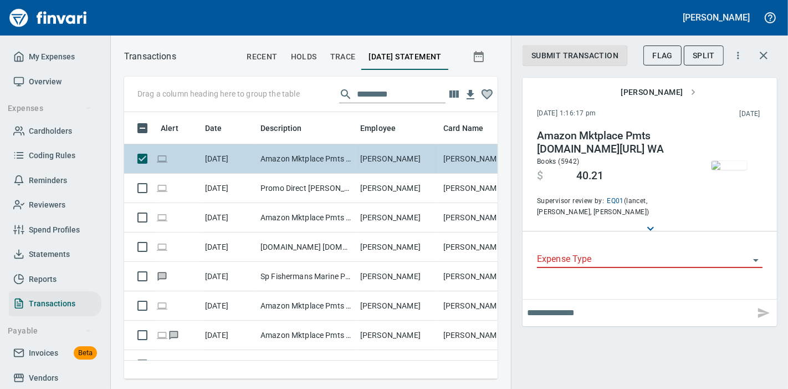
click at [612, 264] on input "Expense Type" at bounding box center [643, 260] width 212 height 16
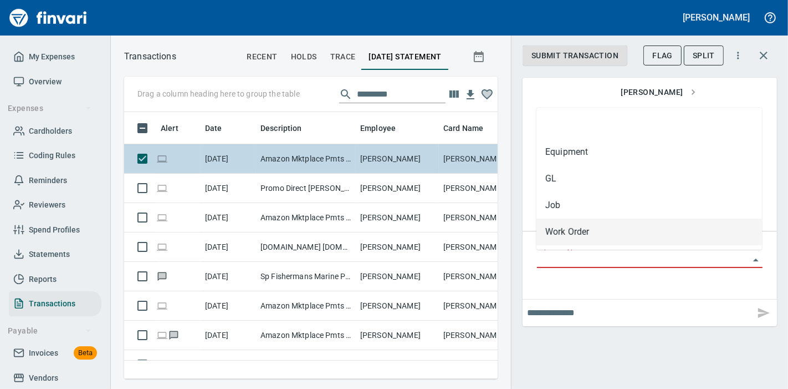
click at [586, 228] on li "Work Order" at bounding box center [650, 231] width 226 height 27
type input "**********"
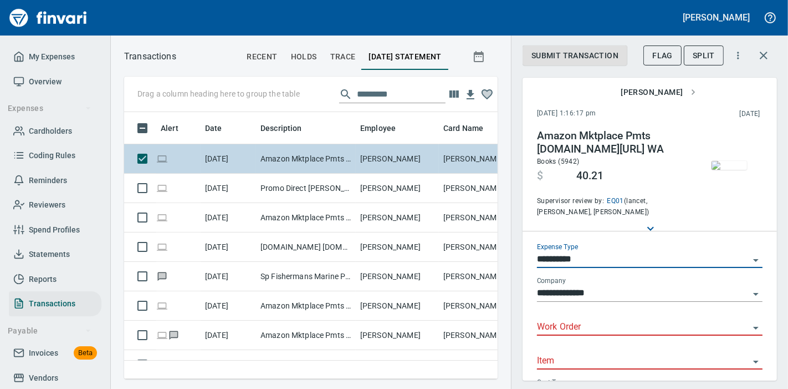
click at [584, 327] on input "Work Order" at bounding box center [643, 327] width 212 height 16
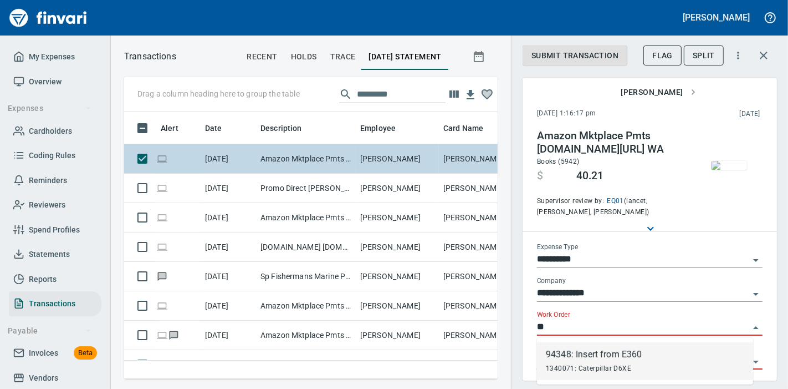
type input "*"
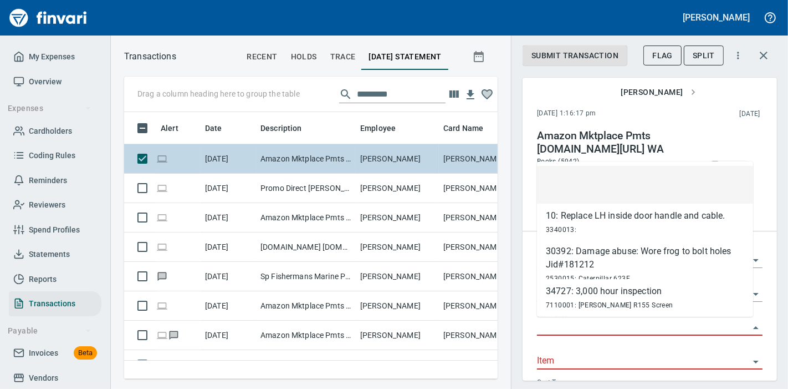
click at [730, 161] on img "button" at bounding box center [729, 165] width 35 height 9
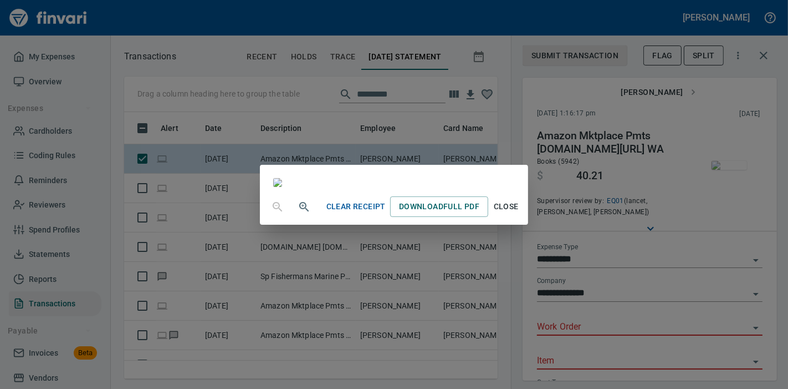
click at [524, 217] on button "Close" at bounding box center [505, 206] width 35 height 21
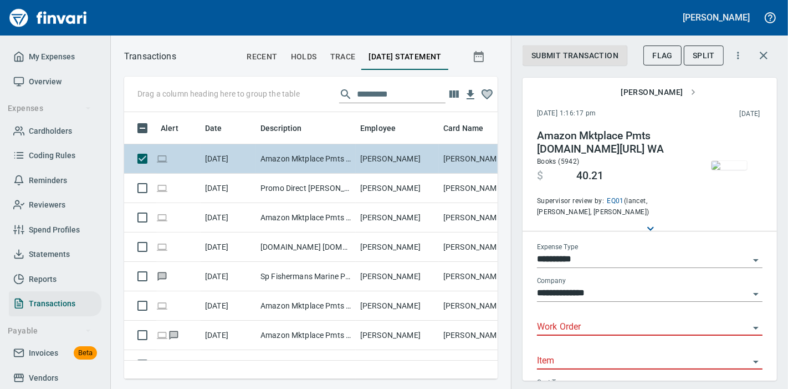
click at [608, 323] on input "Work Order" at bounding box center [643, 327] width 212 height 16
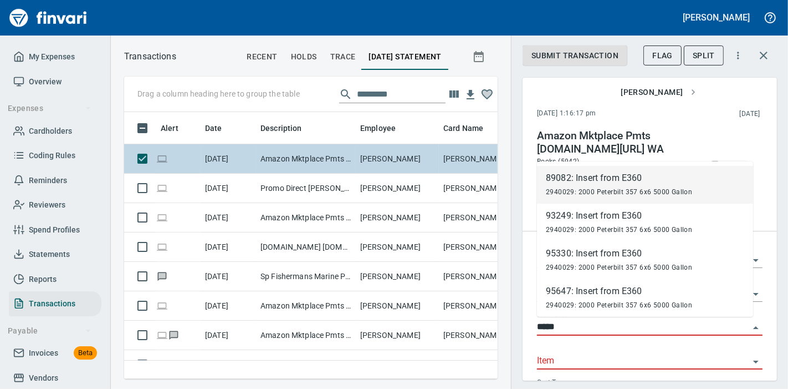
type input "*****"
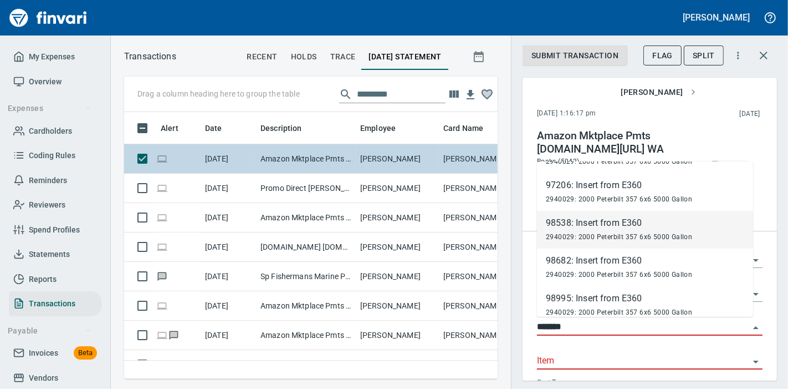
scroll to position [155, 0]
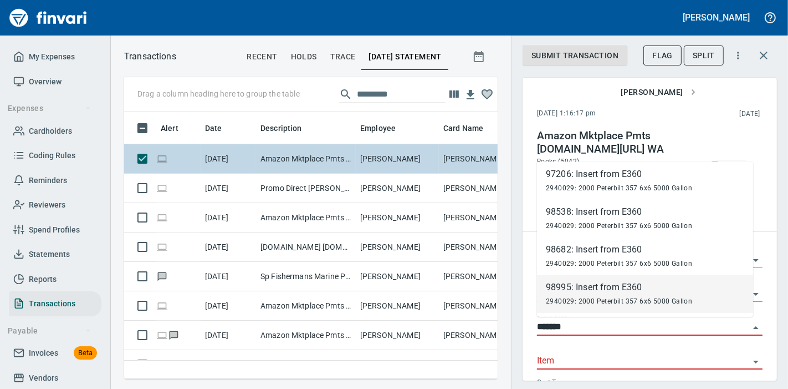
click at [625, 291] on div "98995: Insert from E360" at bounding box center [619, 287] width 146 height 13
type input "**********"
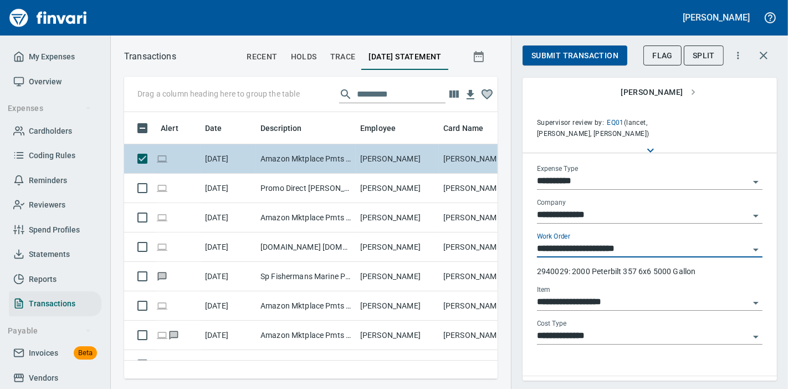
scroll to position [100, 0]
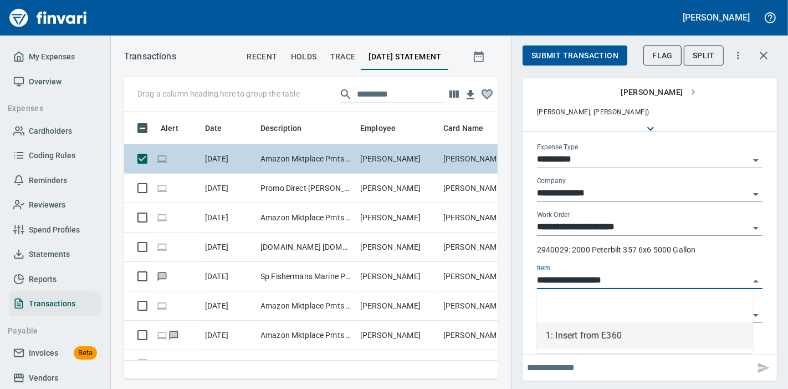
click at [626, 283] on input "**********" at bounding box center [643, 281] width 212 height 16
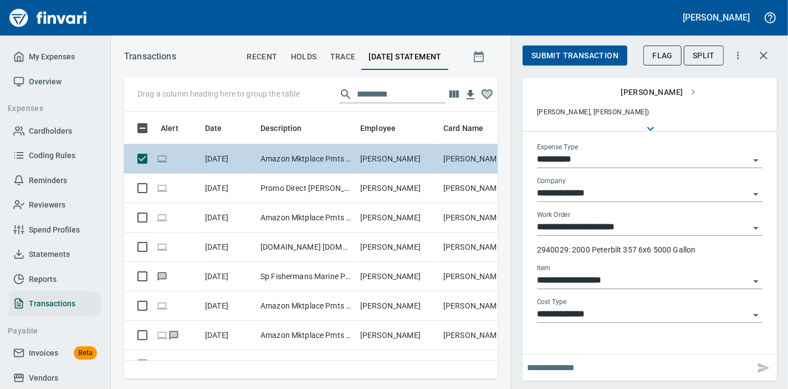
click at [753, 254] on p "2940029: 2000 Peterbilt 357 6x6 5000 Gallon" at bounding box center [650, 249] width 226 height 11
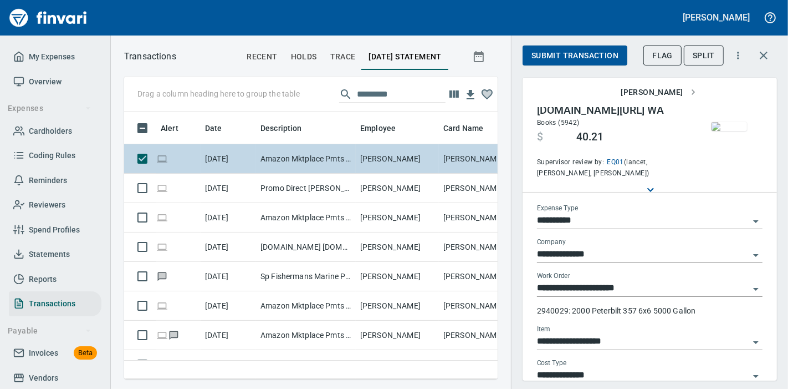
scroll to position [0, 0]
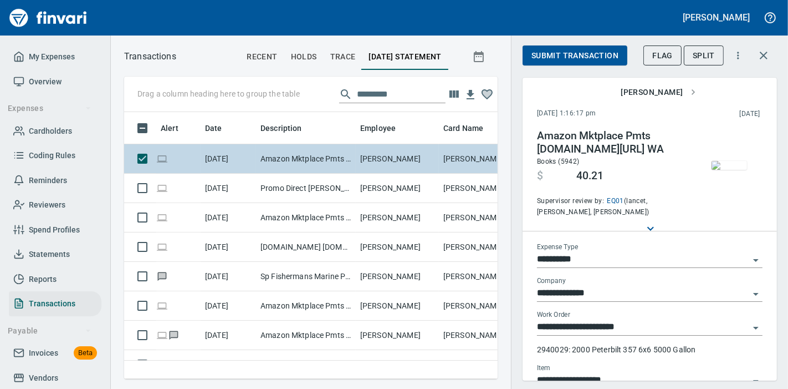
click at [736, 161] on img "button" at bounding box center [729, 165] width 35 height 9
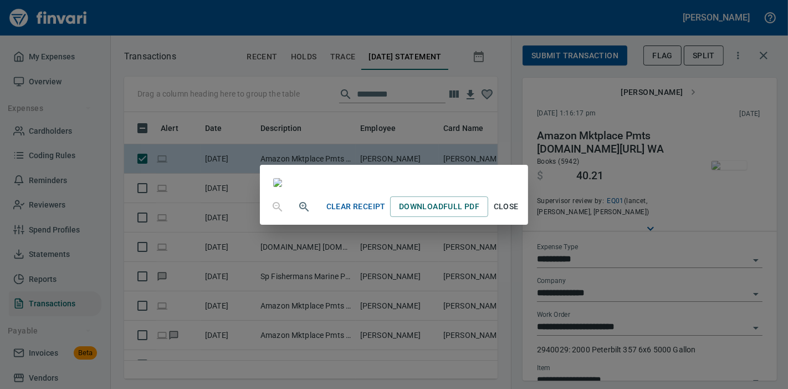
click at [520, 213] on span "Close" at bounding box center [506, 207] width 27 height 14
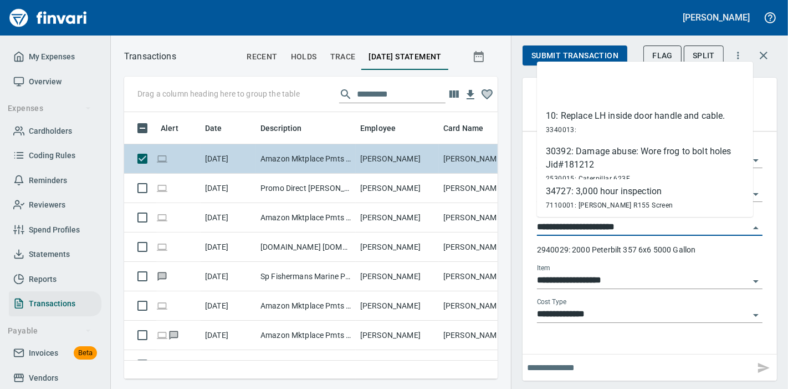
scroll to position [248, 355]
click at [612, 226] on input "**********" at bounding box center [643, 228] width 212 height 16
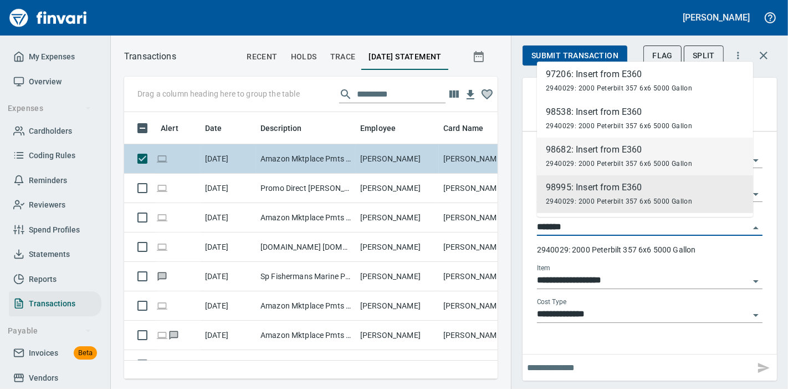
click at [630, 164] on span "2940029: 2000 Peterbilt 357 6x6 5000 Gallon" at bounding box center [619, 164] width 146 height 8
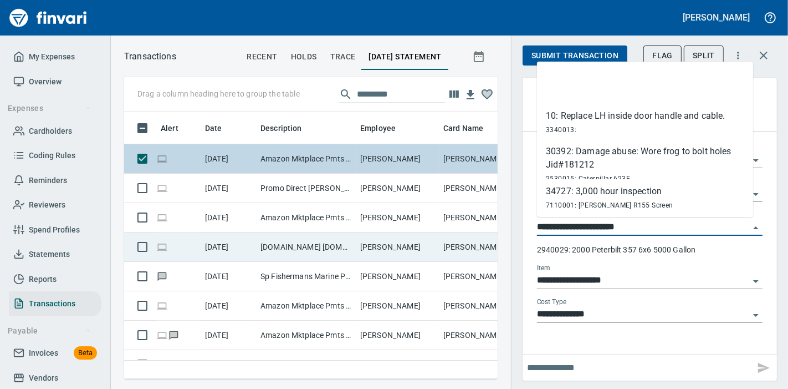
drag, startPoint x: 643, startPoint y: 228, endPoint x: 382, endPoint y: 239, distance: 261.4
click at [382, 239] on div "Drag a column heading here to group the table Alert Date Description Employee C…" at bounding box center [450, 228] width 678 height 302
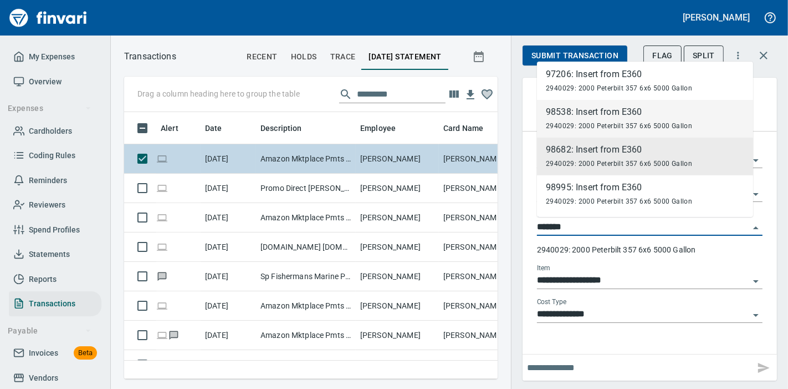
click at [607, 117] on div "98538: Insert from E360" at bounding box center [619, 111] width 146 height 13
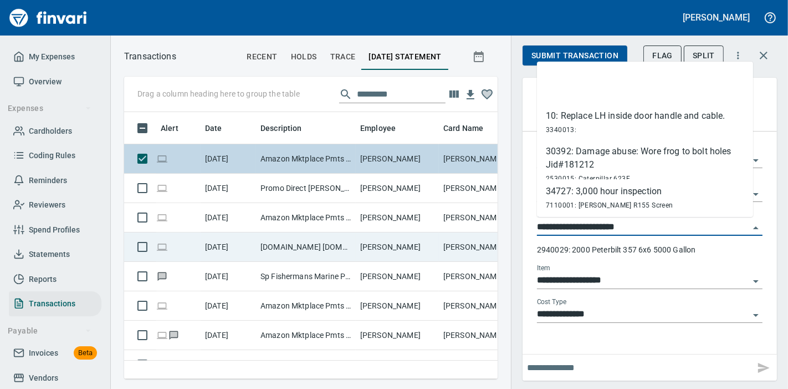
drag, startPoint x: 653, startPoint y: 223, endPoint x: 478, endPoint y: 244, distance: 175.8
click at [480, 246] on div "Drag a column heading here to group the table Alert Date Description Employee C…" at bounding box center [450, 228] width 678 height 302
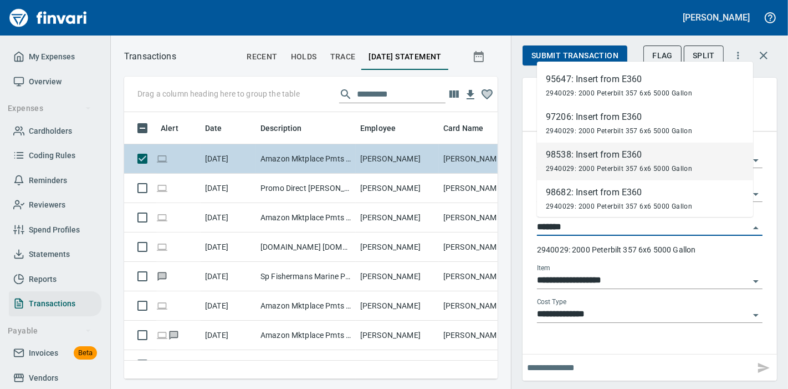
scroll to position [93, 0]
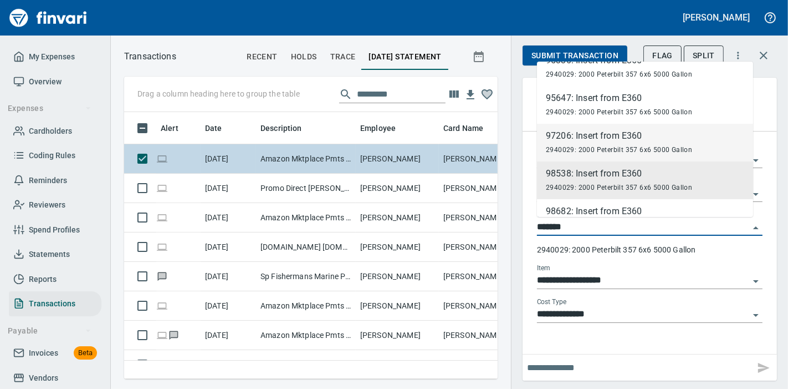
click at [607, 137] on div "97206: Insert from E360" at bounding box center [619, 135] width 146 height 13
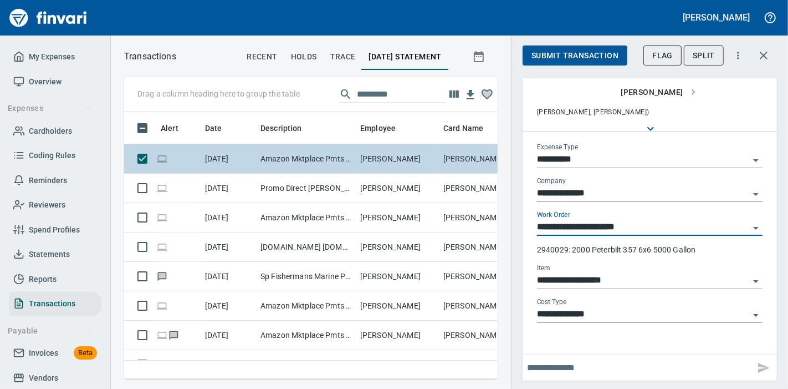
type input "**********"
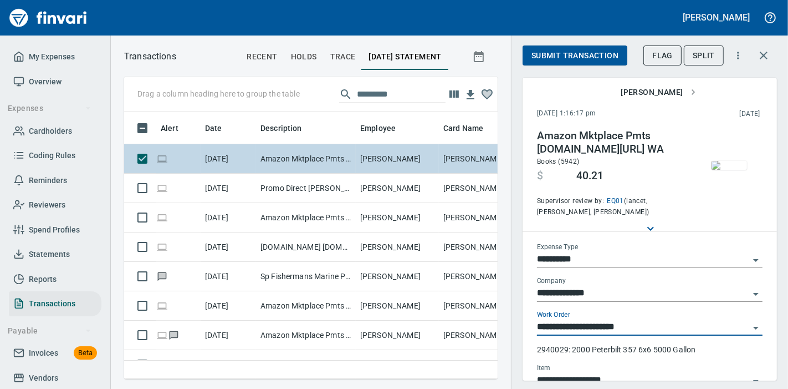
drag, startPoint x: 589, startPoint y: 52, endPoint x: 593, endPoint y: 60, distance: 9.4
click at [590, 52] on span "Submit Transaction" at bounding box center [575, 56] width 87 height 14
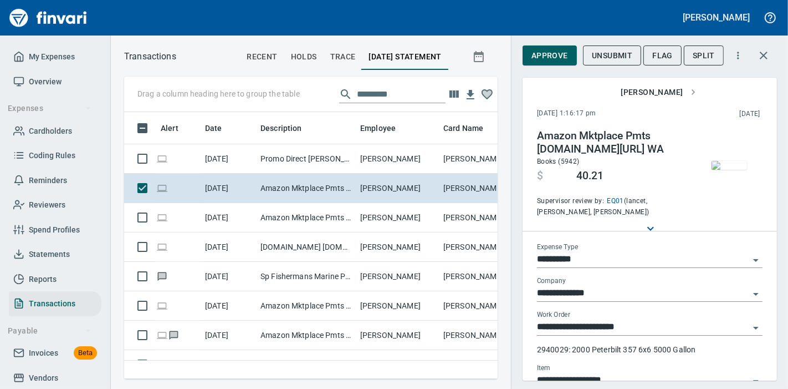
scroll to position [248, 355]
click at [762, 53] on icon "button" at bounding box center [763, 55] width 13 height 13
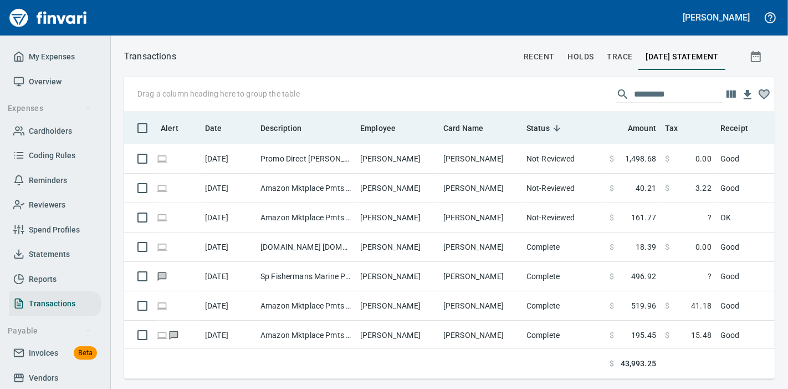
scroll to position [248, 632]
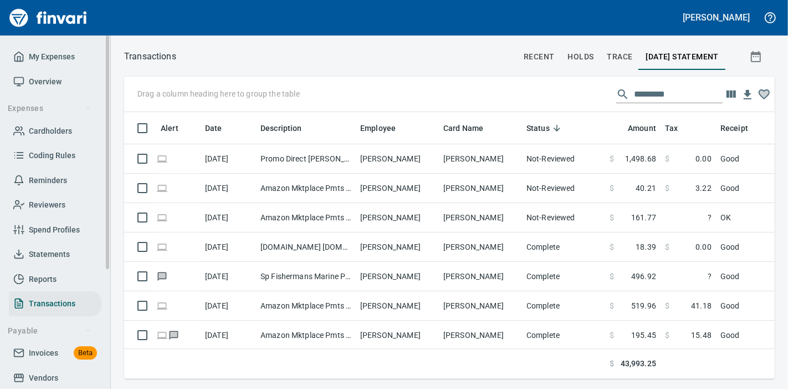
click at [43, 242] on link "Statements" at bounding box center [55, 254] width 93 height 25
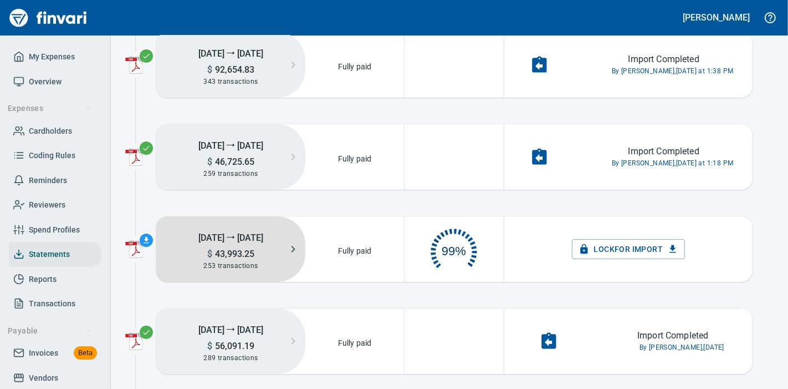
scroll to position [55, 88]
click at [242, 264] on span "253 transactions" at bounding box center [230, 266] width 54 height 8
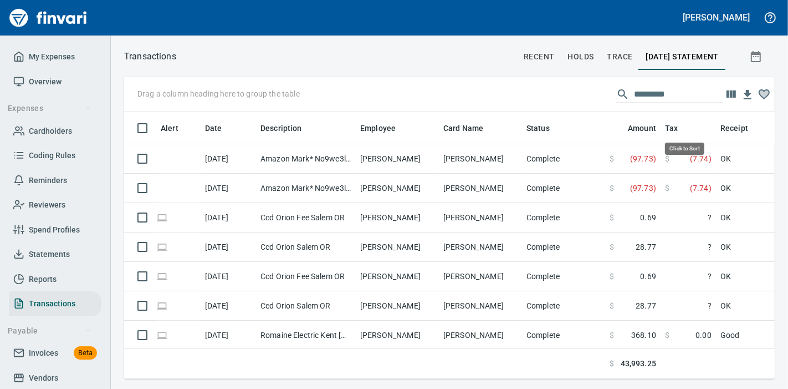
scroll to position [248, 632]
click at [690, 99] on input "text" at bounding box center [678, 94] width 89 height 18
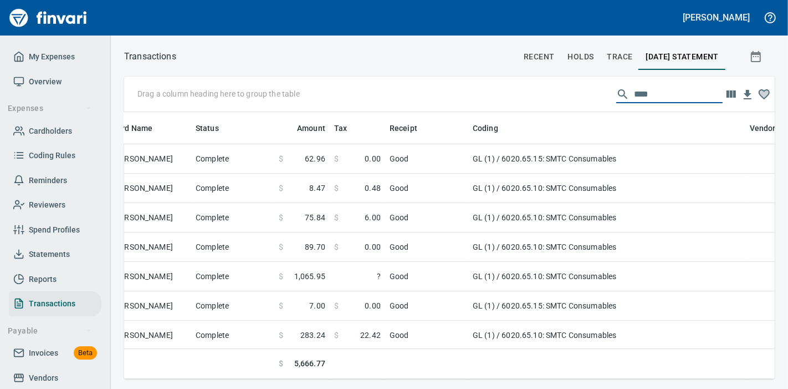
scroll to position [0, 332]
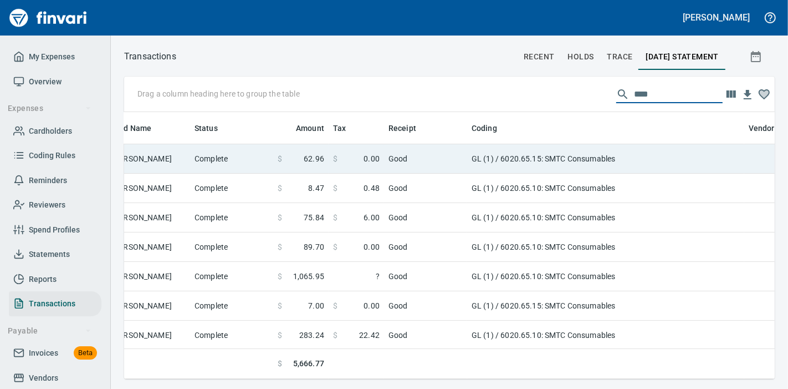
type input "****"
click at [619, 164] on td "GL (1) / 6020.65.15: SMTC Consumables" at bounding box center [605, 158] width 277 height 29
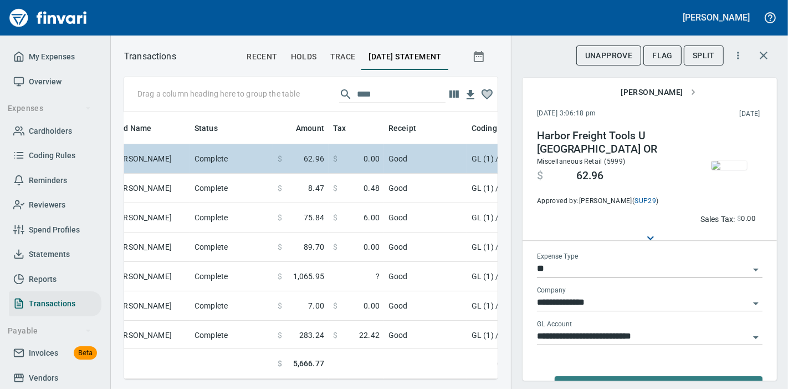
scroll to position [248, 355]
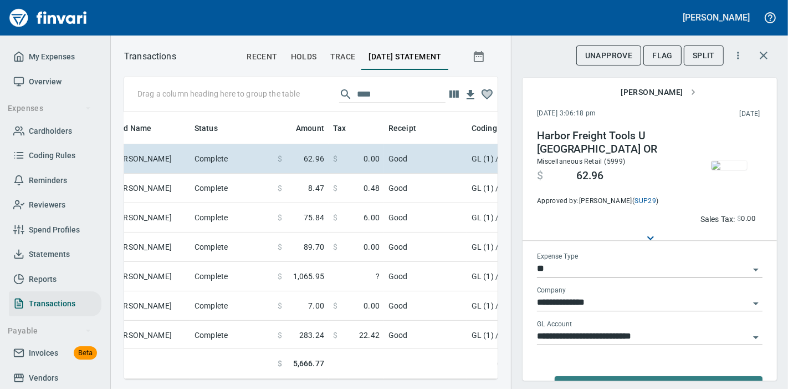
click at [712, 170] on img "button" at bounding box center [729, 165] width 35 height 9
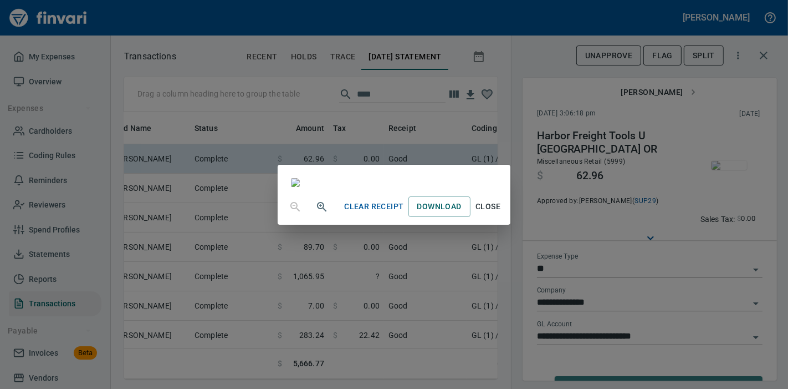
scroll to position [246, 0]
click at [502, 213] on span "Close" at bounding box center [488, 207] width 27 height 14
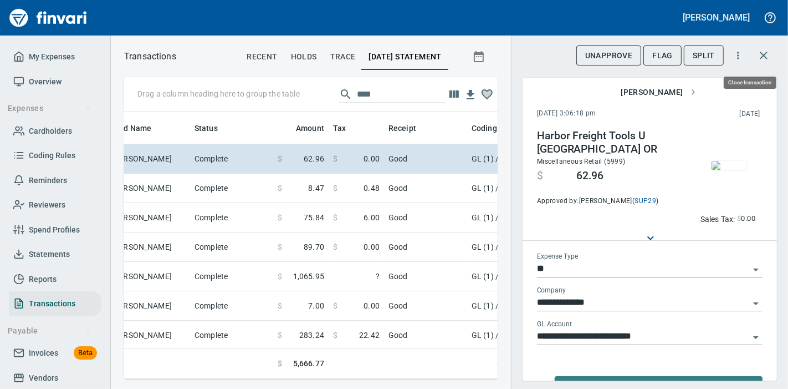
scroll to position [248, 355]
click at [773, 54] on button "button" at bounding box center [764, 55] width 27 height 27
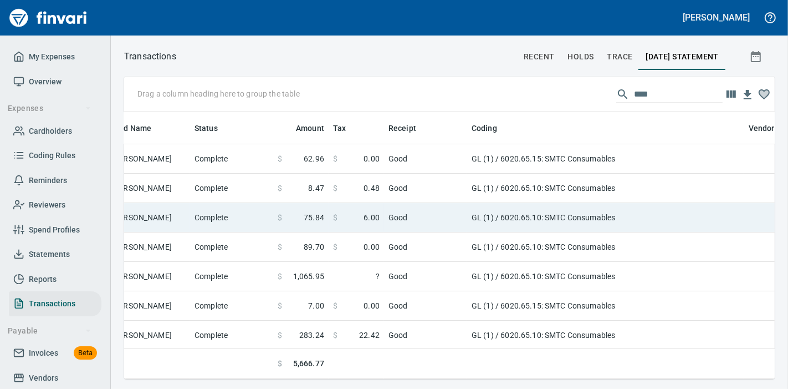
scroll to position [248, 632]
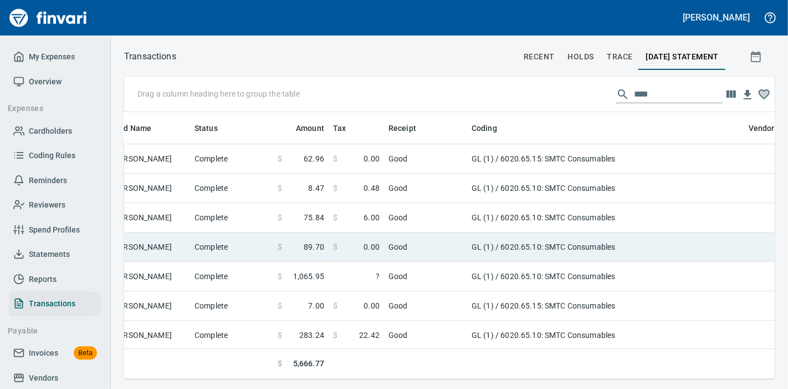
click at [546, 250] on td "GL (1) / 6020.65.10: SMTC Consumables" at bounding box center [605, 246] width 277 height 29
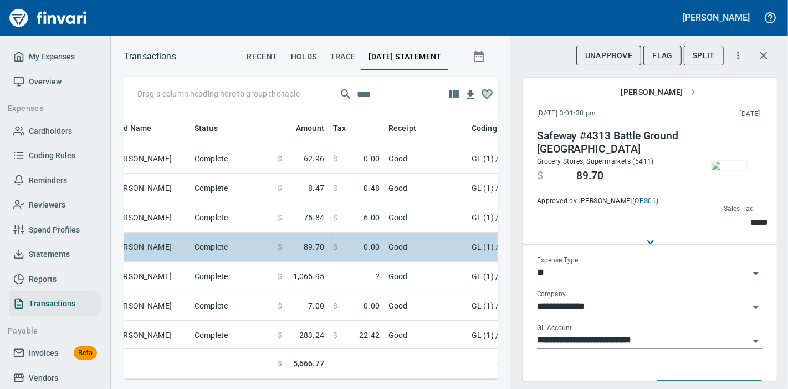
scroll to position [248, 355]
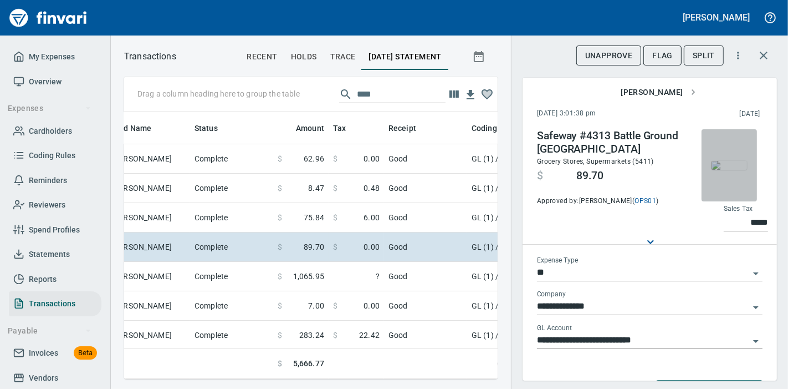
click at [726, 170] on img "button" at bounding box center [729, 165] width 35 height 9
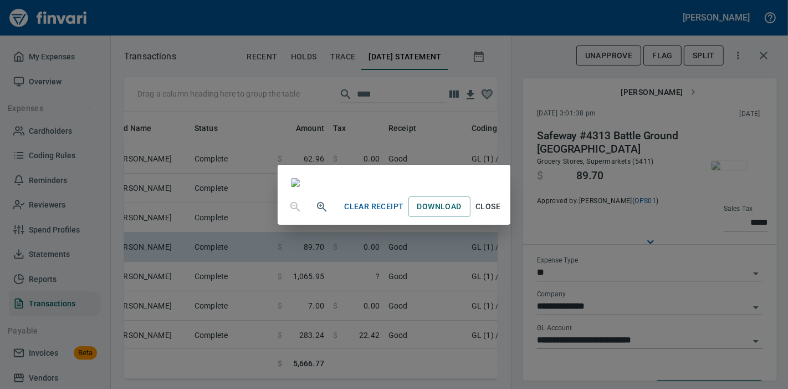
click at [506, 217] on button "Close" at bounding box center [488, 206] width 35 height 21
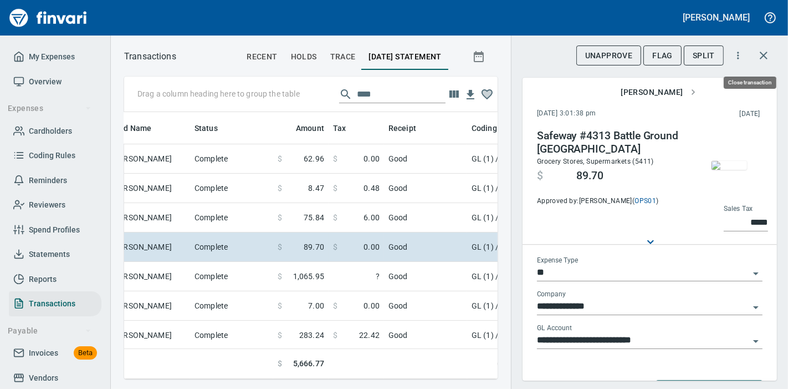
click at [765, 56] on icon "button" at bounding box center [764, 56] width 8 height 8
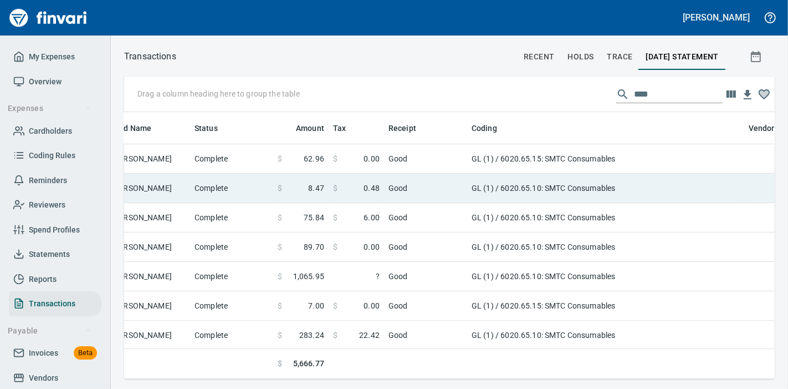
scroll to position [248, 630]
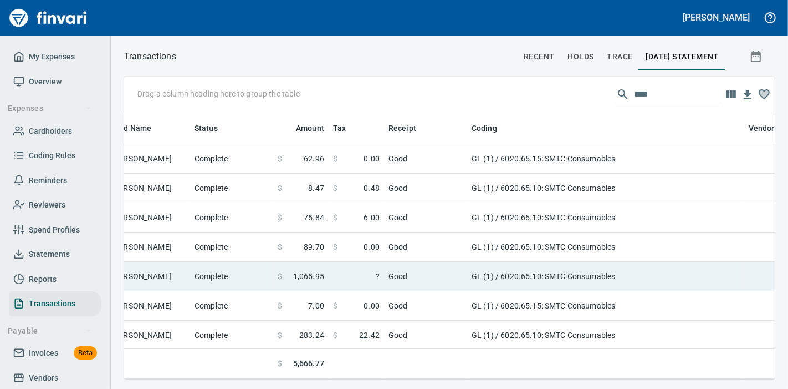
click at [612, 275] on td "GL (1) / 6020.65.10: SMTC Consumables" at bounding box center [605, 276] width 277 height 29
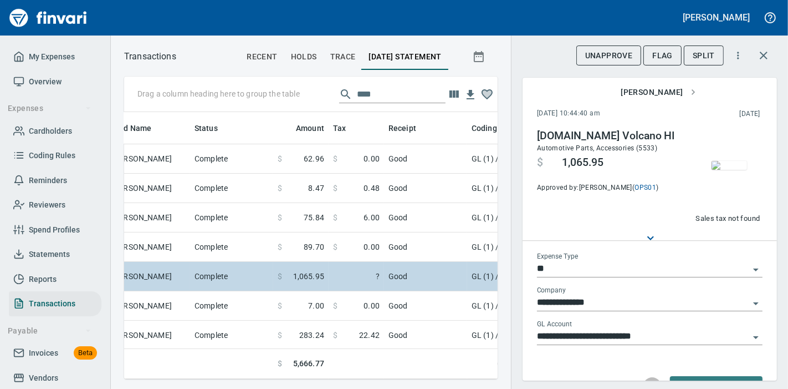
scroll to position [248, 355]
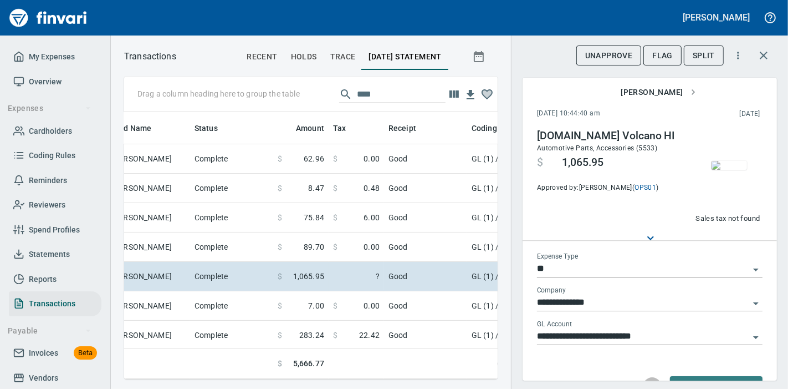
click at [733, 167] on img "button" at bounding box center [729, 165] width 35 height 9
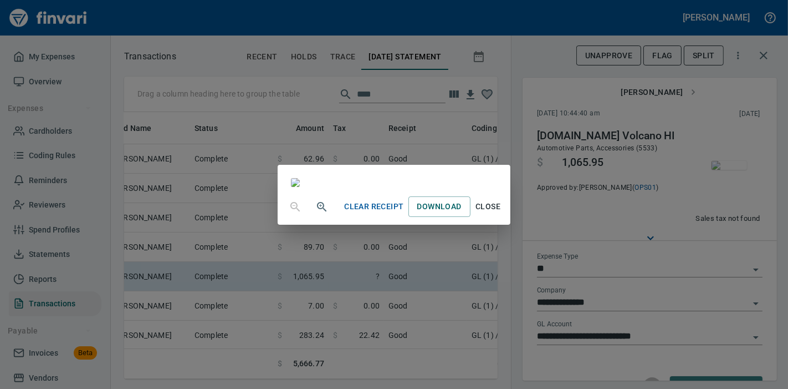
click at [502, 213] on span "Close" at bounding box center [488, 207] width 27 height 14
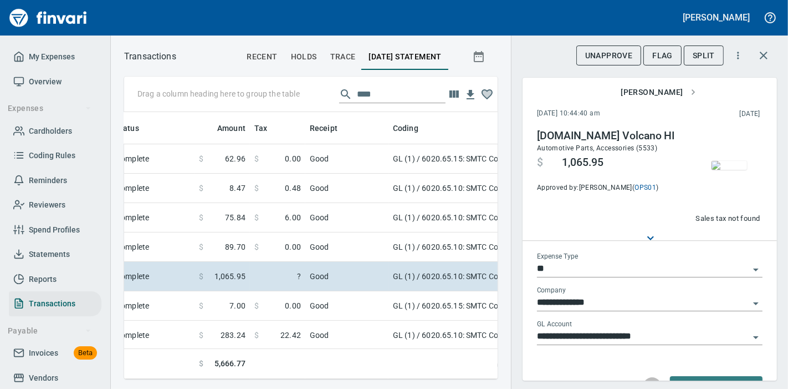
scroll to position [0, 413]
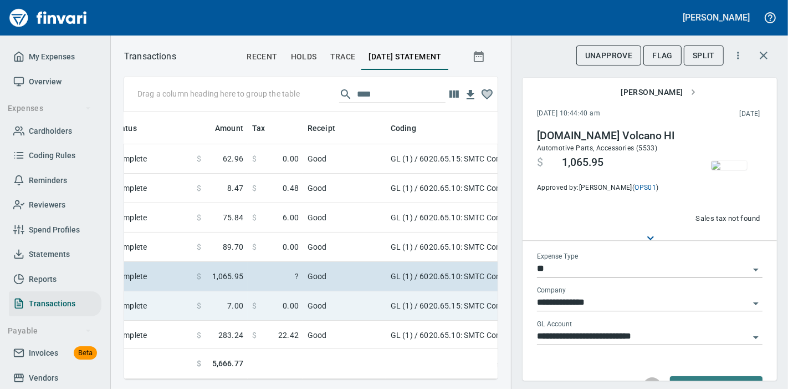
click at [391, 301] on td "GL (1) / 6020.65.15: SMTC Consumables" at bounding box center [524, 305] width 277 height 29
type input "**********"
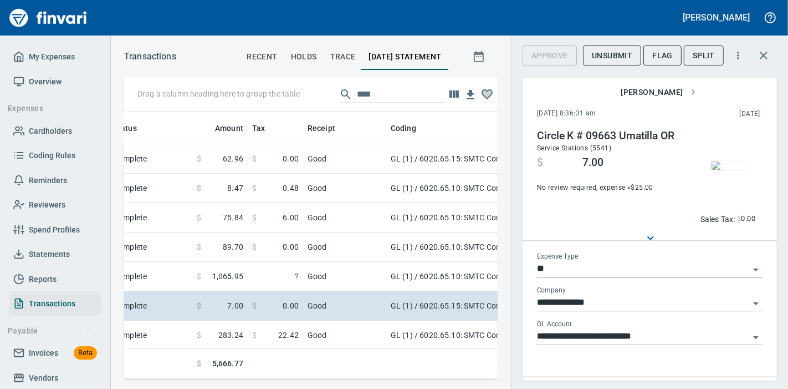
scroll to position [248, 355]
click at [762, 58] on icon "button" at bounding box center [763, 55] width 13 height 13
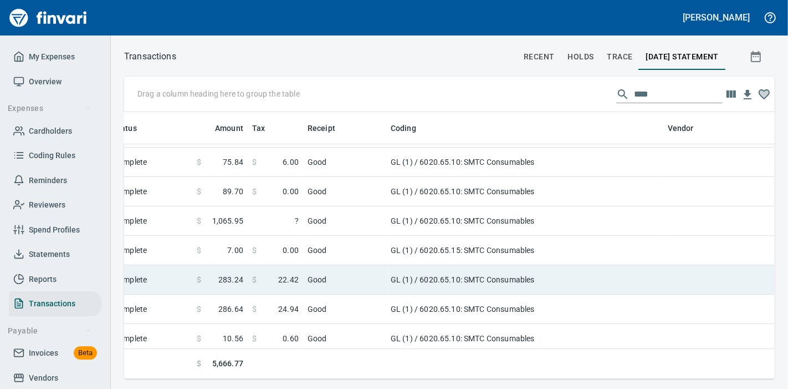
scroll to position [123, 413]
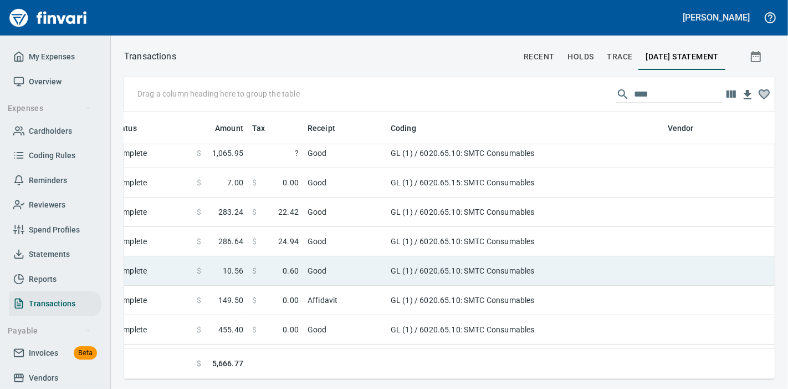
click at [493, 271] on td "GL (1) / 6020.65.10: SMTC Consumables" at bounding box center [524, 270] width 277 height 29
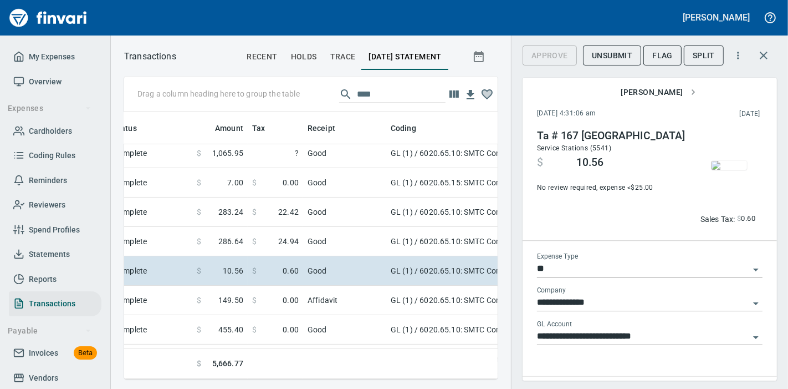
scroll to position [248, 355]
click at [727, 166] on img "button" at bounding box center [729, 165] width 35 height 9
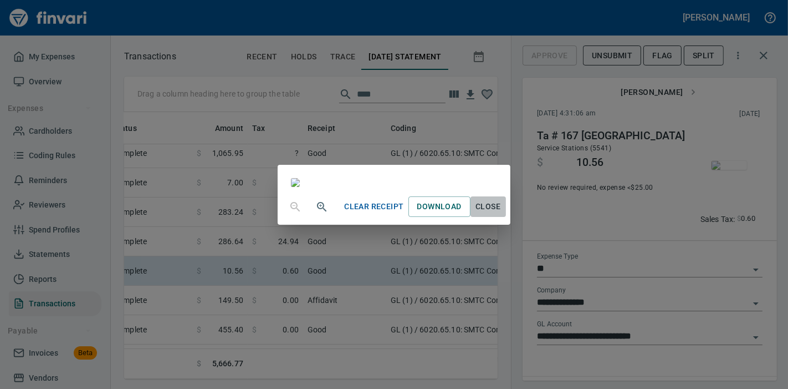
click at [502, 213] on span "Close" at bounding box center [488, 207] width 27 height 14
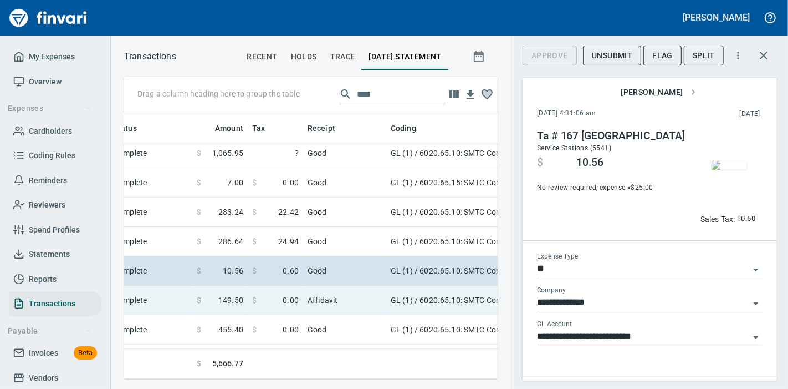
click at [294, 303] on span "0.00" at bounding box center [291, 299] width 16 height 11
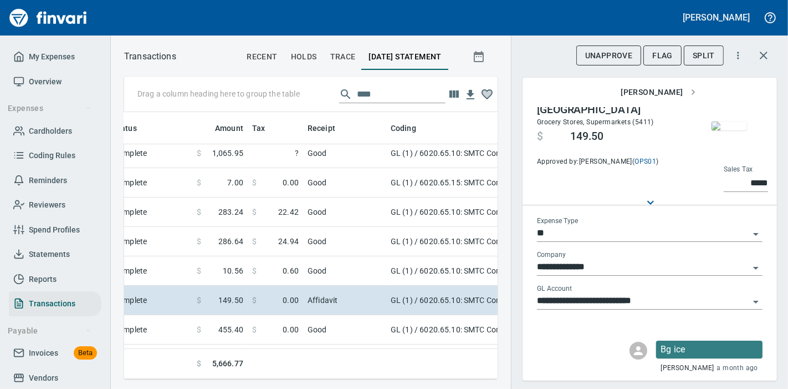
scroll to position [74, 0]
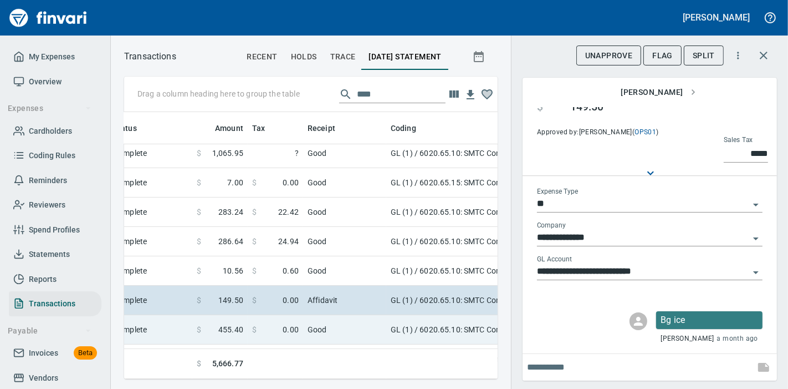
click at [369, 327] on td "Good" at bounding box center [344, 329] width 83 height 29
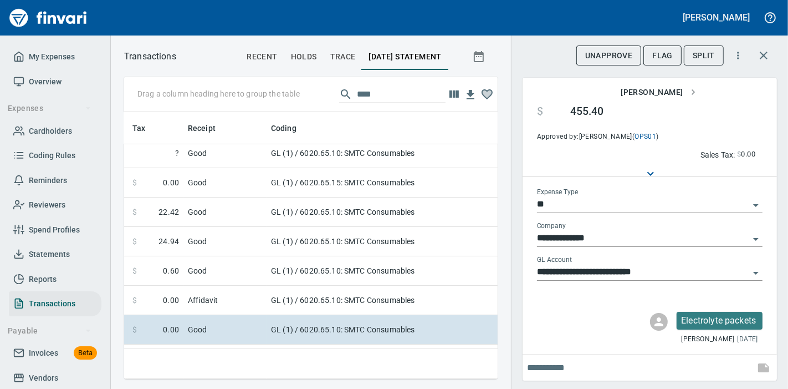
scroll to position [123, 524]
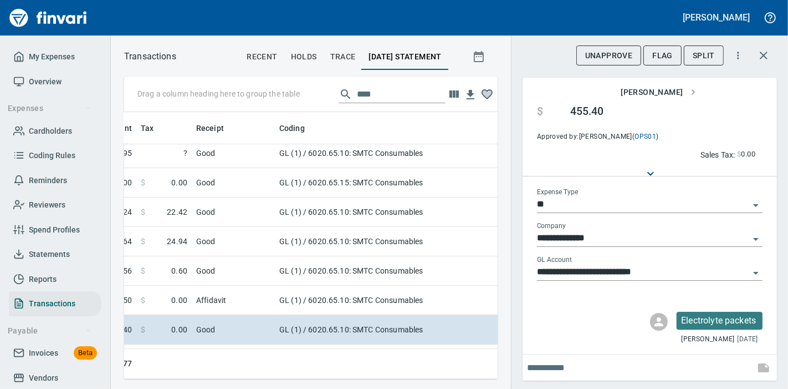
click at [721, 105] on img "button" at bounding box center [729, 100] width 35 height 9
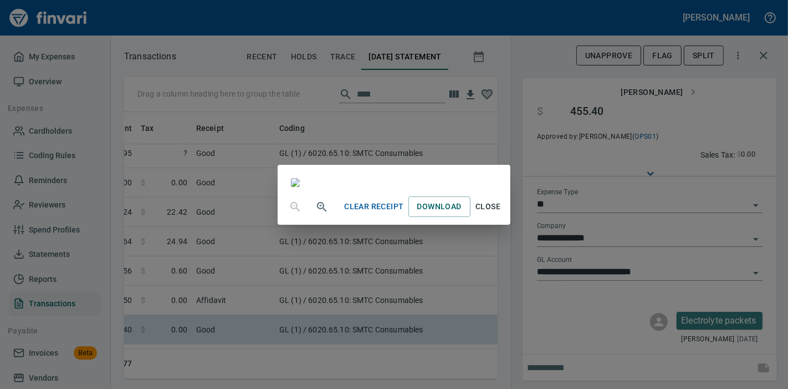
click at [502, 213] on span "Close" at bounding box center [488, 207] width 27 height 14
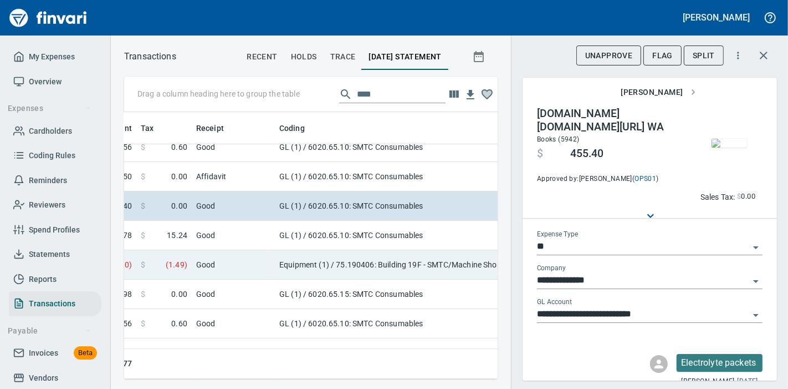
scroll to position [308, 524]
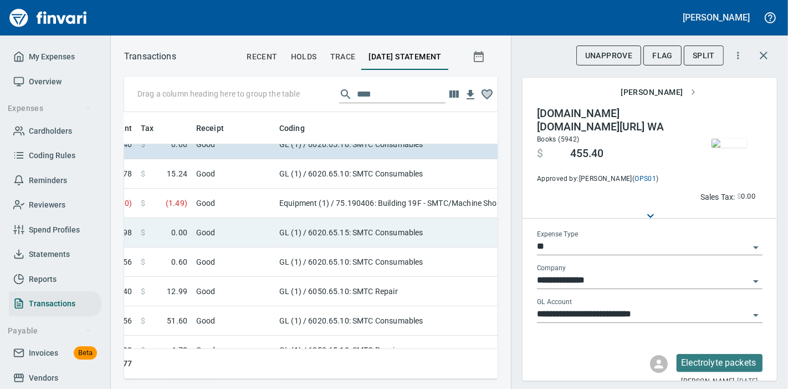
click at [396, 232] on td "GL (1) / 6020.65.15: SMTC Consumables" at bounding box center [413, 232] width 277 height 29
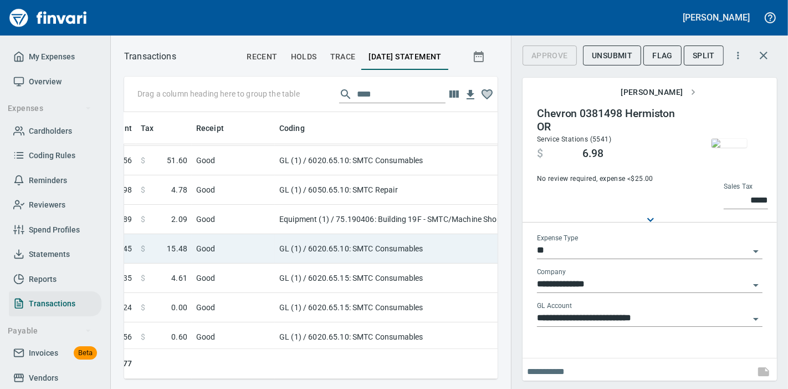
scroll to position [492, 524]
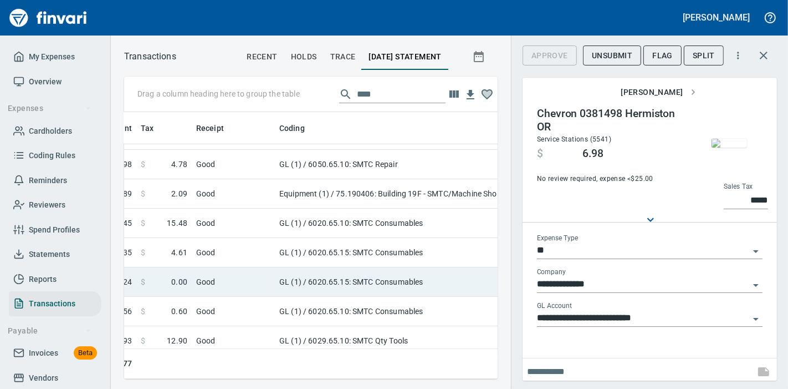
click at [385, 278] on td "GL (1) / 6020.65.15: SMTC Consumables" at bounding box center [413, 281] width 277 height 29
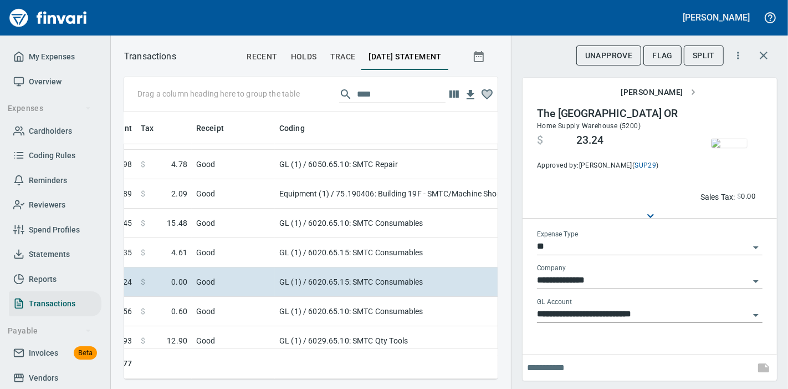
click at [724, 147] on img "button" at bounding box center [729, 143] width 35 height 9
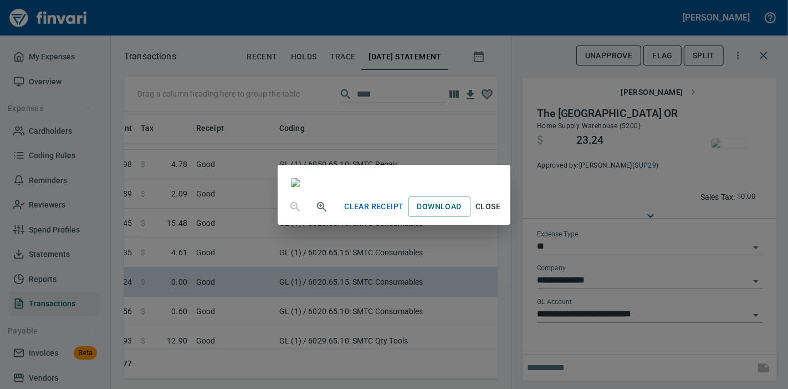
click at [502, 213] on span "Close" at bounding box center [488, 207] width 27 height 14
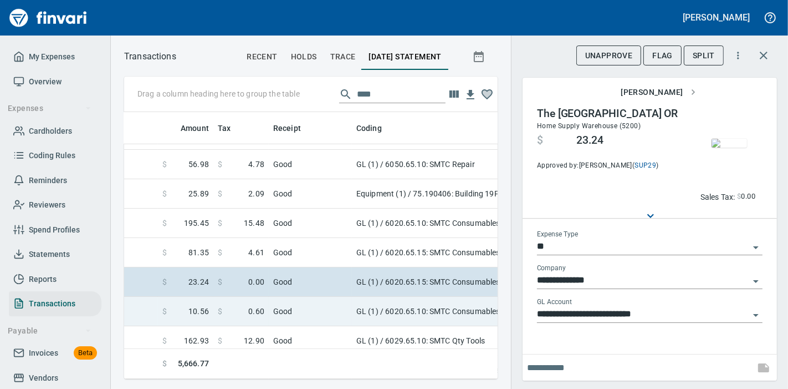
scroll to position [554, 447]
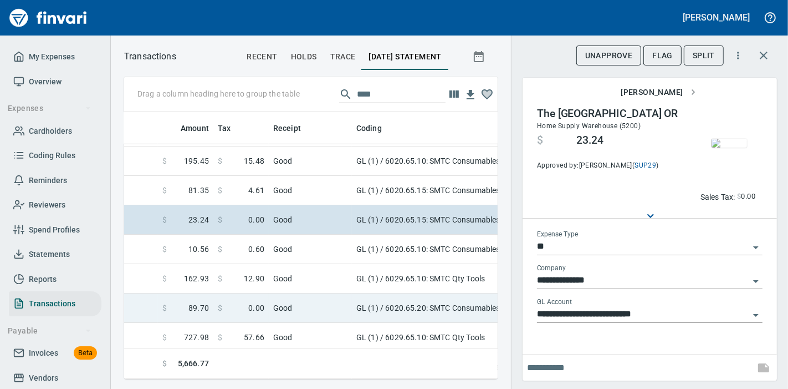
click at [417, 311] on td "GL (1) / 6020.65.20: SMTC Consumables" at bounding box center [490, 307] width 277 height 29
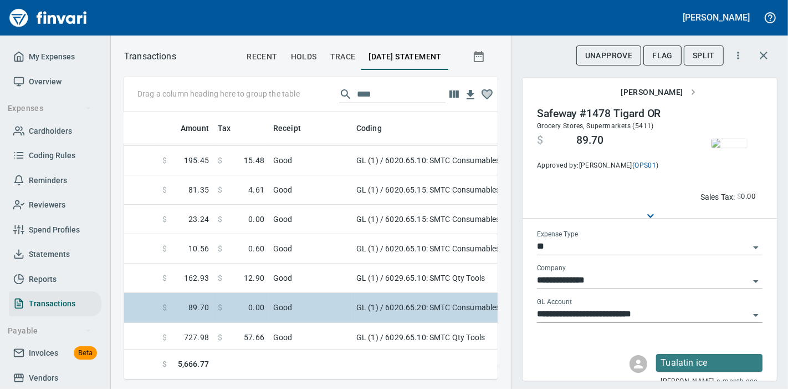
scroll to position [616, 447]
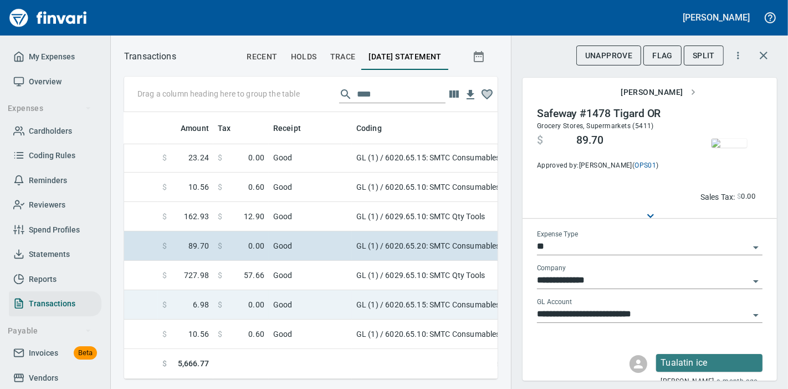
click at [399, 311] on td "GL (1) / 6020.65.15: SMTC Consumables" at bounding box center [490, 304] width 277 height 29
type input "**********"
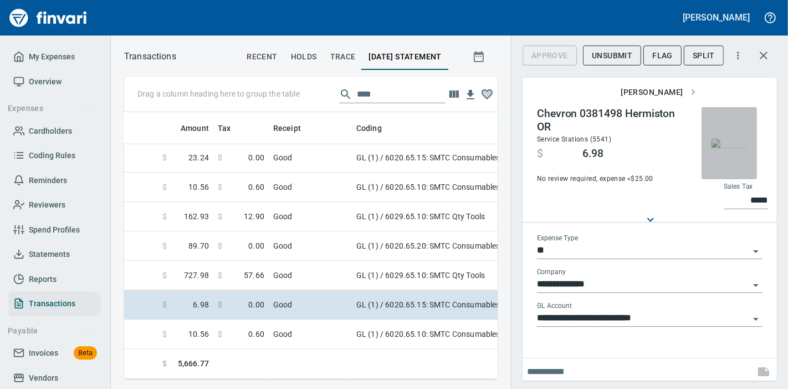
click at [721, 147] on img "button" at bounding box center [729, 143] width 35 height 9
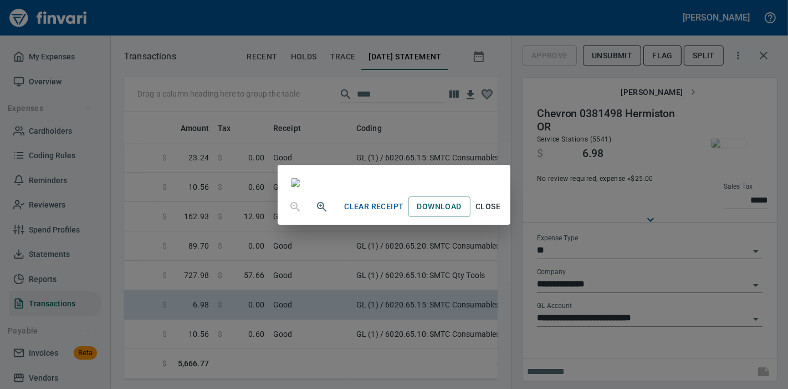
click at [502, 213] on span "Close" at bounding box center [488, 207] width 27 height 14
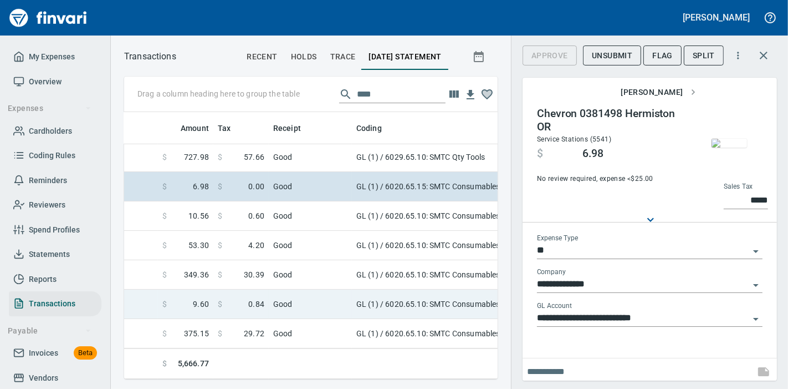
scroll to position [740, 447]
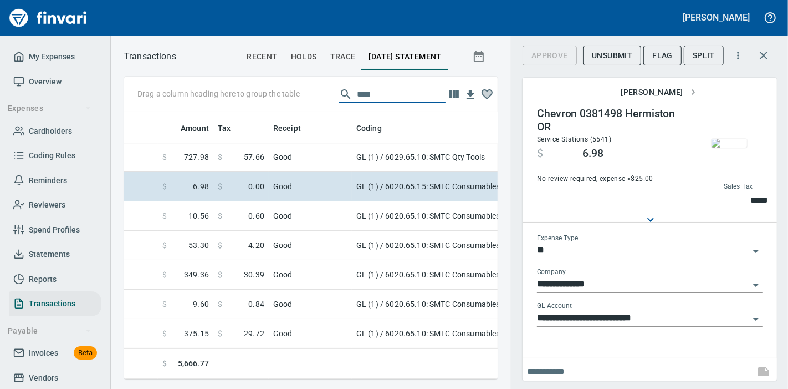
drag, startPoint x: 396, startPoint y: 97, endPoint x: 288, endPoint y: 108, distance: 109.2
click at [288, 108] on div "Drag a column heading here to group the table ****" at bounding box center [311, 94] width 374 height 35
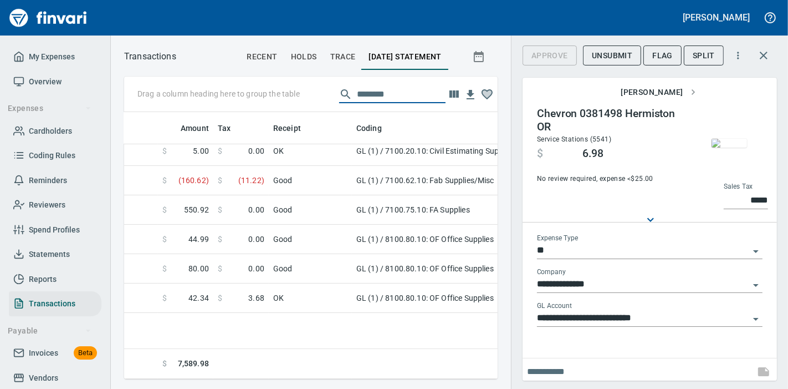
scroll to position [0, 447]
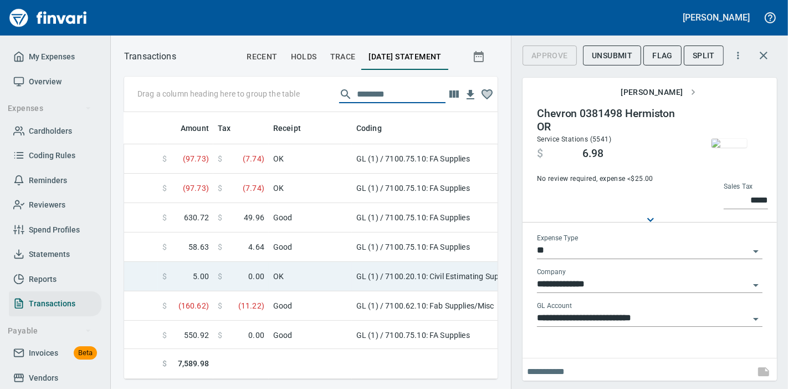
type input "********"
click at [401, 279] on td "GL (1) / 7100.20.10: Civil Estimating Supplies/Misc" at bounding box center [490, 276] width 277 height 29
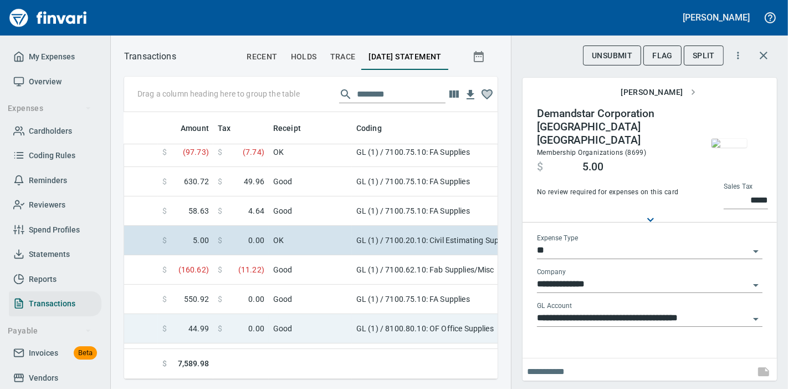
scroll to position [62, 447]
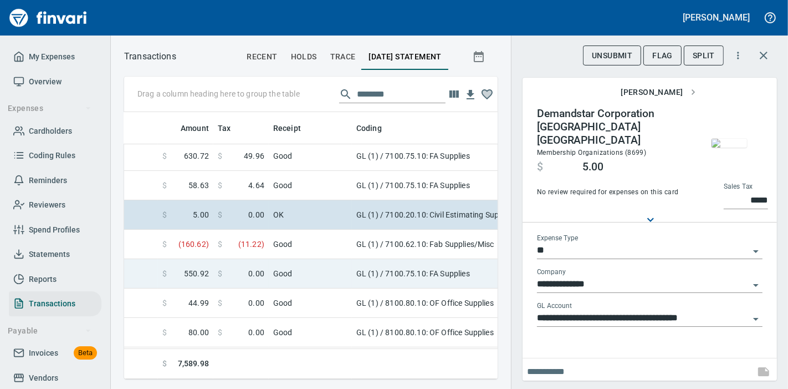
click at [425, 276] on td "GL (1) / 7100.75.10: FA Supplies" at bounding box center [490, 273] width 277 height 29
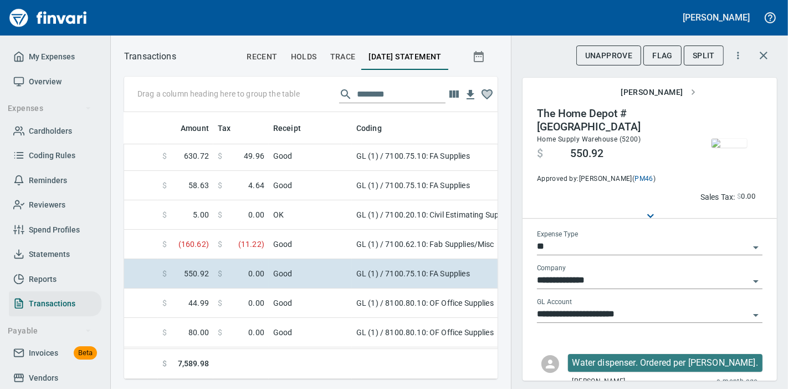
click at [732, 147] on img "button" at bounding box center [729, 143] width 35 height 9
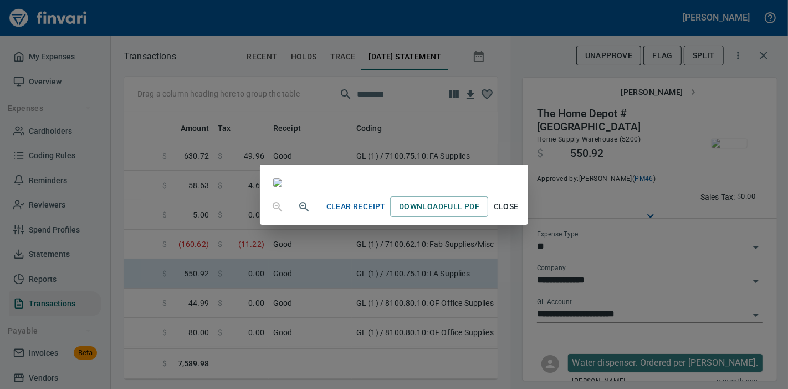
click at [520, 213] on span "Close" at bounding box center [506, 207] width 27 height 14
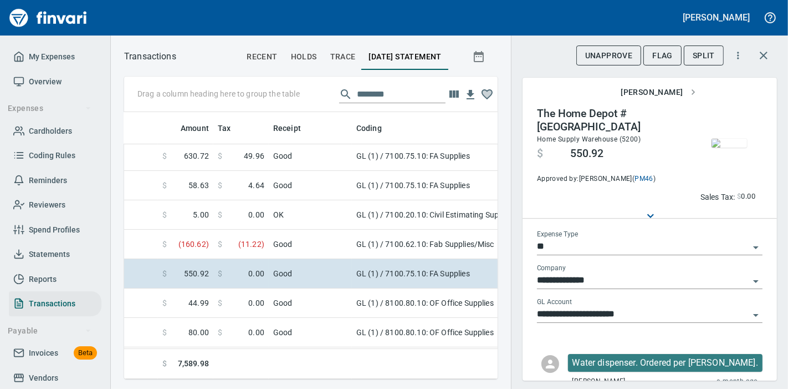
scroll to position [248, 355]
click at [714, 147] on img "button" at bounding box center [729, 143] width 35 height 9
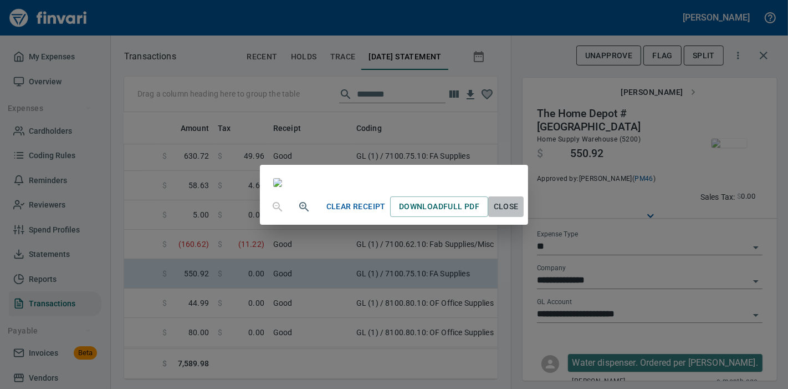
click at [520, 213] on span "Close" at bounding box center [506, 207] width 27 height 14
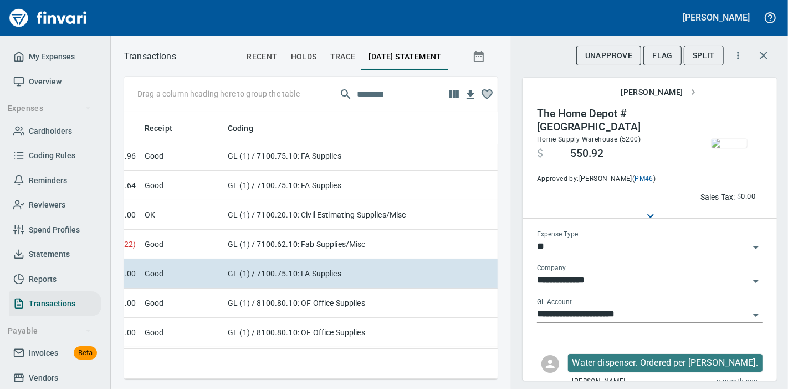
scroll to position [62, 515]
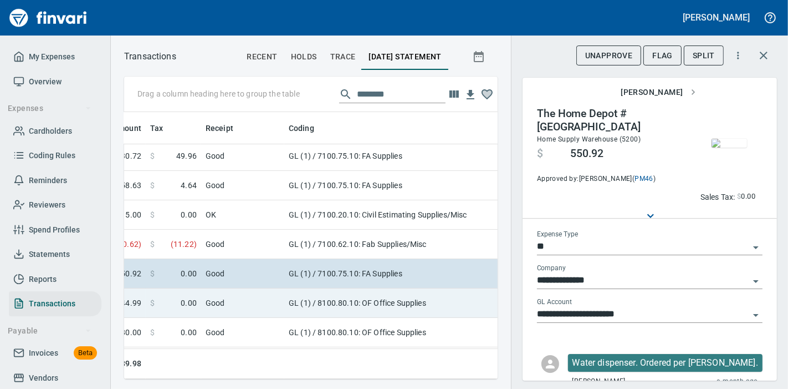
click at [406, 308] on td "GL (1) / 8100.80.10: OF Office Supplies" at bounding box center [422, 302] width 277 height 29
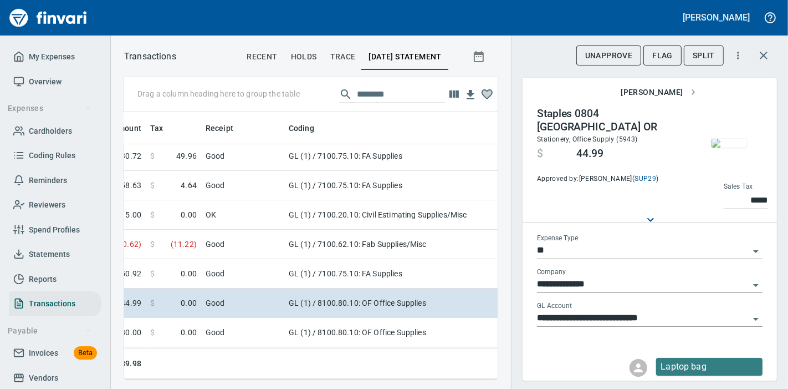
click at [712, 147] on img "button" at bounding box center [729, 143] width 35 height 9
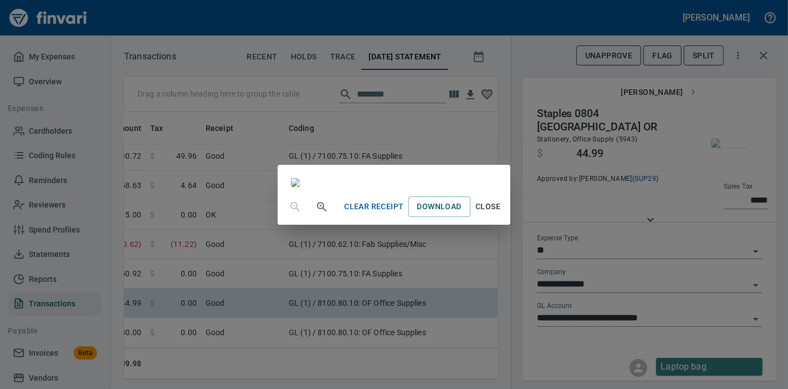
scroll to position [140, 0]
click at [502, 213] on span "Close" at bounding box center [488, 207] width 27 height 14
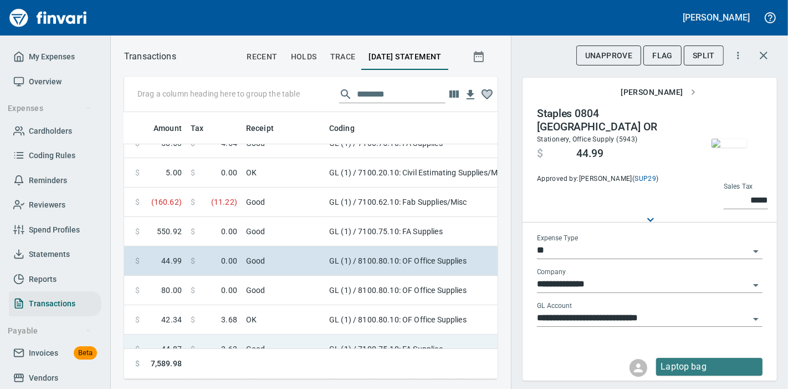
scroll to position [123, 475]
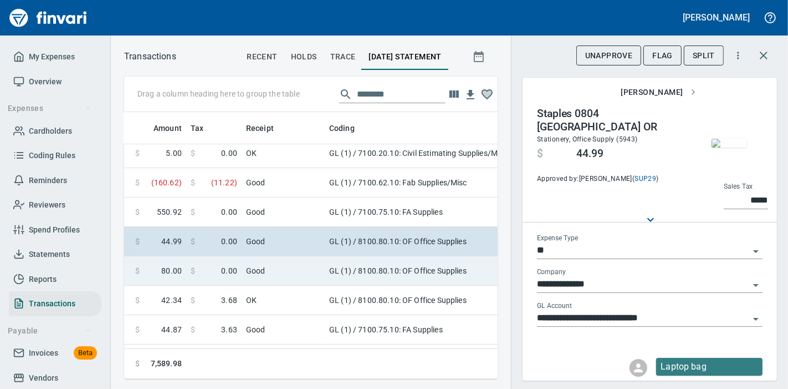
click at [369, 268] on td "GL (1) / 8100.80.10: OF Office Supplies" at bounding box center [463, 270] width 277 height 29
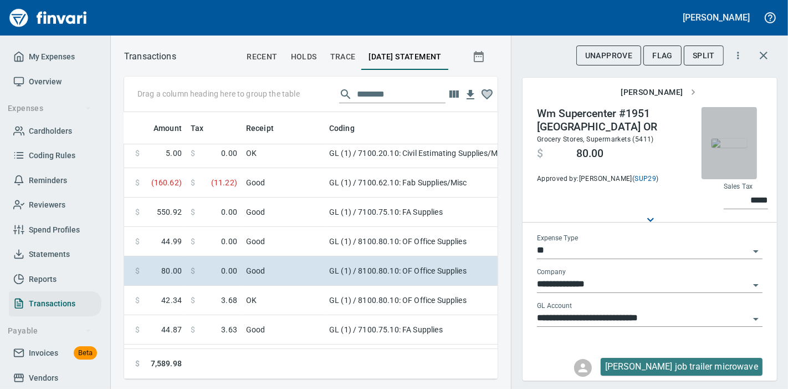
click at [729, 147] on img "button" at bounding box center [729, 143] width 35 height 9
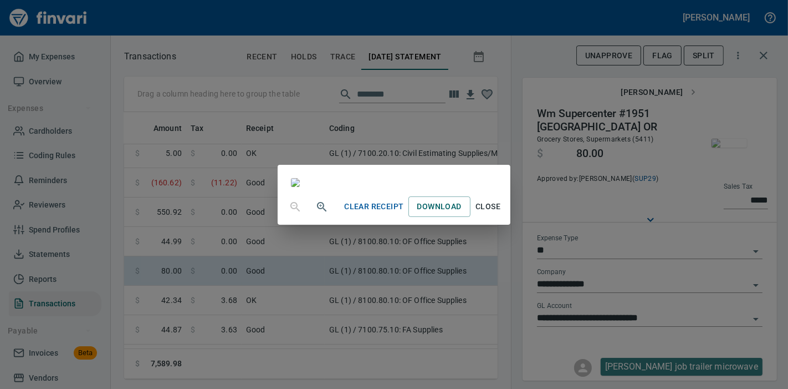
scroll to position [62, 0]
click at [502, 213] on span "Close" at bounding box center [488, 207] width 27 height 14
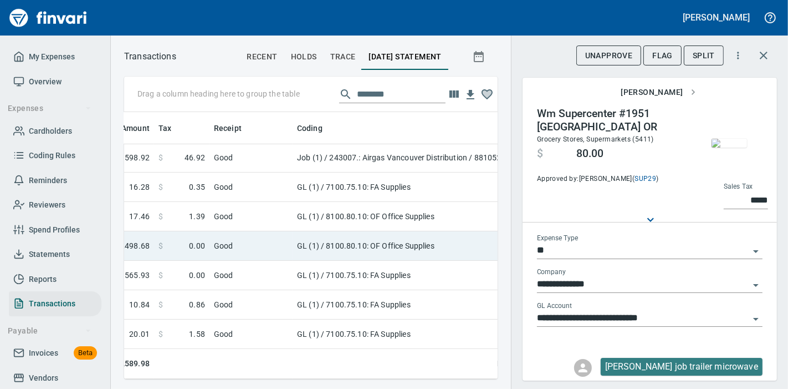
scroll to position [431, 507]
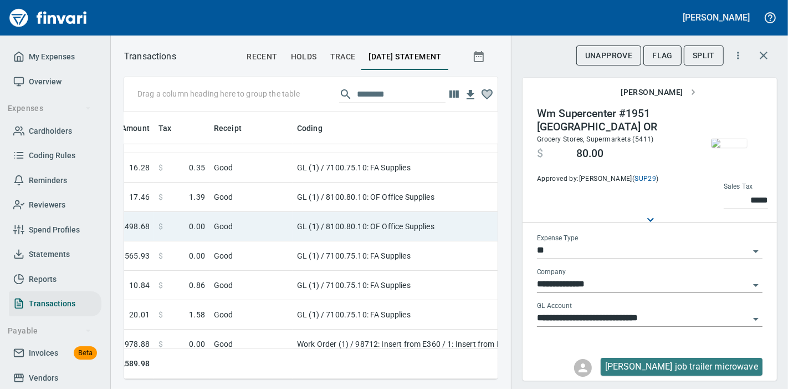
click at [400, 228] on td "GL (1) / 8100.80.10: OF Office Supplies" at bounding box center [431, 226] width 277 height 29
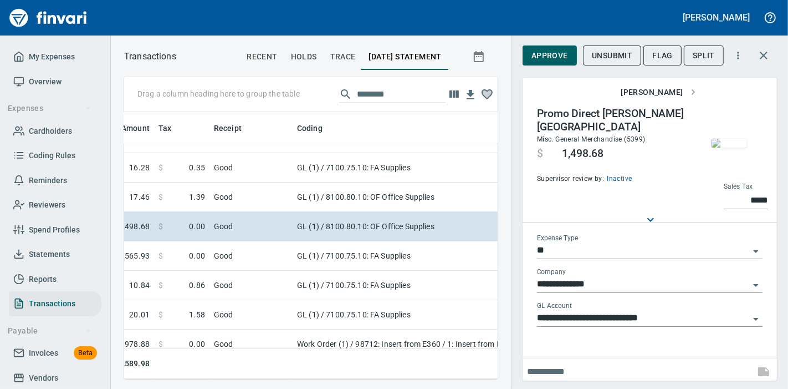
click at [730, 147] on img "button" at bounding box center [729, 143] width 35 height 9
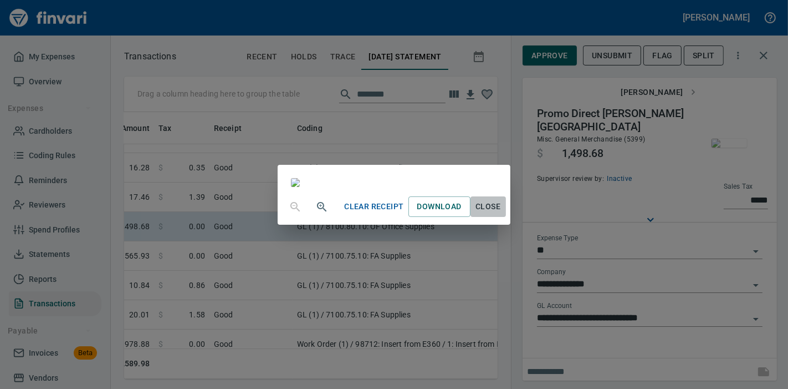
click at [502, 213] on span "Close" at bounding box center [488, 207] width 27 height 14
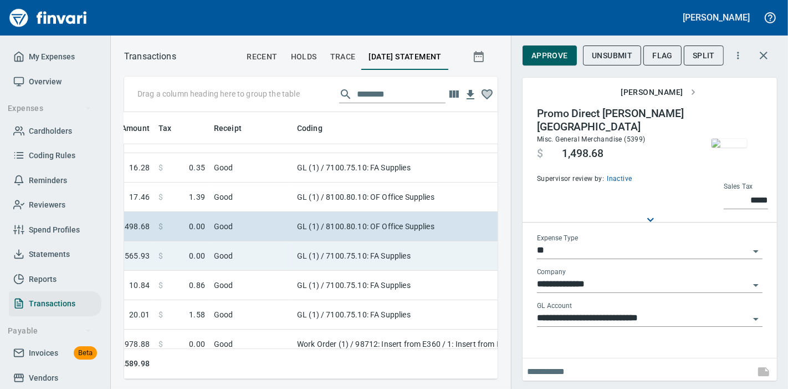
click at [393, 255] on td "GL (1) / 7100.75.10: FA Supplies" at bounding box center [431, 255] width 277 height 29
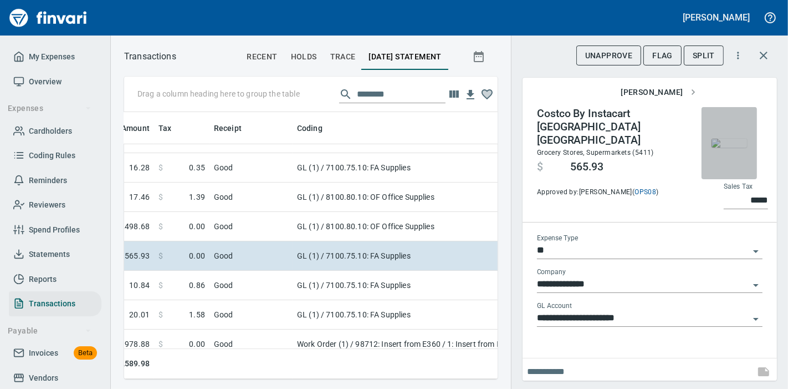
click at [726, 147] on img "button" at bounding box center [729, 143] width 35 height 9
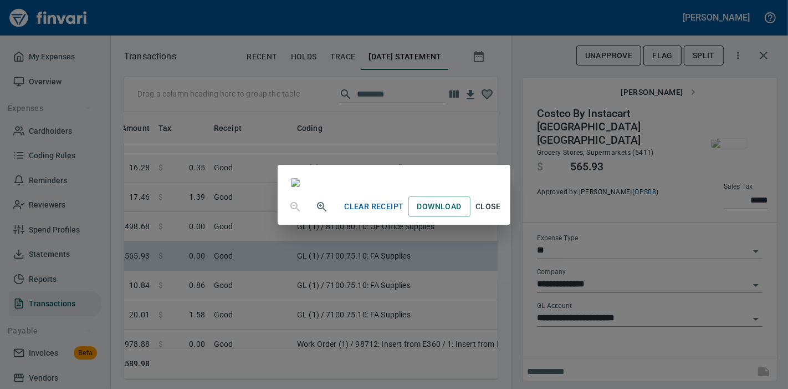
click at [502, 213] on span "Close" at bounding box center [488, 207] width 27 height 14
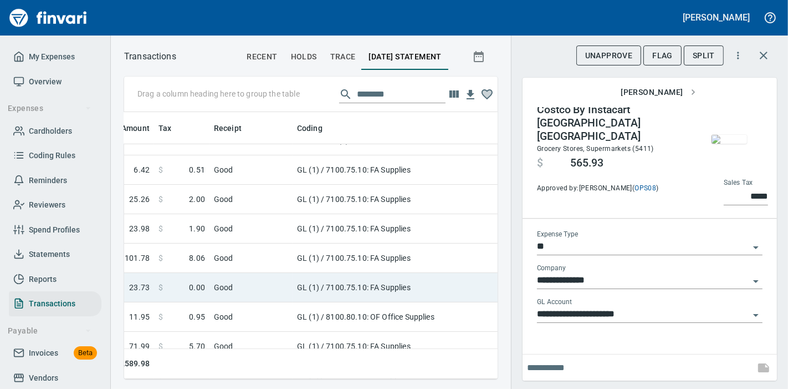
scroll to position [678, 507]
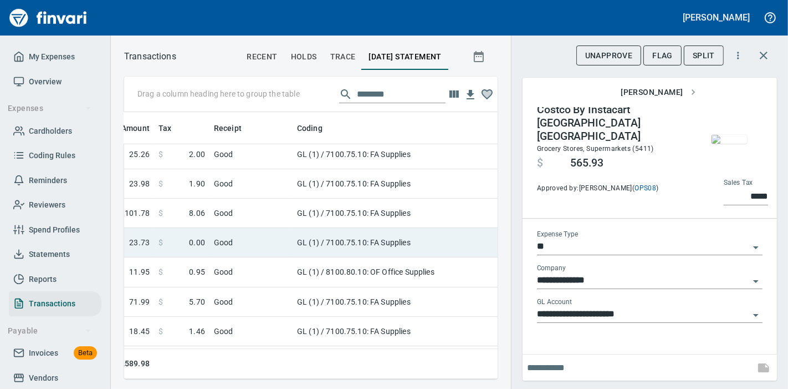
click at [414, 246] on td "GL (1) / 7100.75.10: FA Supplies" at bounding box center [431, 242] width 277 height 29
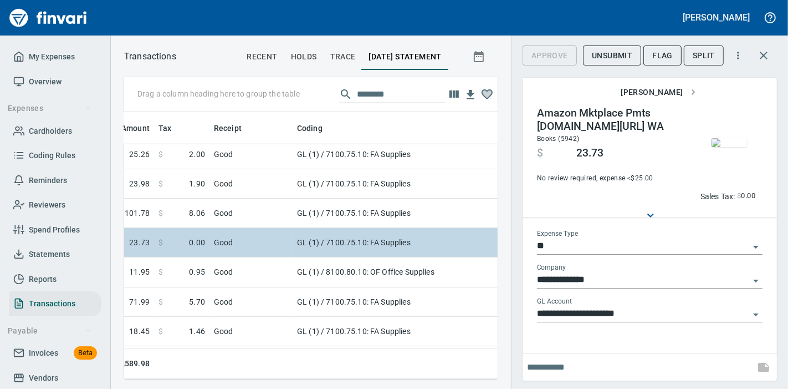
scroll to position [22, 0]
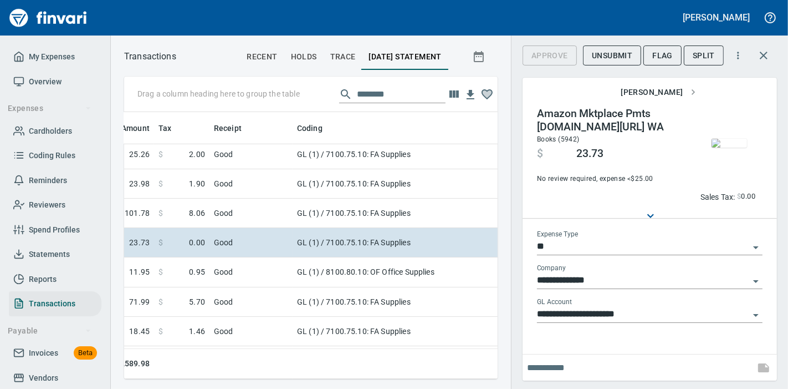
click at [731, 147] on img "button" at bounding box center [729, 143] width 35 height 9
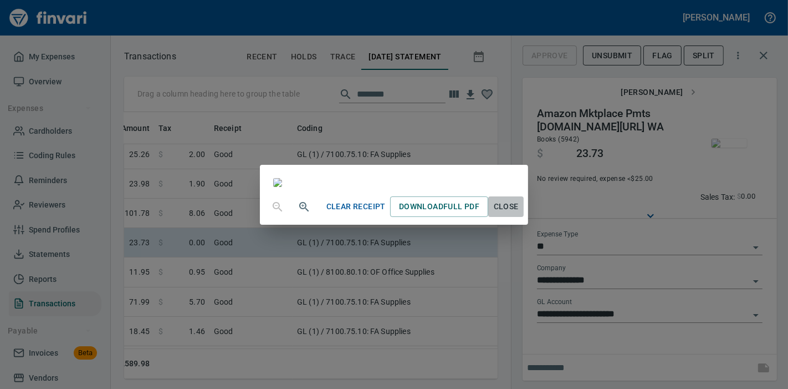
click at [520, 213] on span "Close" at bounding box center [506, 207] width 27 height 14
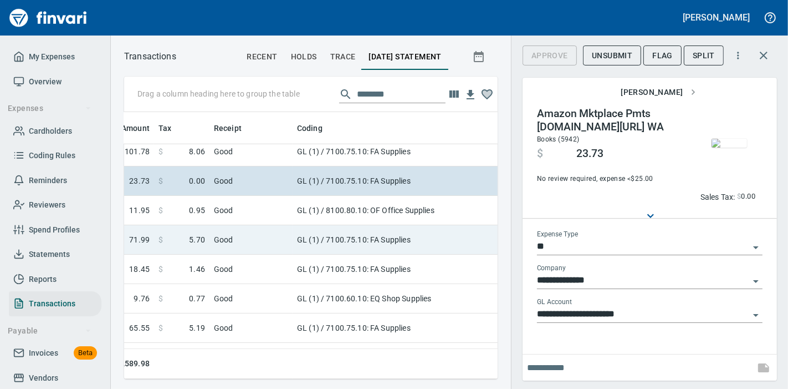
scroll to position [801, 507]
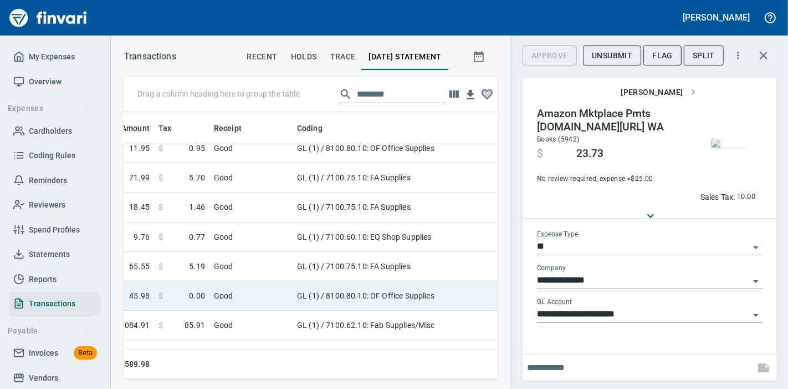
click at [421, 300] on td "GL (1) / 8100.80.10: OF Office Supplies" at bounding box center [431, 295] width 277 height 29
type input "**********"
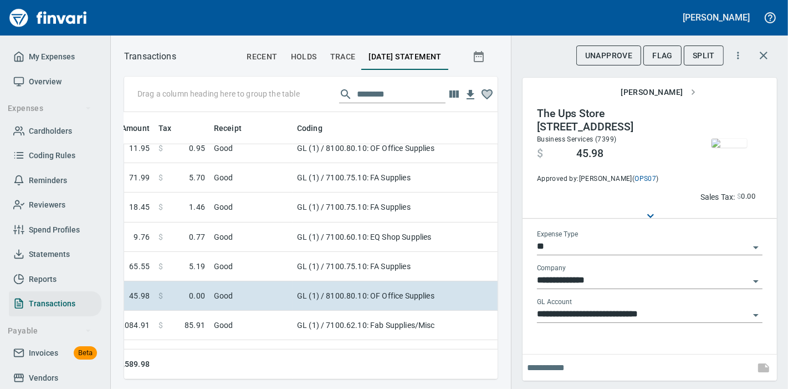
click at [714, 145] on img "button" at bounding box center [729, 143] width 35 height 9
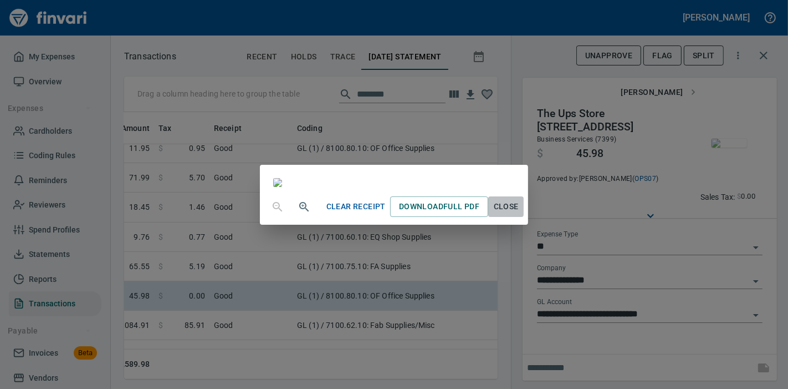
click at [524, 217] on button "Close" at bounding box center [505, 206] width 35 height 21
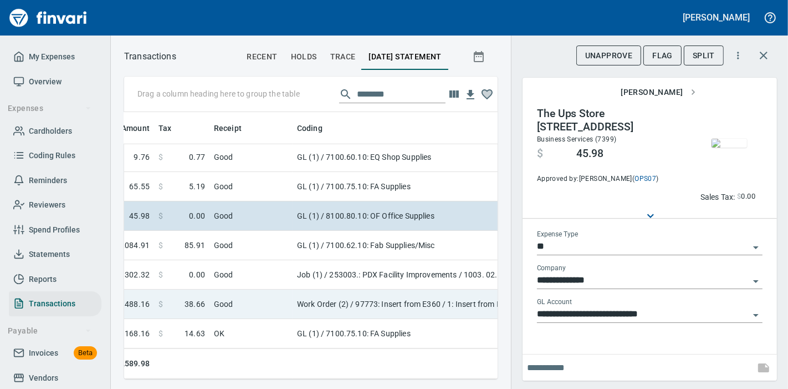
scroll to position [887, 507]
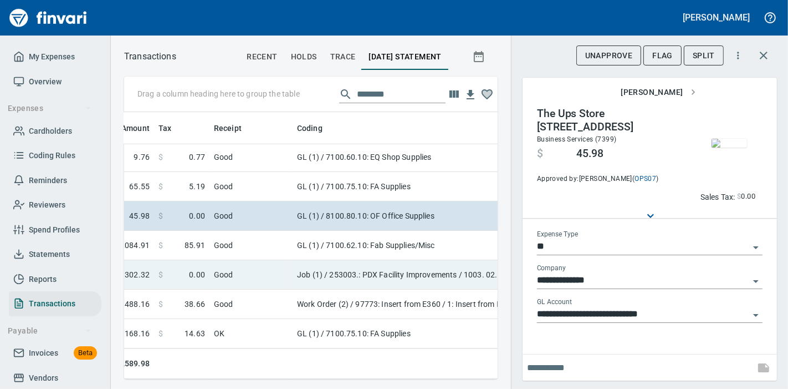
click at [395, 272] on td "Job (1) / 253003.: PDX Facility Improvements / 1003. 02.: Job Shack / 5: Other" at bounding box center [431, 274] width 277 height 29
type input "***"
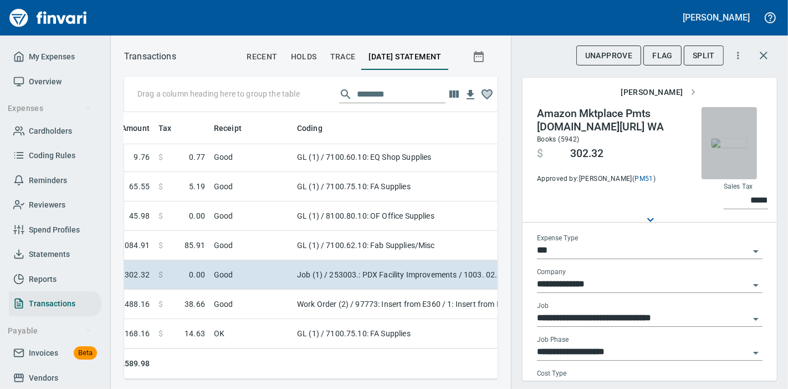
click at [725, 144] on img "button" at bounding box center [729, 143] width 35 height 9
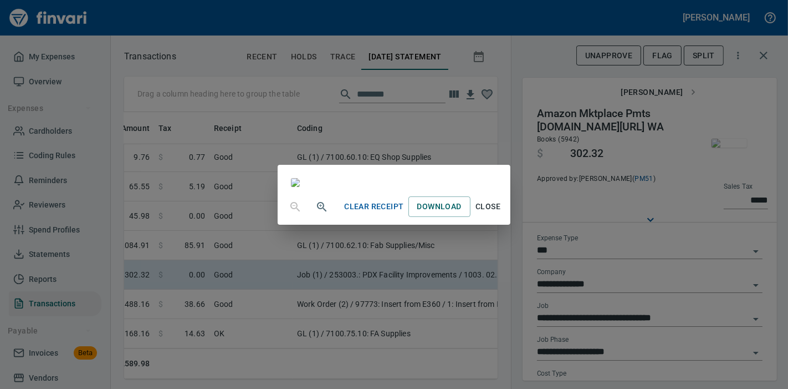
scroll to position [140, 0]
click at [502, 213] on span "Close" at bounding box center [488, 207] width 27 height 14
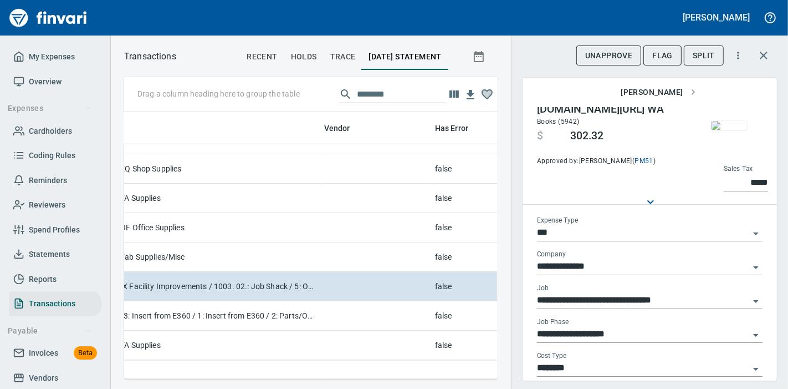
scroll to position [0, 0]
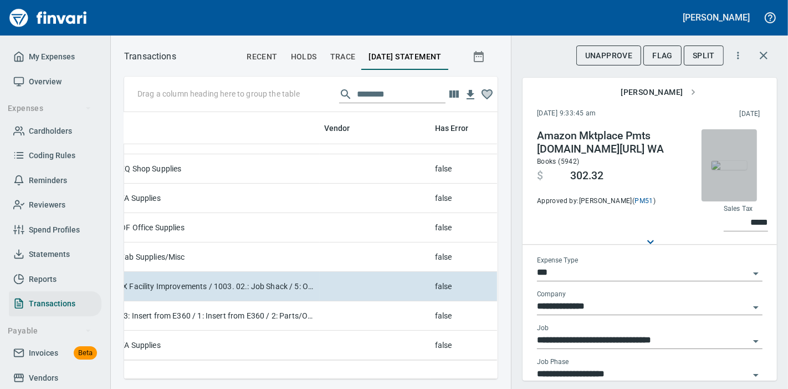
click at [712, 167] on img "button" at bounding box center [729, 165] width 35 height 9
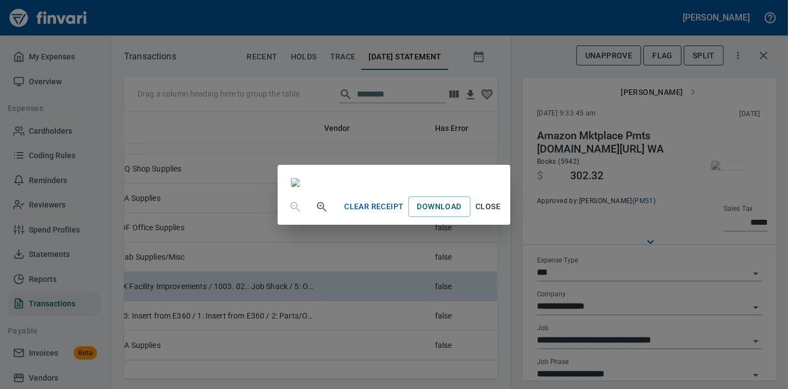
click at [502, 213] on span "Close" at bounding box center [488, 207] width 27 height 14
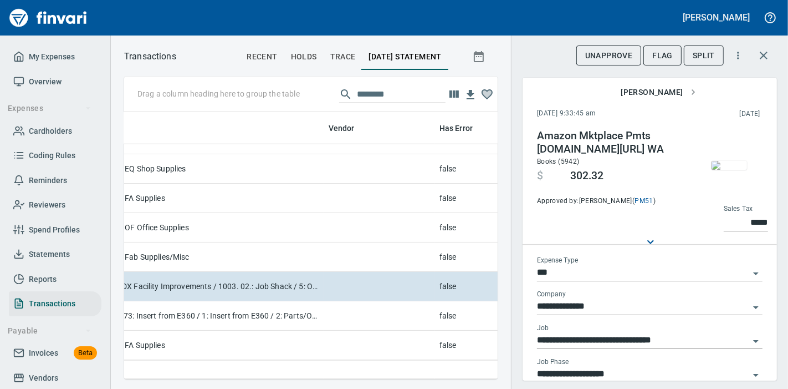
scroll to position [874, 766]
click at [381, 95] on input "********" at bounding box center [401, 94] width 89 height 18
drag, startPoint x: 391, startPoint y: 94, endPoint x: 237, endPoint y: 106, distance: 154.6
click at [237, 106] on div "Drag a column heading here to group the table ********" at bounding box center [311, 94] width 374 height 35
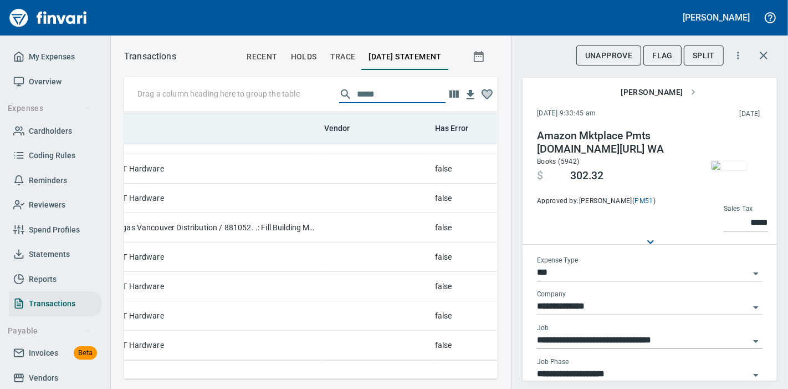
scroll to position [85, 766]
type input "********"
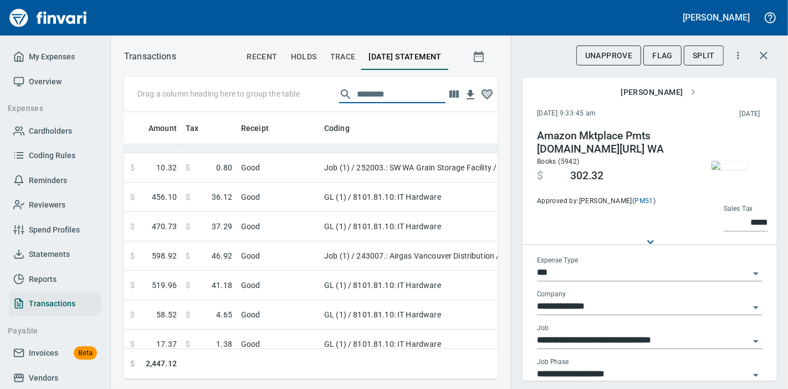
scroll to position [96, 480]
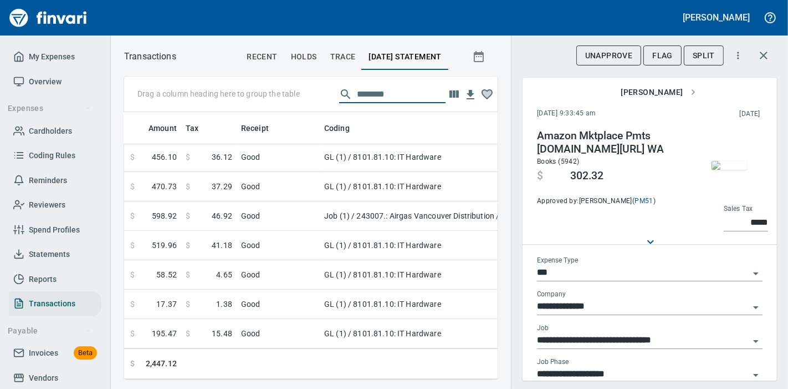
drag, startPoint x: 426, startPoint y: 94, endPoint x: 255, endPoint y: 100, distance: 170.9
click at [255, 100] on div "Drag a column heading here to group the table ********" at bounding box center [311, 94] width 374 height 35
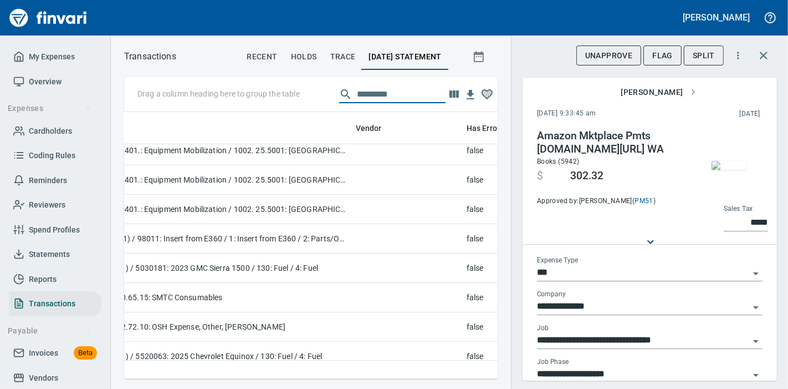
scroll to position [96, 766]
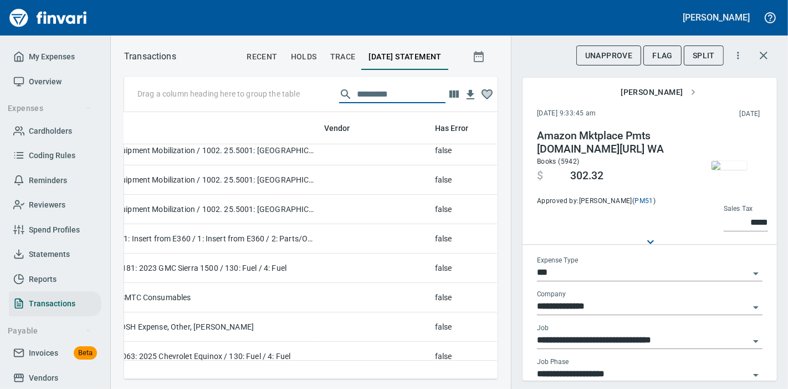
click at [758, 55] on icon "button" at bounding box center [763, 55] width 13 height 13
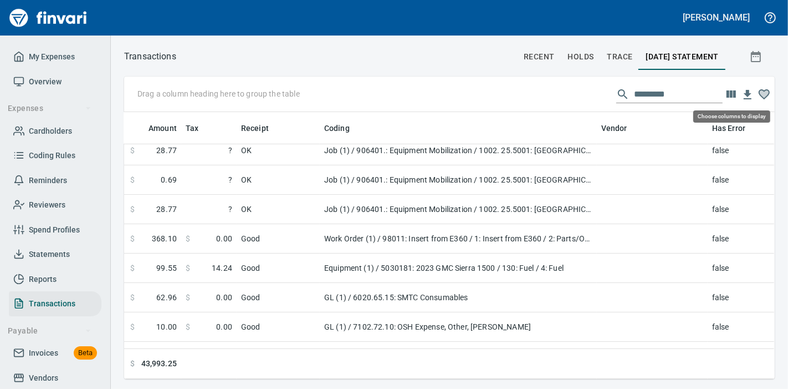
scroll to position [248, 632]
click at [727, 94] on icon "button" at bounding box center [731, 93] width 9 height 7
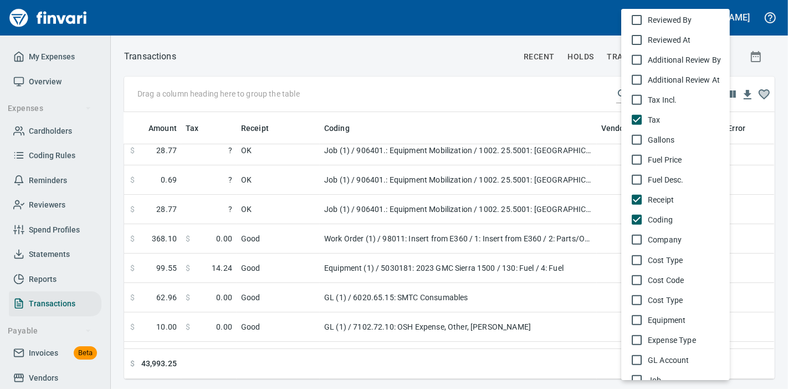
scroll to position [431, 0]
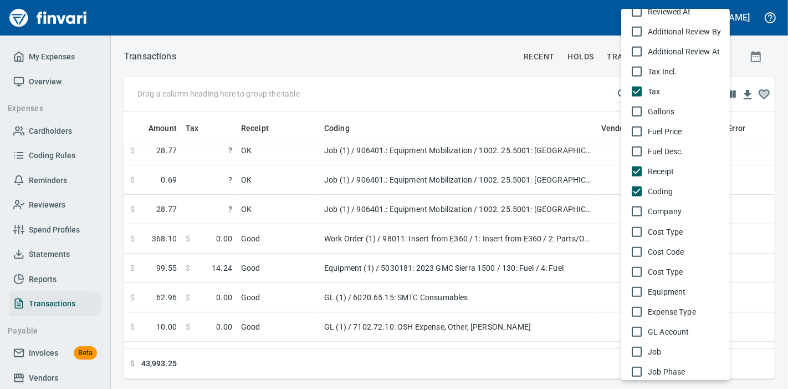
click at [659, 224] on li "Cost Type" at bounding box center [676, 232] width 109 height 20
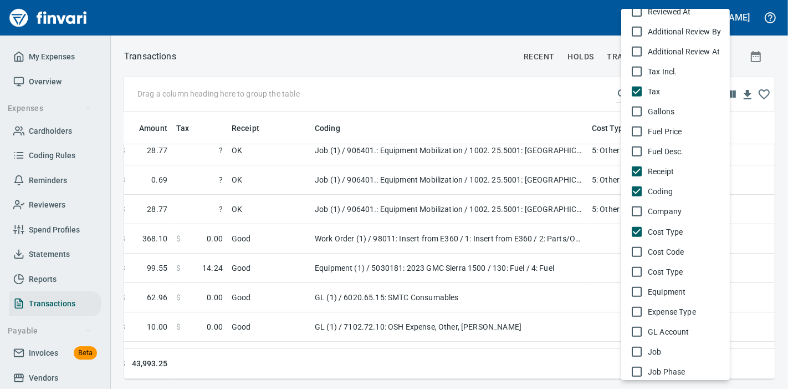
click at [566, 99] on div at bounding box center [394, 194] width 788 height 389
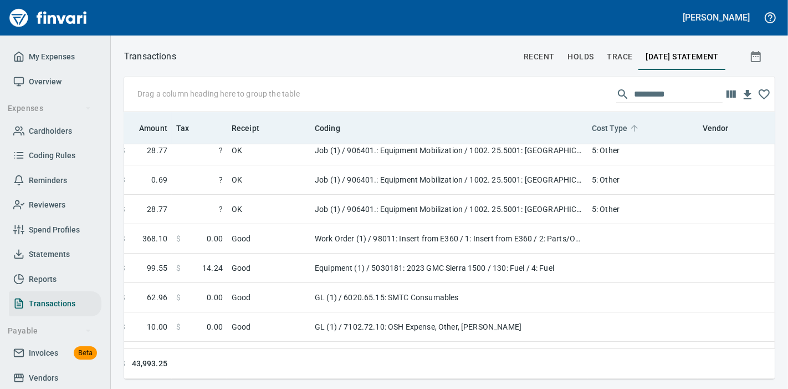
click at [605, 126] on span "Cost Type" at bounding box center [609, 127] width 35 height 13
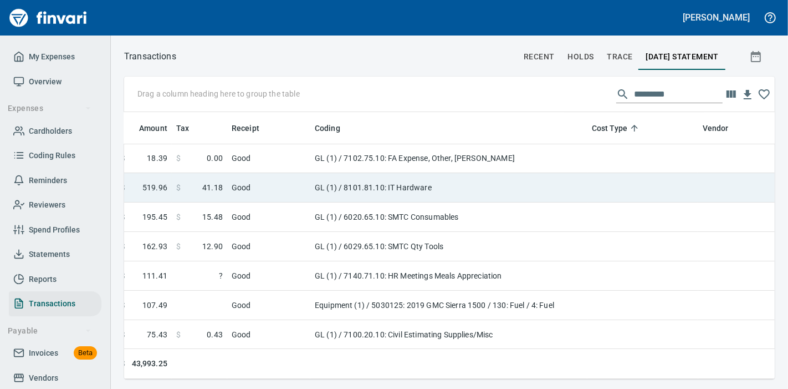
scroll to position [0, 489]
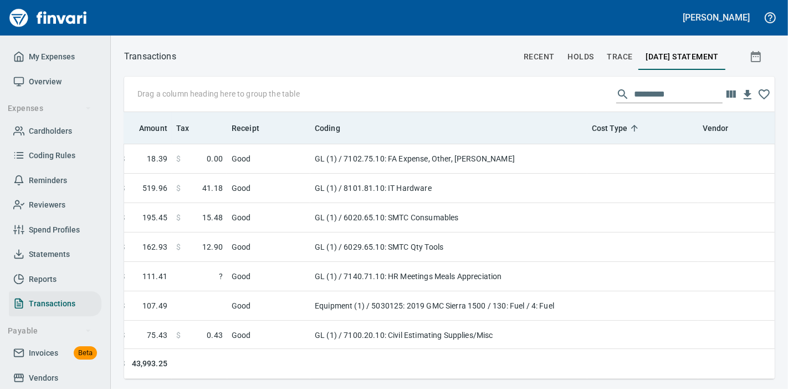
click at [625, 119] on th "Cost Type" at bounding box center [643, 128] width 111 height 32
click at [624, 130] on span "Cost Type" at bounding box center [609, 127] width 35 height 13
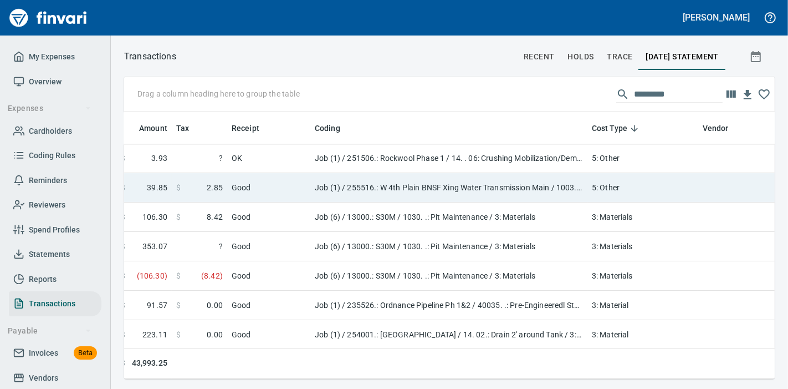
scroll to position [1971, 489]
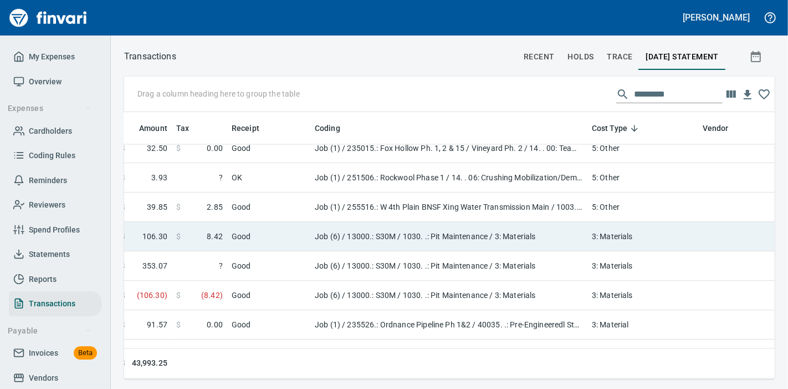
click at [614, 230] on td "3: Materials" at bounding box center [643, 236] width 111 height 29
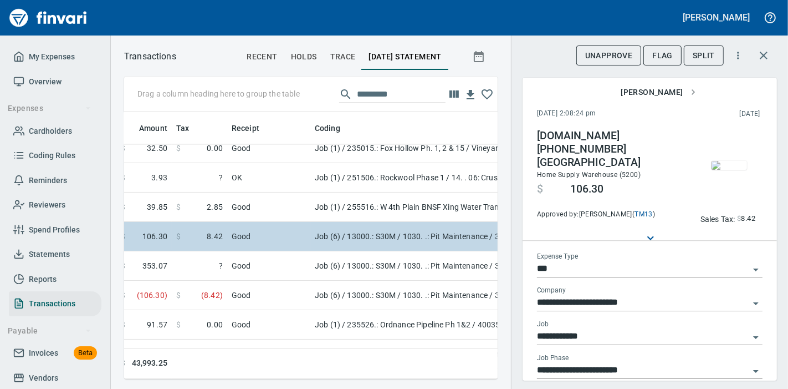
scroll to position [248, 355]
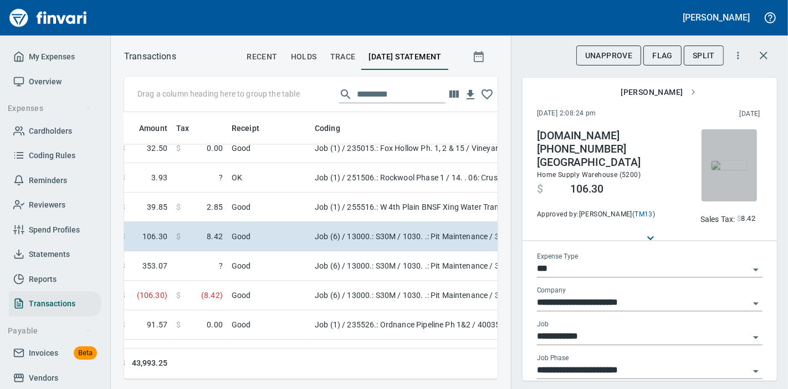
click at [712, 170] on img "button" at bounding box center [729, 165] width 35 height 9
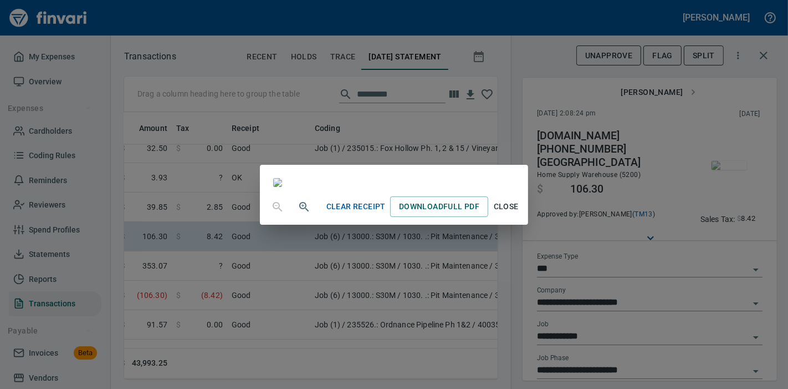
click at [668, 263] on div "Clear Receipt Download Full PDF Close" at bounding box center [394, 194] width 788 height 389
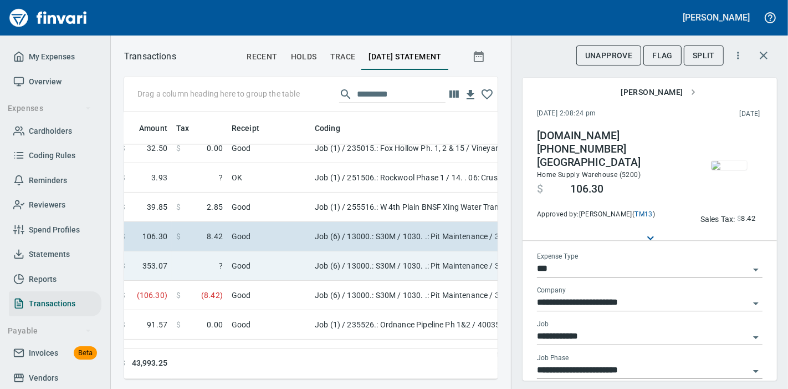
click at [449, 271] on td "Job (6) / 13000.: S30M / 1030. .: Pit Maintenance / 3: Materials" at bounding box center [448, 265] width 277 height 29
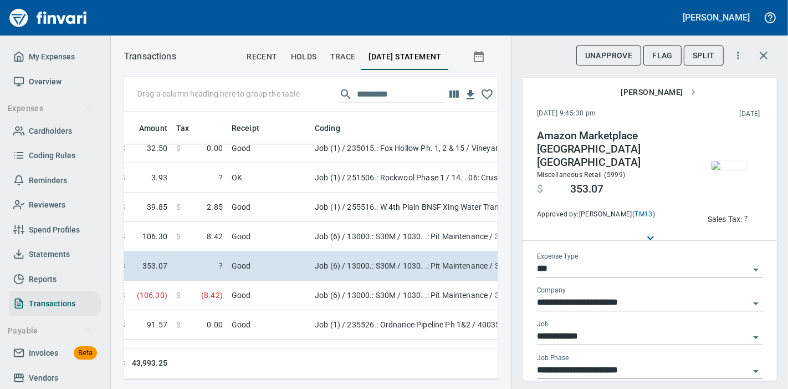
click at [730, 170] on img "button" at bounding box center [729, 165] width 35 height 9
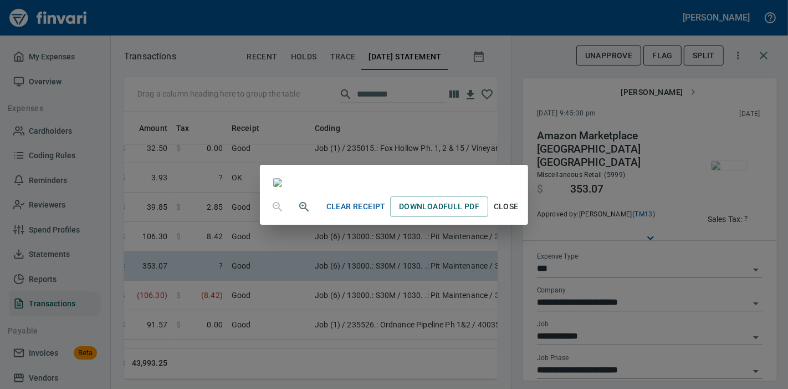
click at [684, 254] on div "Clear Receipt Download Full PDF Close" at bounding box center [394, 194] width 788 height 389
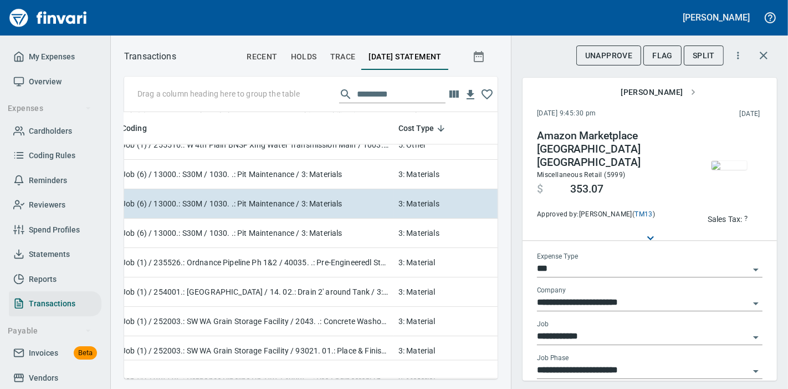
scroll to position [2033, 684]
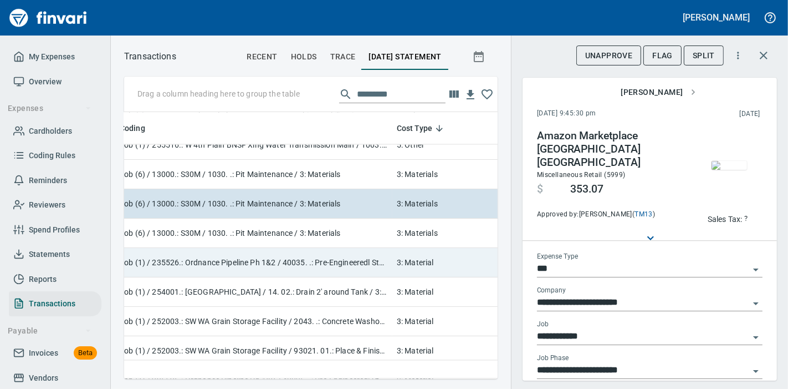
click at [369, 266] on td "Job (1) / 235526.: Ordnance Pipeline Ph 1&2 / 40035. .: Pre-Engineeredl Steel B…" at bounding box center [253, 262] width 277 height 29
type input "**********"
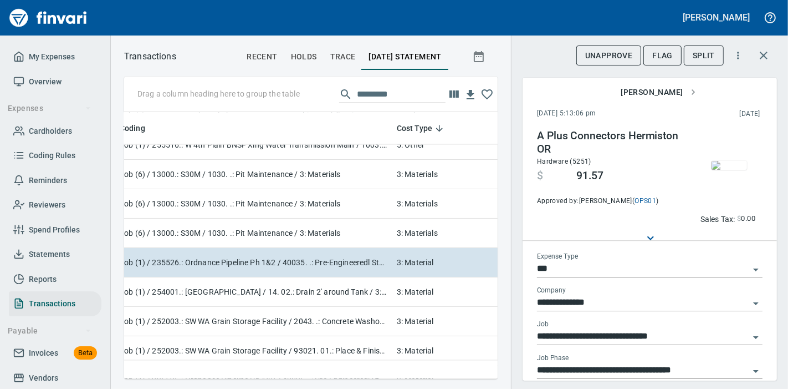
click at [732, 163] on img "button" at bounding box center [729, 165] width 35 height 9
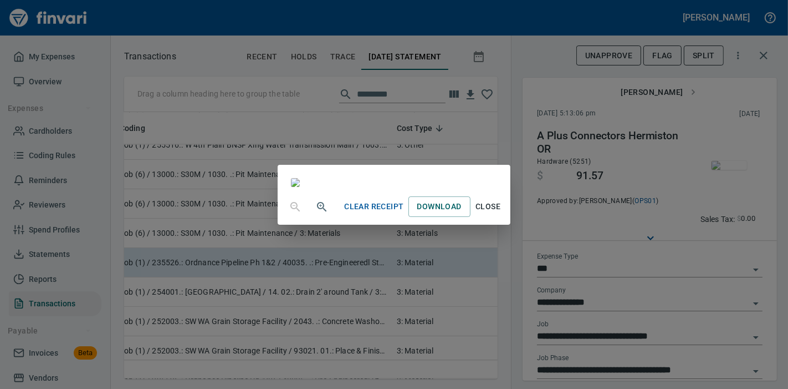
click at [502, 213] on span "Close" at bounding box center [488, 207] width 27 height 14
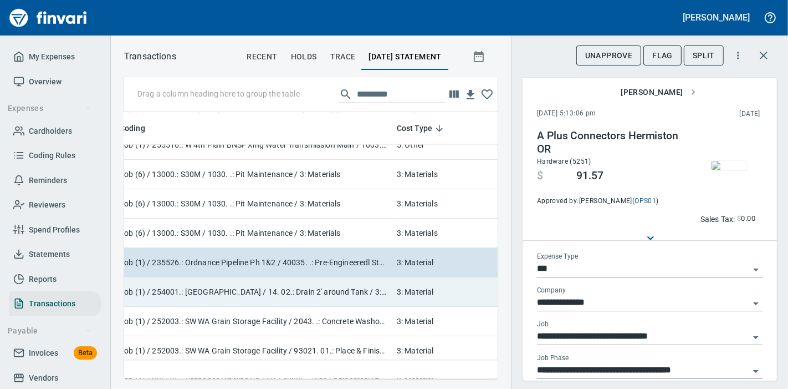
click at [410, 299] on td "3: Material" at bounding box center [448, 291] width 111 height 29
type input "**********"
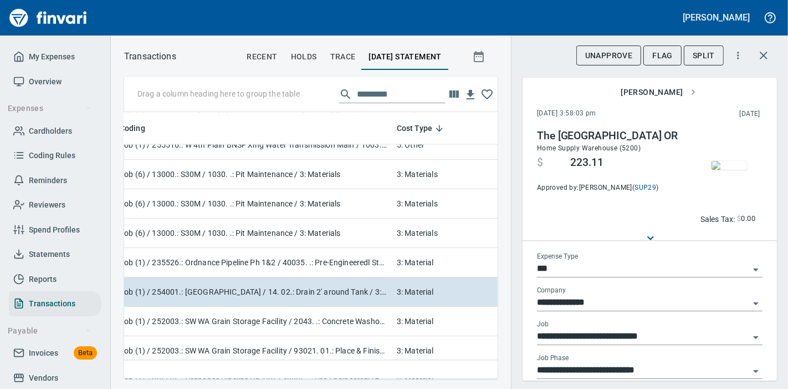
click at [706, 170] on span "button" at bounding box center [729, 165] width 47 height 9
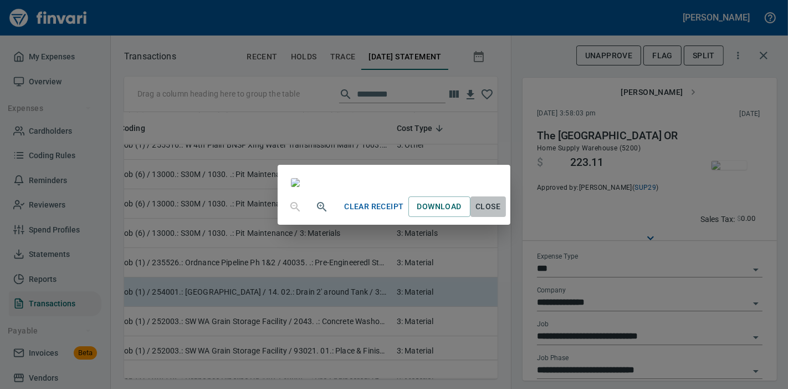
click at [502, 213] on span "Close" at bounding box center [488, 207] width 27 height 14
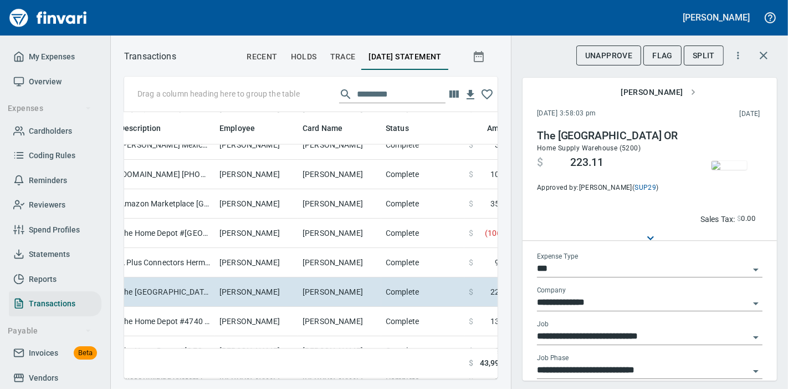
scroll to position [248, 355]
click at [762, 53] on icon "button" at bounding box center [764, 56] width 8 height 8
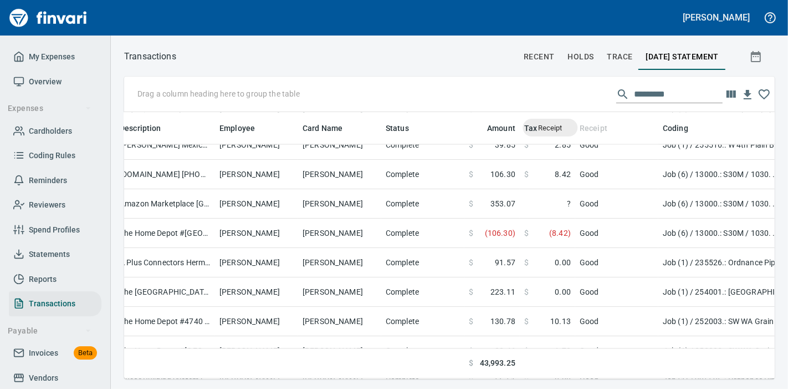
scroll to position [248, 632]
drag, startPoint x: 583, startPoint y: 128, endPoint x: 225, endPoint y: 93, distance: 359.8
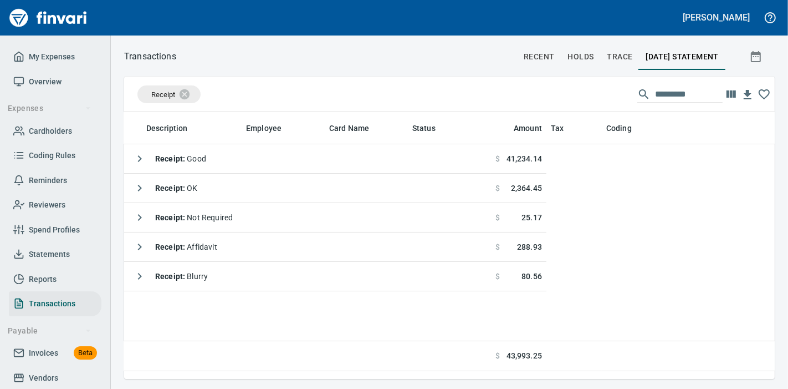
scroll to position [0, 141]
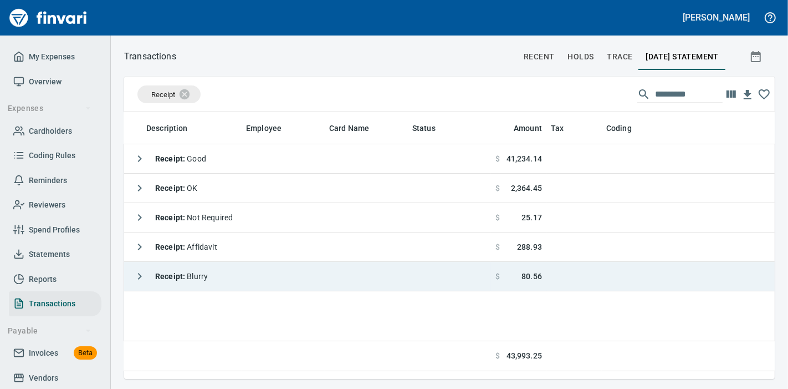
click at [163, 272] on strong "Receipt :" at bounding box center [171, 276] width 32 height 9
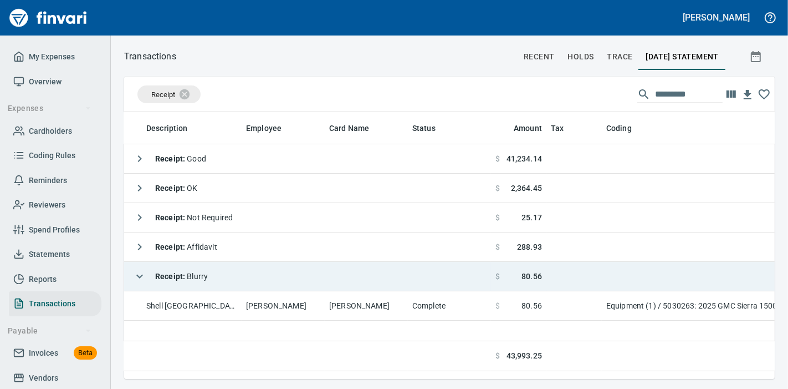
click at [163, 272] on strong "Receipt :" at bounding box center [171, 276] width 32 height 9
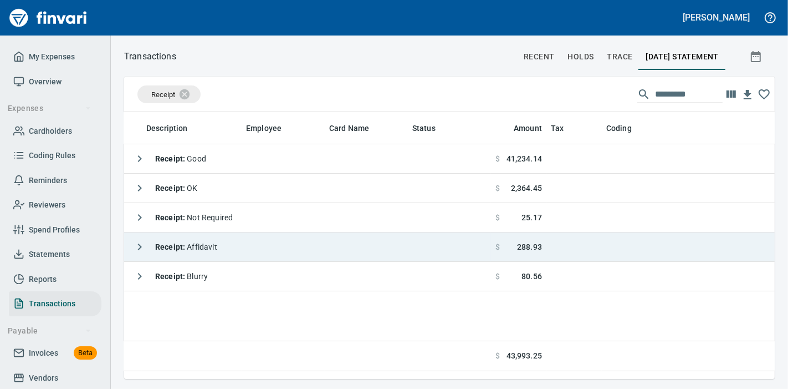
click at [171, 251] on div "Receipt : Affidavit" at bounding box center [173, 247] width 89 height 22
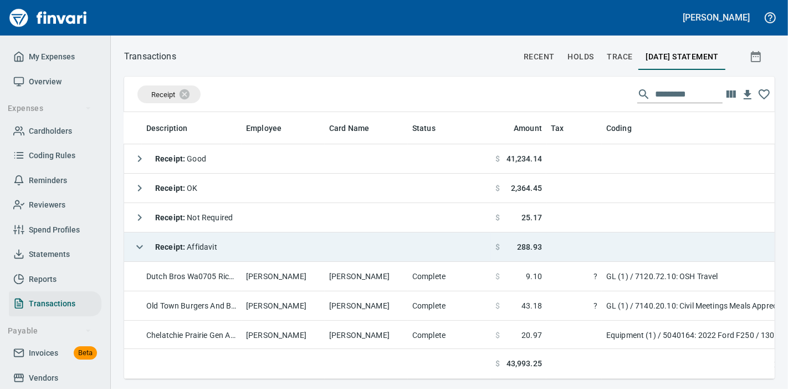
click at [196, 251] on div "Receipt : Affidavit" at bounding box center [173, 247] width 89 height 22
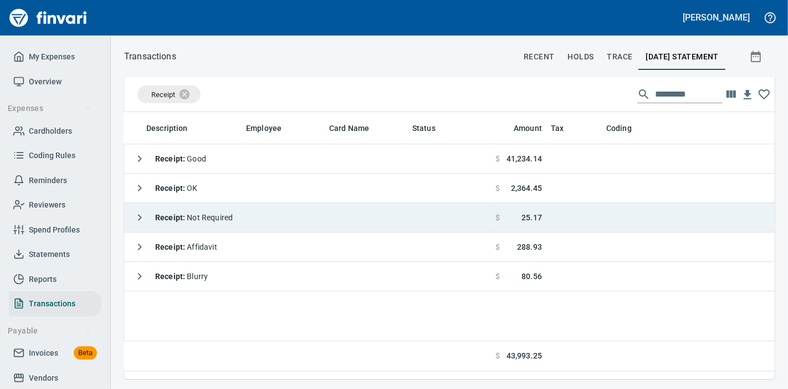
click at [204, 218] on span "Receipt : Not Required" at bounding box center [194, 217] width 78 height 9
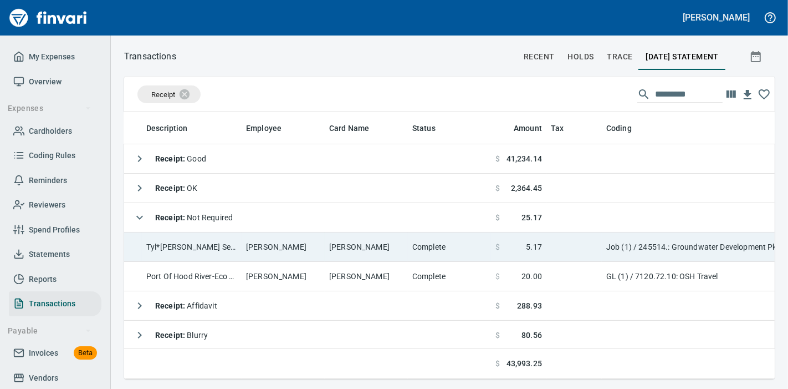
click at [209, 243] on td "Tyl*[PERSON_NAME] Serv Fee [PHONE_NUMBER] [GEOGRAPHIC_DATA]" at bounding box center [192, 246] width 100 height 29
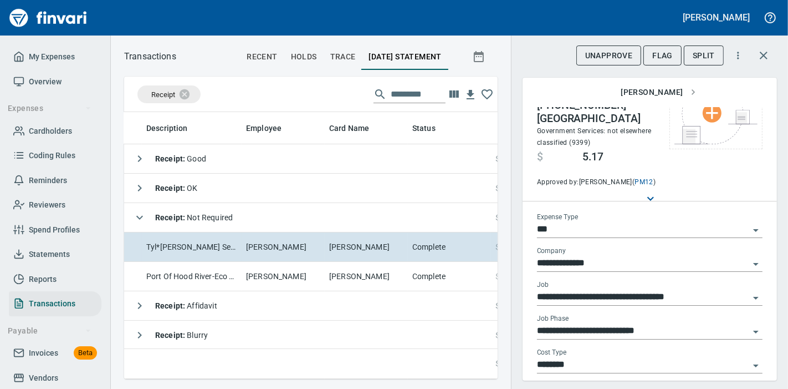
scroll to position [123, 0]
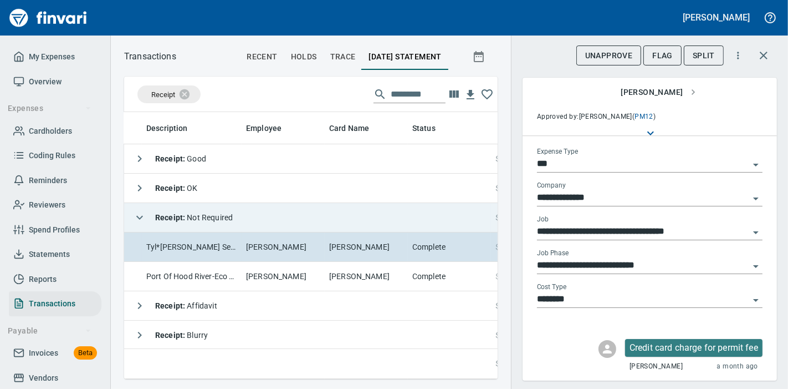
click at [196, 219] on span "Receipt : Not Required" at bounding box center [194, 217] width 78 height 9
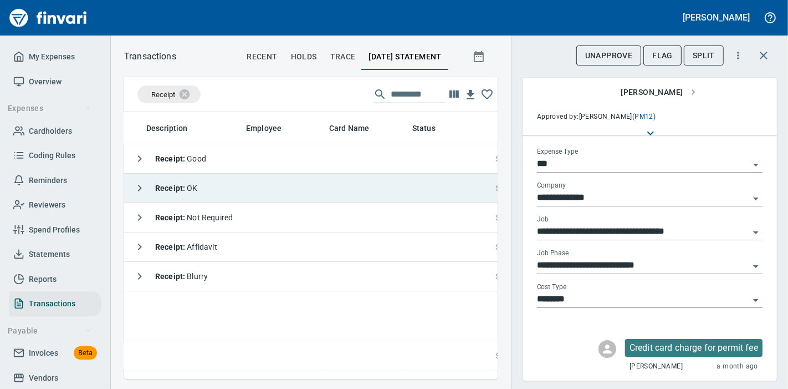
click at [177, 186] on strong "Receipt :" at bounding box center [171, 188] width 32 height 9
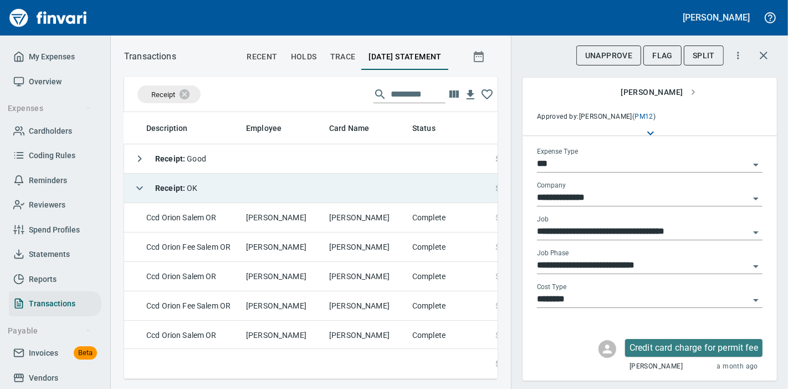
click at [201, 184] on td "Receipt : OK" at bounding box center [237, 188] width 508 height 29
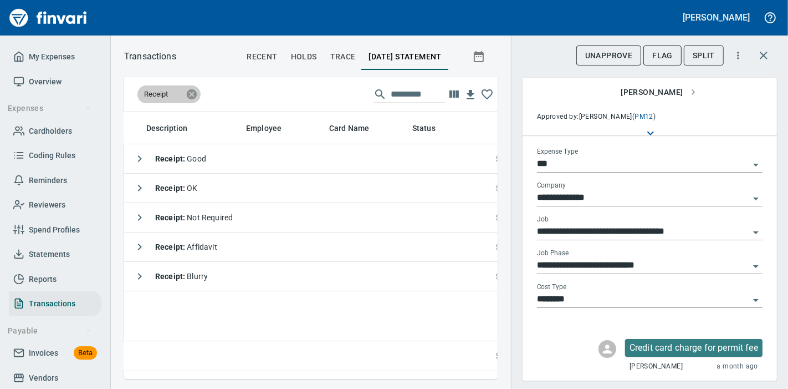
click at [190, 93] on icon at bounding box center [192, 94] width 10 height 10
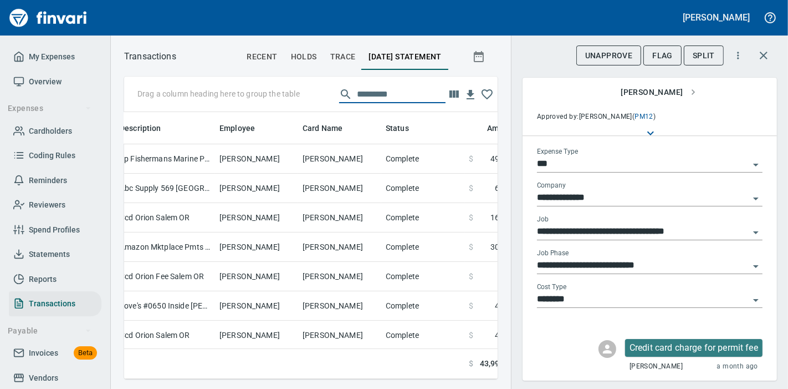
click at [414, 89] on input "text" at bounding box center [401, 94] width 89 height 18
type input "****"
click at [767, 60] on icon "button" at bounding box center [763, 55] width 13 height 13
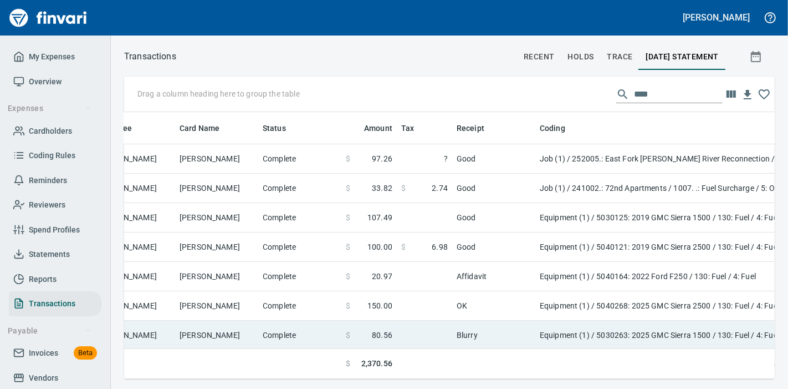
scroll to position [0, 264]
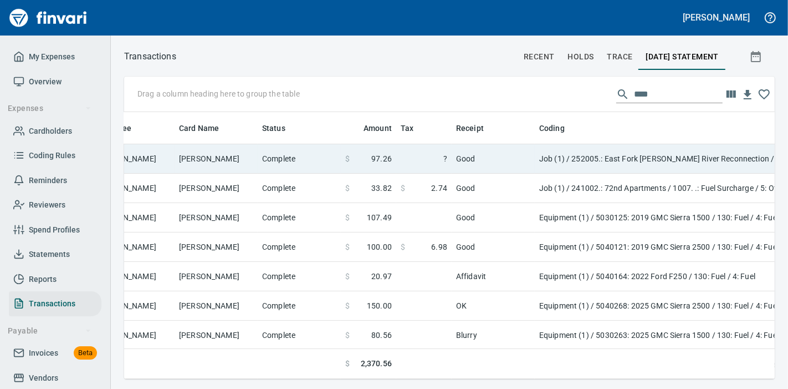
click at [641, 164] on td "Job (1) / 252005.: East Fork [PERSON_NAME] River Reconnection / 1003. .: Genera…" at bounding box center [673, 158] width 277 height 29
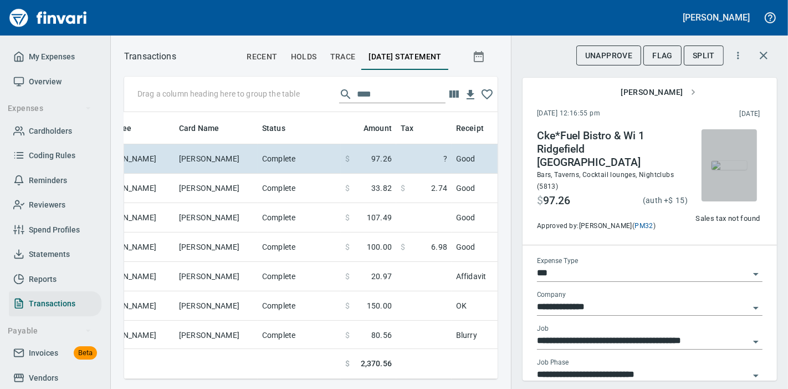
click at [724, 168] on img "button" at bounding box center [729, 165] width 35 height 9
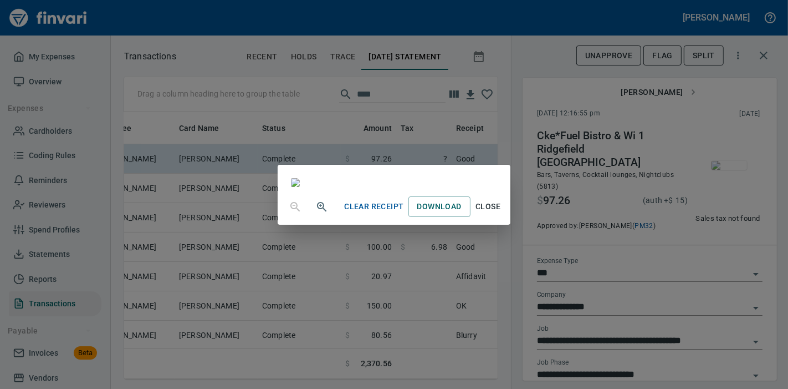
scroll to position [123, 0]
click at [502, 213] on span "Close" at bounding box center [488, 207] width 27 height 14
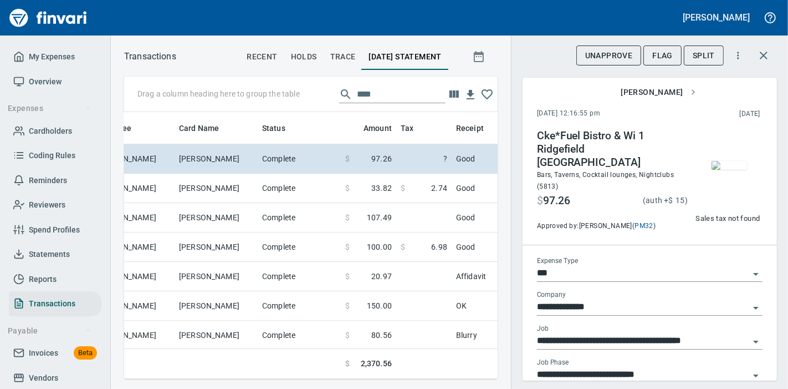
scroll to position [248, 355]
click at [765, 49] on icon "button" at bounding box center [763, 55] width 13 height 13
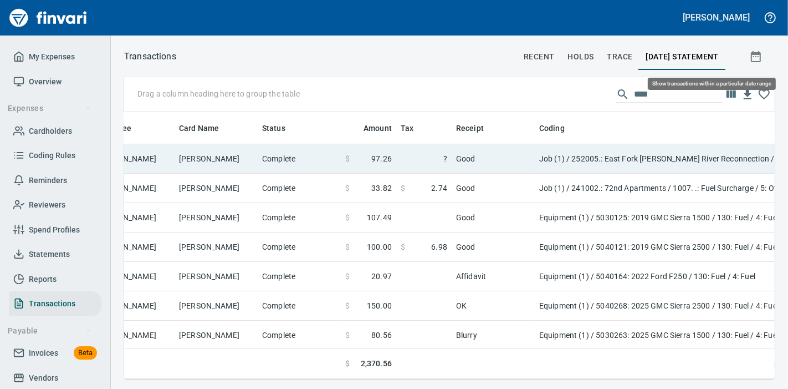
scroll to position [248, 632]
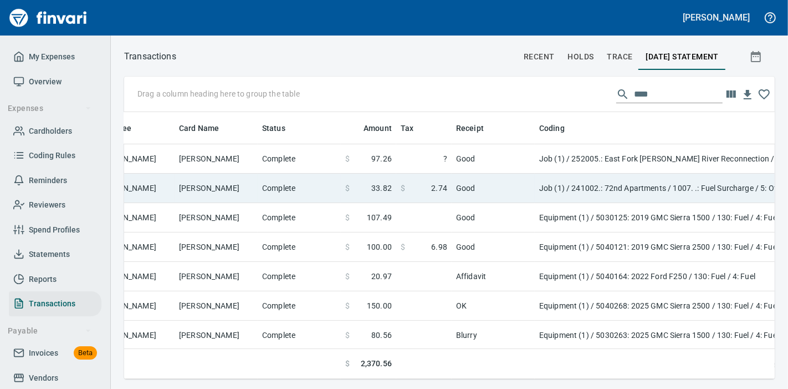
click at [576, 187] on td "Job (1) / 241002.: 72nd Apartments / 1007. .: Fuel Surcharge / 5: Other" at bounding box center [673, 188] width 277 height 29
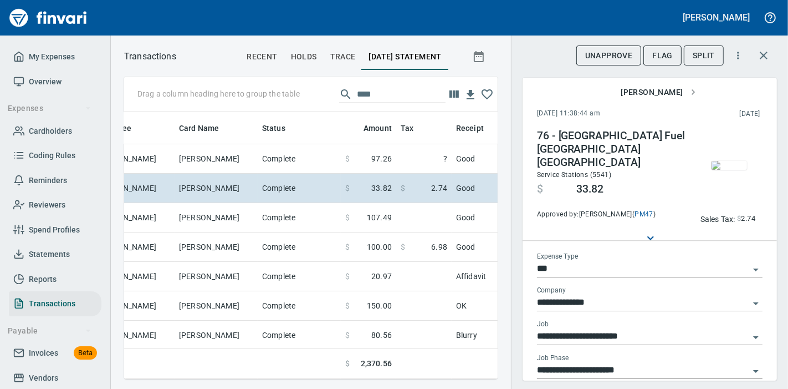
click at [763, 52] on icon "button" at bounding box center [763, 55] width 13 height 13
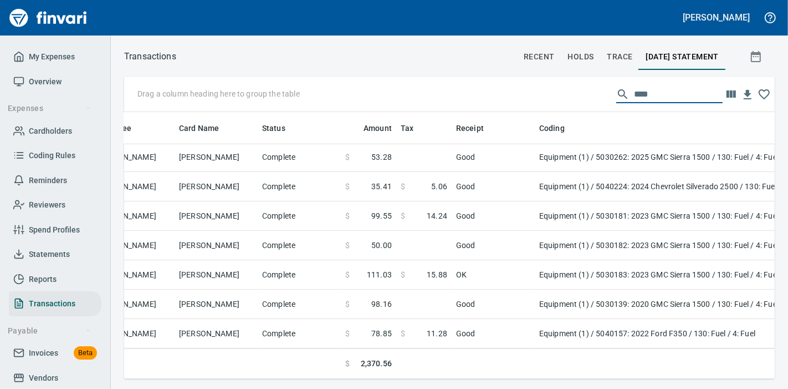
drag, startPoint x: 644, startPoint y: 89, endPoint x: 553, endPoint y: 100, distance: 92.1
click at [548, 103] on div "Drag a column heading here to group the table ****" at bounding box center [449, 94] width 651 height 35
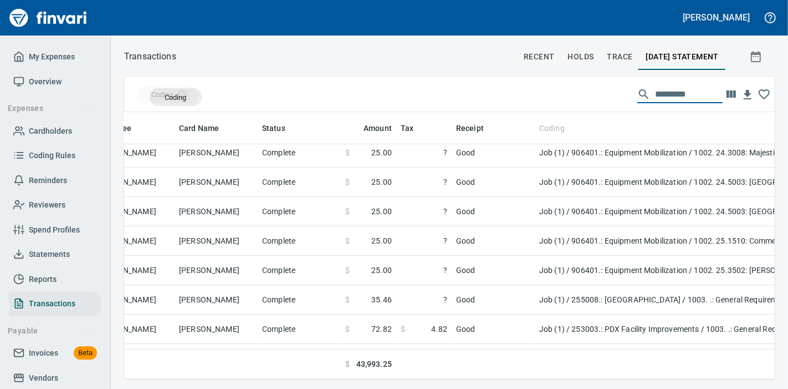
drag, startPoint x: 557, startPoint y: 133, endPoint x: 176, endPoint y: 97, distance: 383.1
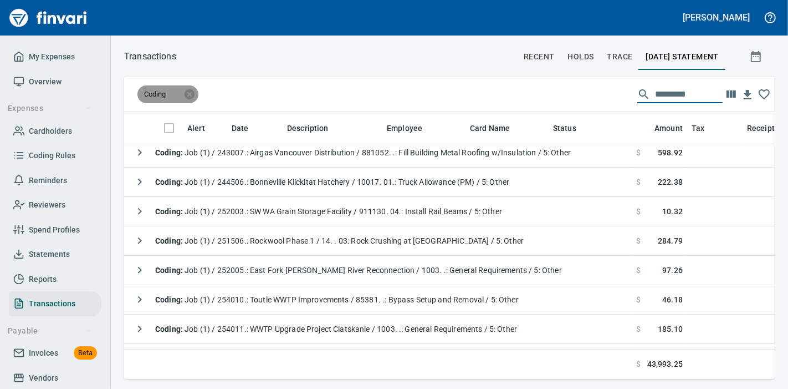
click at [172, 92] on icon at bounding box center [173, 94] width 7 height 7
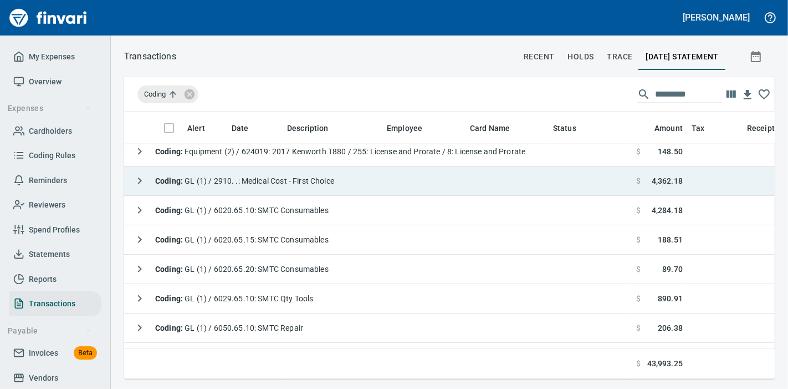
click at [304, 186] on div "Coding : GL (1) / 2910. .: Medical Cost - First Choice" at bounding box center [232, 181] width 206 height 22
click at [283, 185] on div "Coding : GL (1) / 2910. .: Medical Cost - First Choice" at bounding box center [232, 181] width 206 height 22
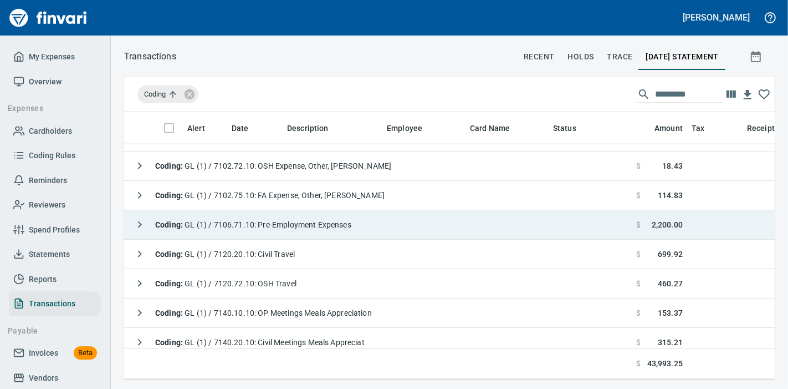
click at [313, 222] on span "Coding : GL (1) / 7106.71.10: Pre-Employment Expenses" at bounding box center [253, 224] width 196 height 9
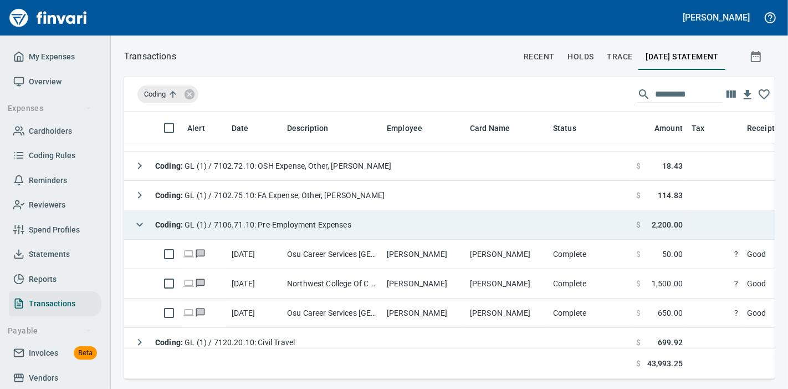
click at [317, 224] on span "Coding : GL (1) / 7106.71.10: Pre-Employment Expenses" at bounding box center [253, 224] width 196 height 9
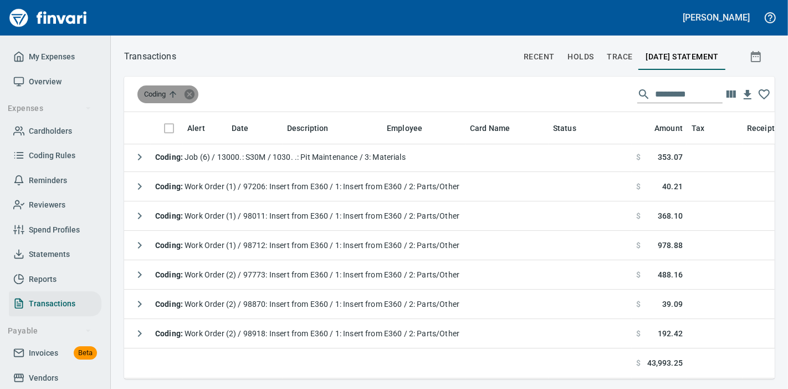
click at [191, 95] on icon at bounding box center [190, 94] width 12 height 12
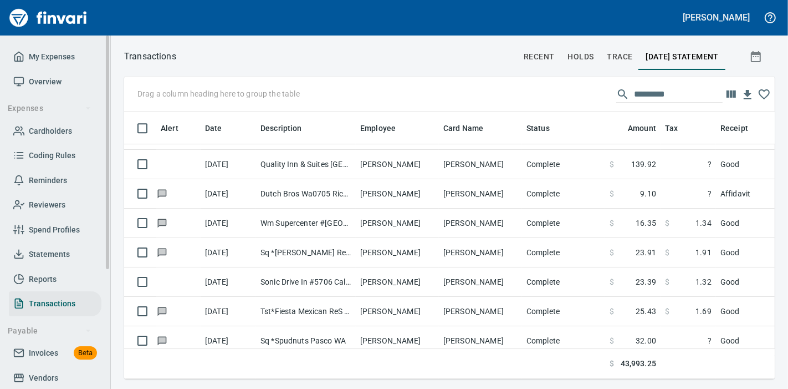
click at [60, 256] on span "Statements" at bounding box center [49, 254] width 41 height 14
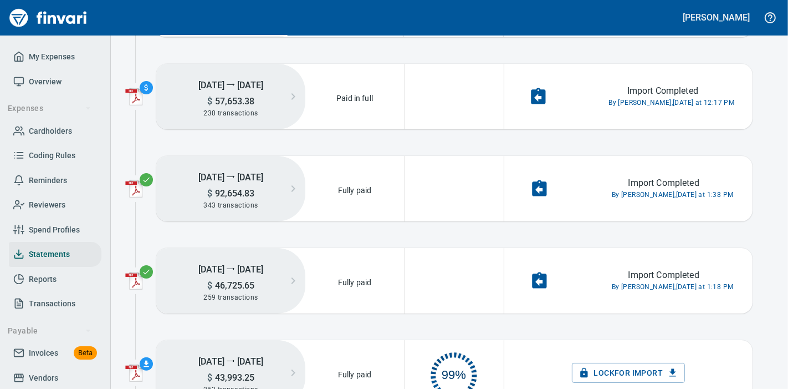
scroll to position [123, 0]
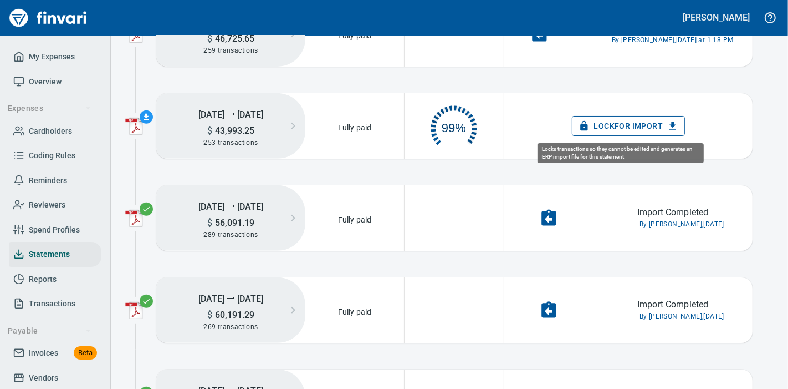
click at [610, 129] on span "Lock for Import" at bounding box center [629, 126] width 96 height 14
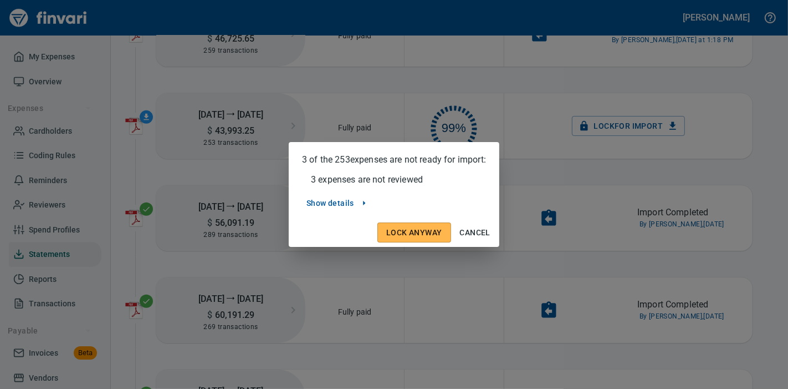
click at [363, 202] on icon "button" at bounding box center [364, 203] width 2 height 4
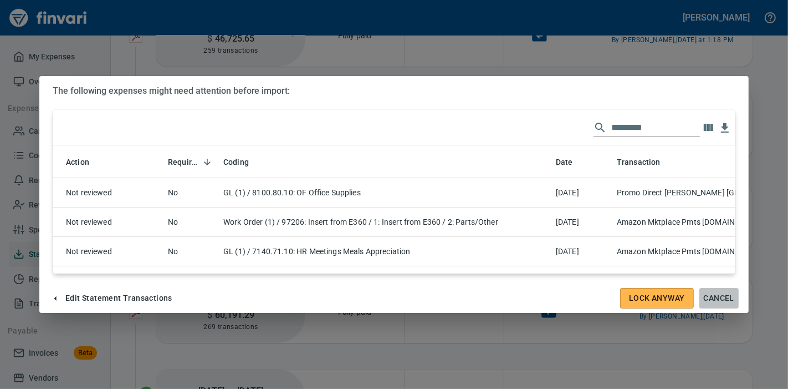
click at [727, 295] on span "Cancel" at bounding box center [719, 298] width 30 height 14
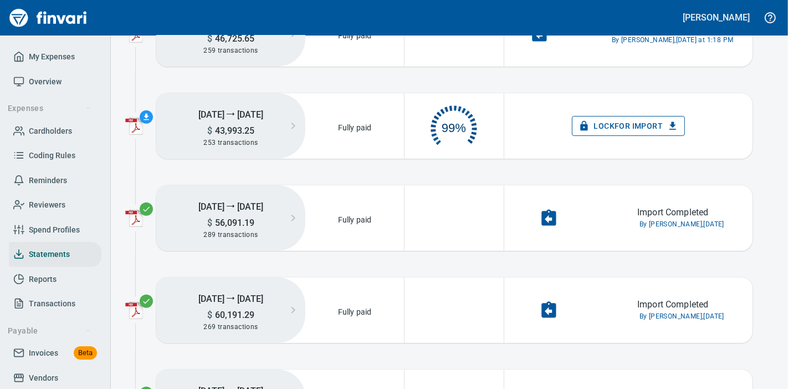
click at [632, 131] on span "Lock for Import" at bounding box center [629, 126] width 96 height 14
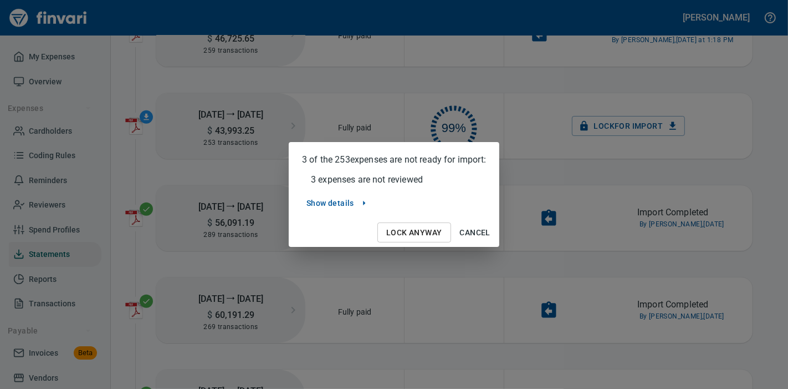
click at [409, 237] on span "Lock Anyway" at bounding box center [413, 233] width 55 height 14
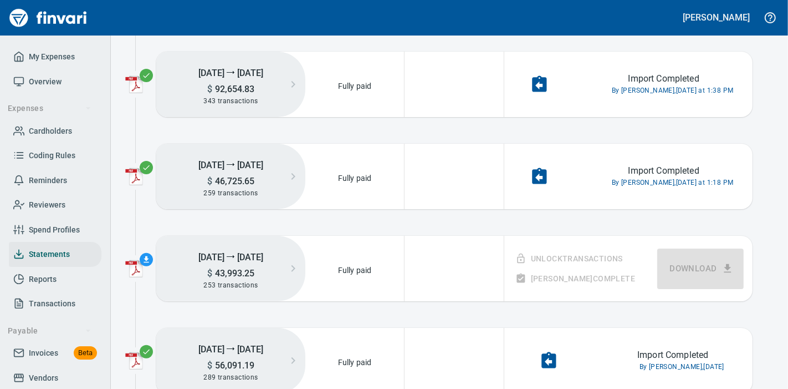
scroll to position [246, 0]
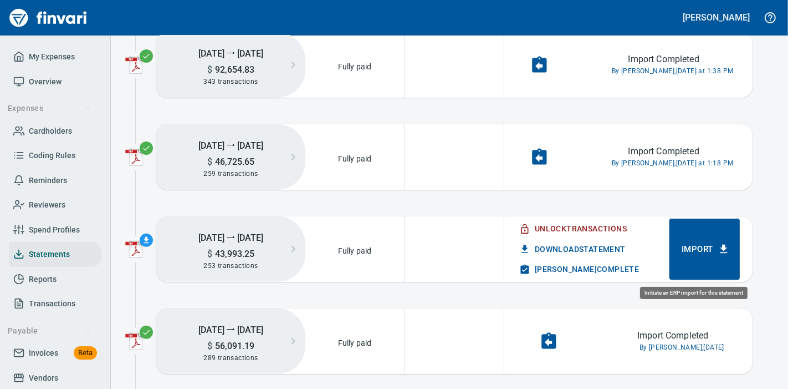
click at [699, 249] on span "Import" at bounding box center [705, 249] width 46 height 14
click at [579, 268] on span "[PERSON_NAME] Complete" at bounding box center [581, 269] width 118 height 14
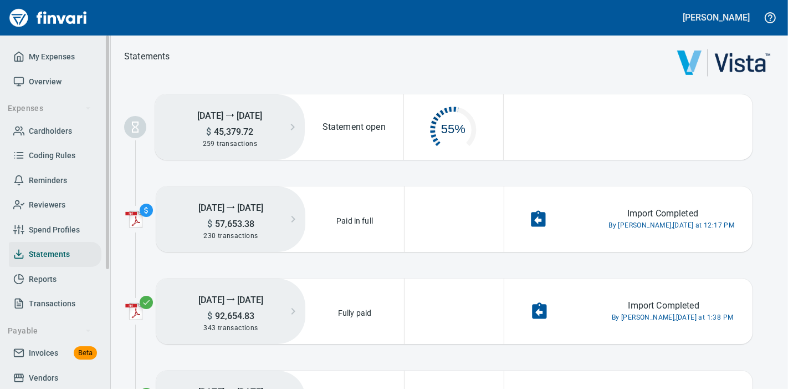
scroll to position [181, 0]
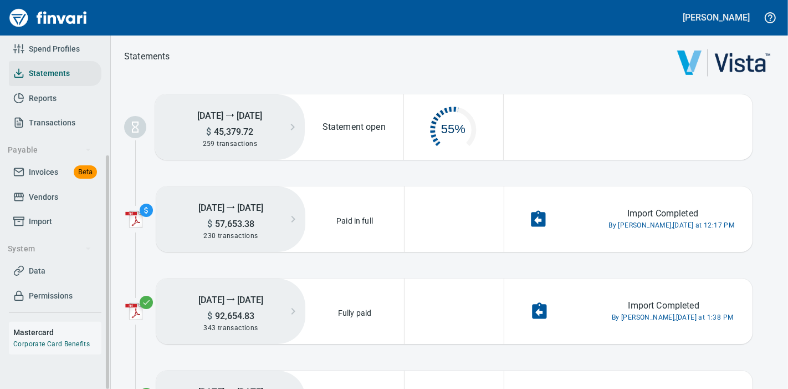
click at [49, 192] on span "Vendors" at bounding box center [43, 197] width 29 height 14
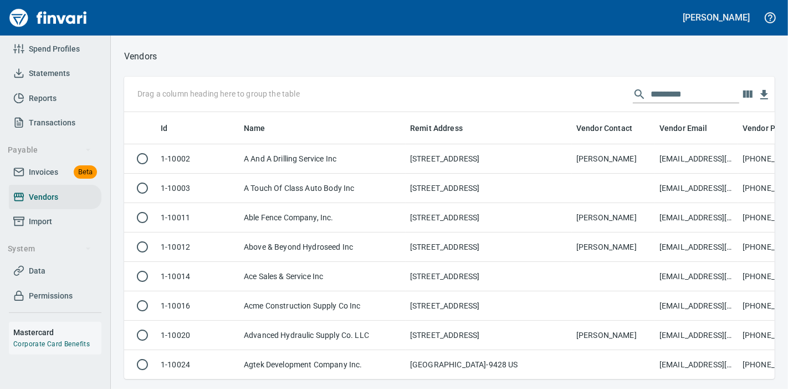
scroll to position [248, 632]
drag, startPoint x: 668, startPoint y: 88, endPoint x: 662, endPoint y: 88, distance: 6.1
click at [668, 88] on input "text" at bounding box center [695, 94] width 89 height 18
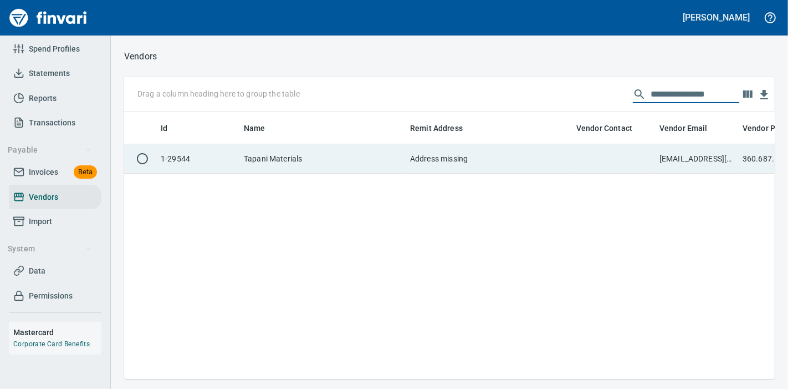
type input "**********"
click at [486, 164] on td "Address missing" at bounding box center [489, 158] width 166 height 29
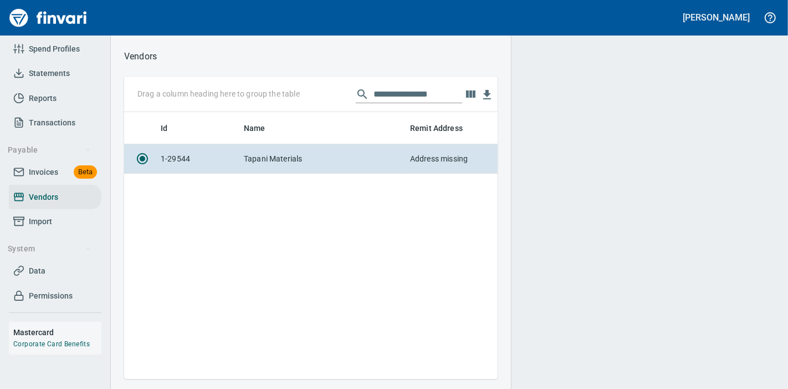
scroll to position [248, 364]
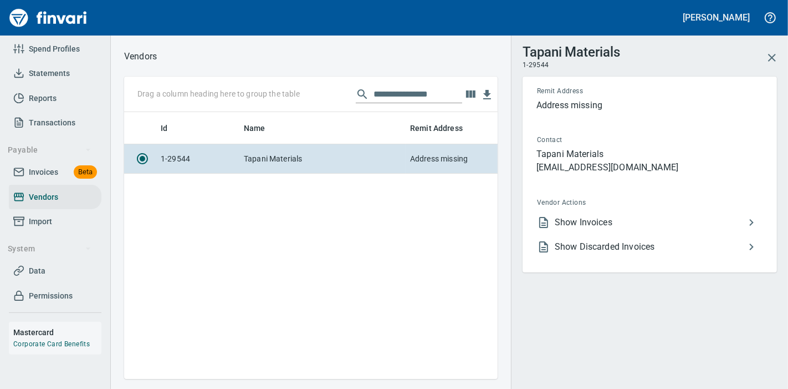
click at [603, 216] on span "Show Invoices" at bounding box center [650, 222] width 190 height 13
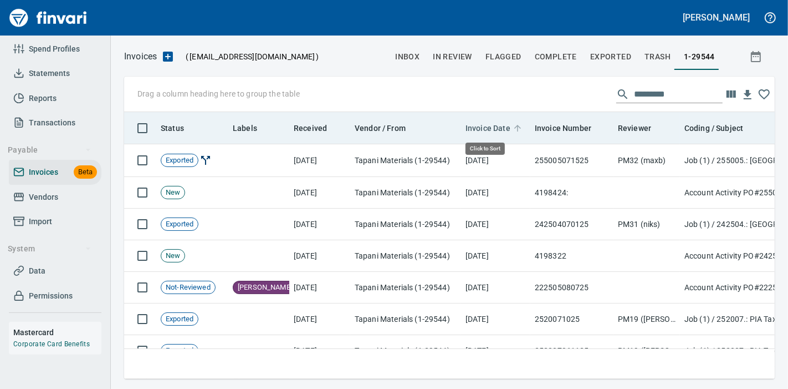
scroll to position [248, 632]
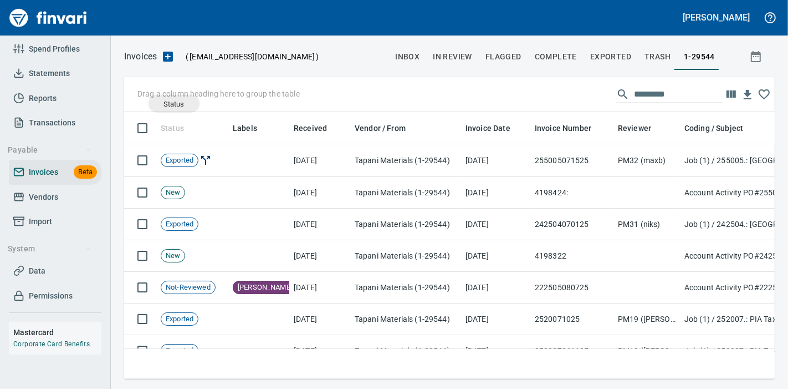
drag, startPoint x: 177, startPoint y: 132, endPoint x: 169, endPoint y: 99, distance: 33.9
click at [169, 99] on body "[PERSON_NAME] My Expenses Overview Expenses Cardholders Coding Rules Reminders …" at bounding box center [394, 194] width 788 height 389
drag, startPoint x: 171, startPoint y: 125, endPoint x: 164, endPoint y: 93, distance: 33.5
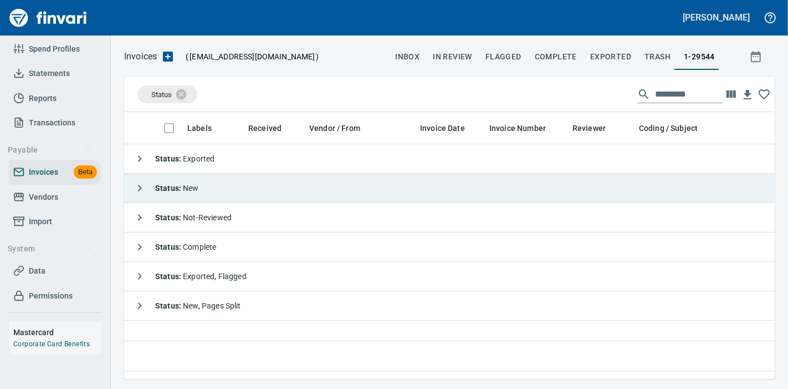
click at [137, 186] on icon "button" at bounding box center [139, 187] width 13 height 13
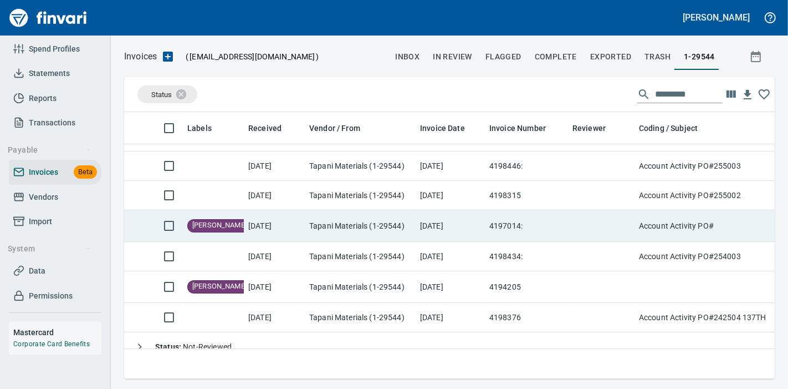
scroll to position [124, 0]
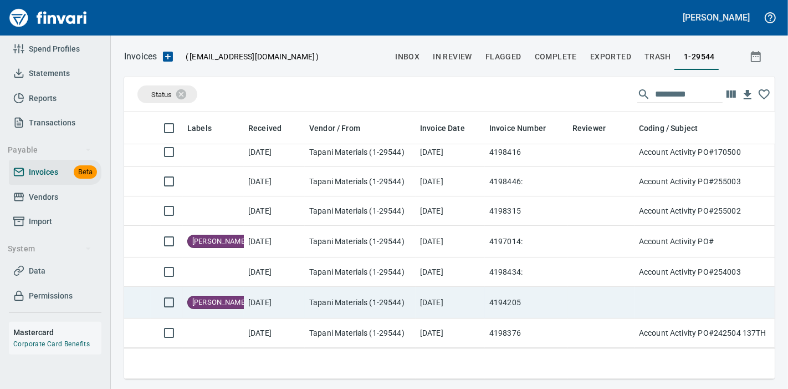
click at [461, 297] on td "[DATE]" at bounding box center [450, 303] width 69 height 32
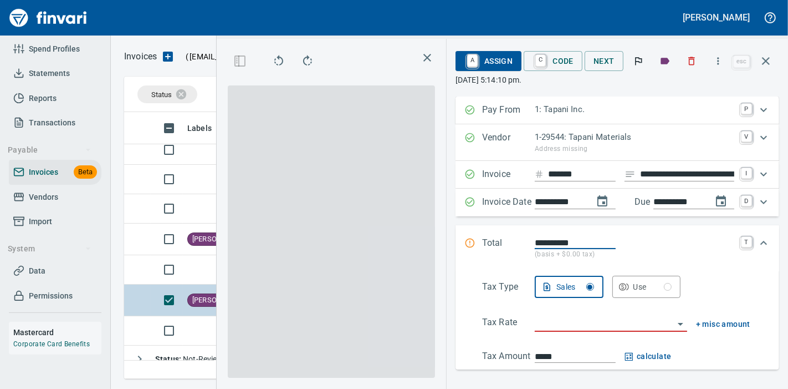
scroll to position [248, 355]
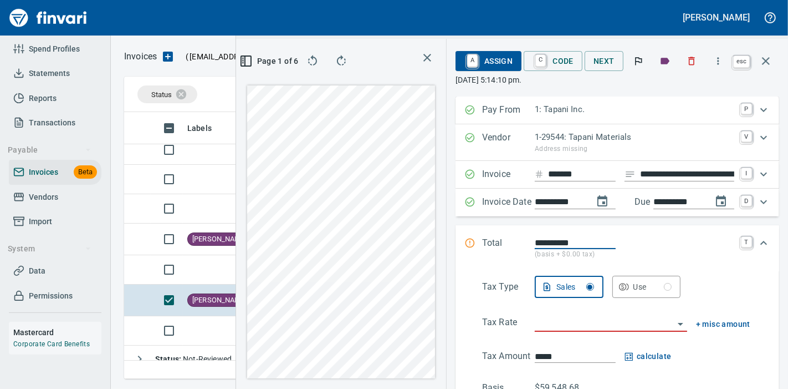
click at [765, 66] on icon "button" at bounding box center [766, 60] width 13 height 13
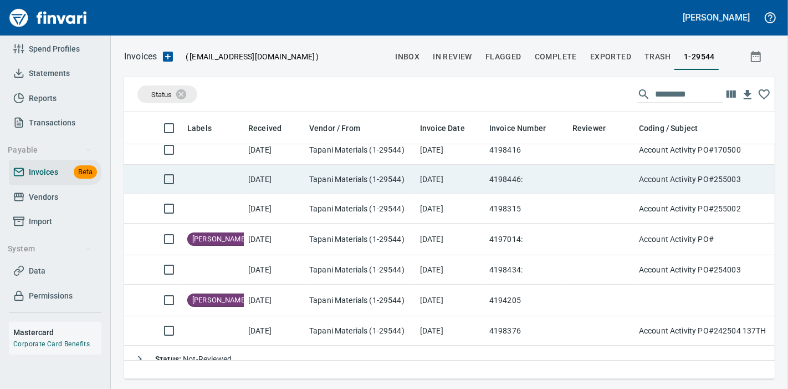
scroll to position [248, 632]
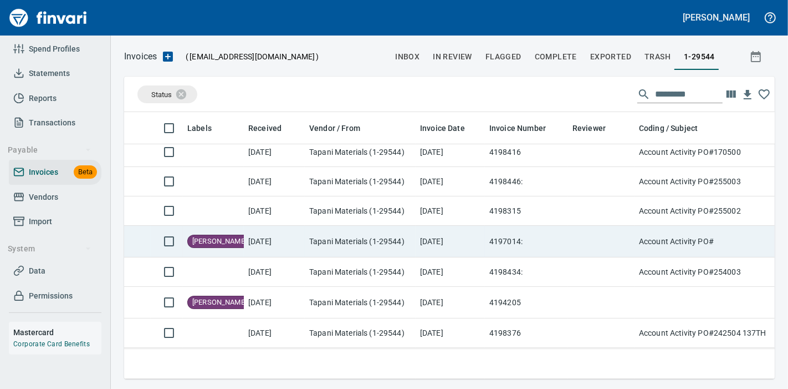
click at [464, 239] on td "[DATE]" at bounding box center [450, 242] width 69 height 32
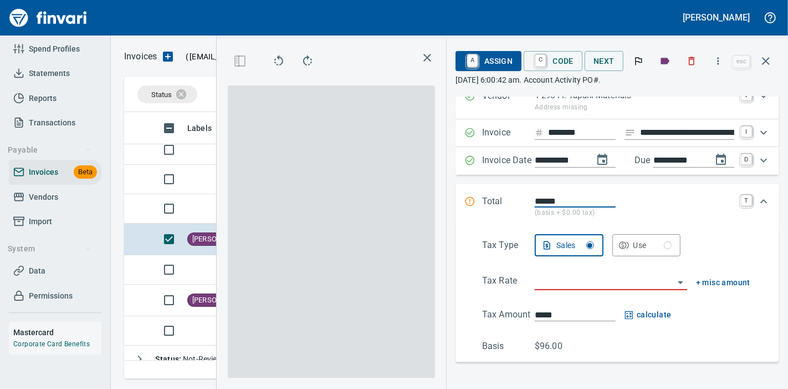
scroll to position [117, 0]
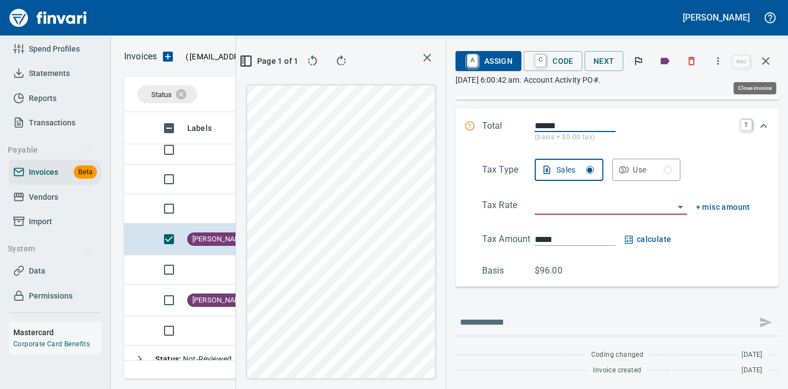
click at [761, 54] on icon "button" at bounding box center [766, 60] width 13 height 13
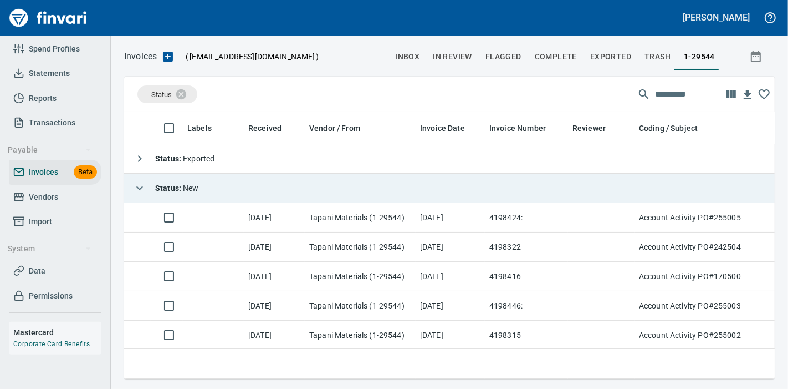
click at [156, 194] on div "Status : New" at bounding box center [164, 188] width 70 height 22
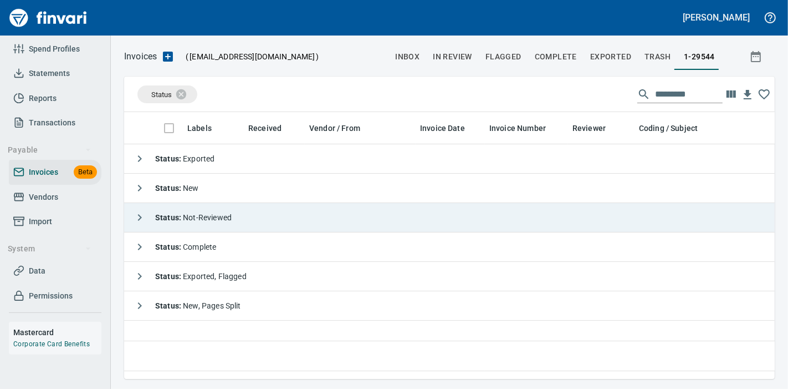
click at [184, 221] on div "Status : Not-Reviewed" at bounding box center [180, 217] width 103 height 22
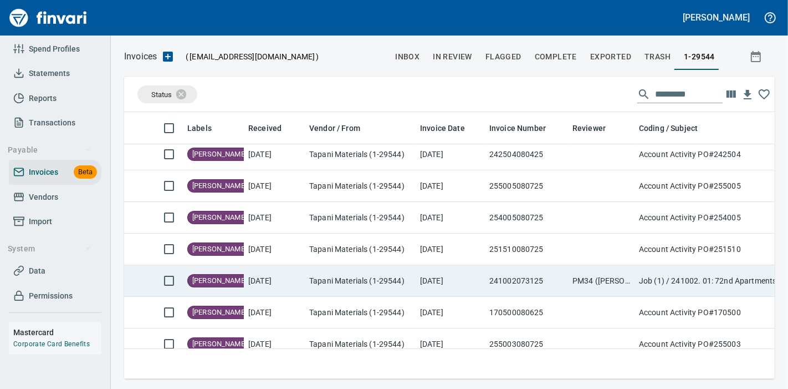
scroll to position [246, 0]
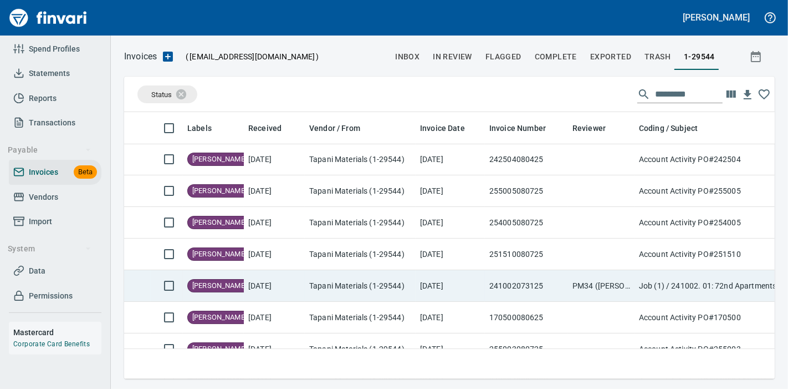
click at [546, 273] on td "241002073125" at bounding box center [526, 286] width 83 height 32
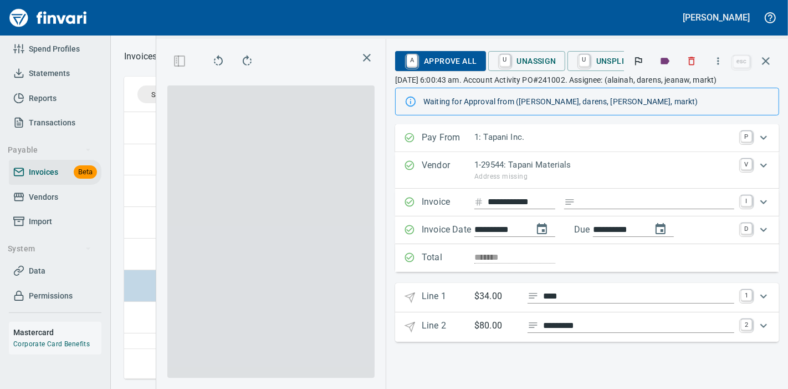
scroll to position [248, 355]
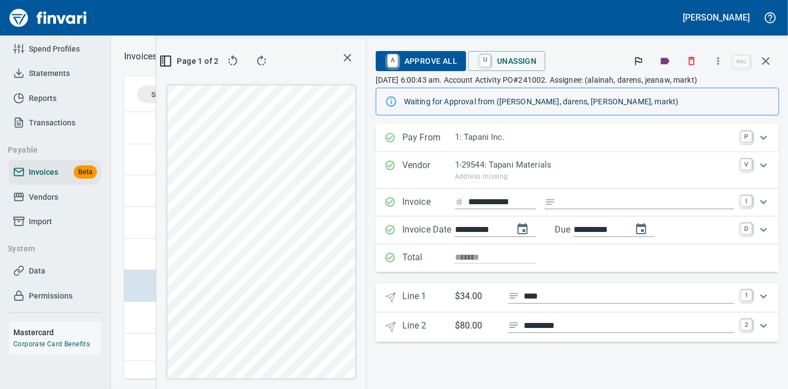
click at [751, 297] on div "Expand" at bounding box center [764, 296] width 27 height 27
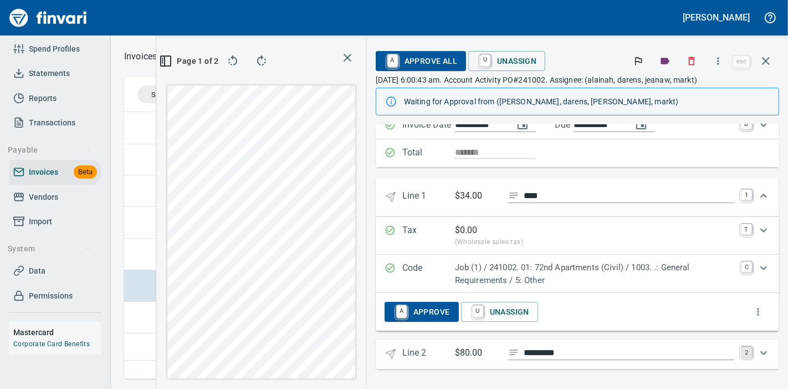
click at [741, 349] on link "2" at bounding box center [746, 352] width 11 height 11
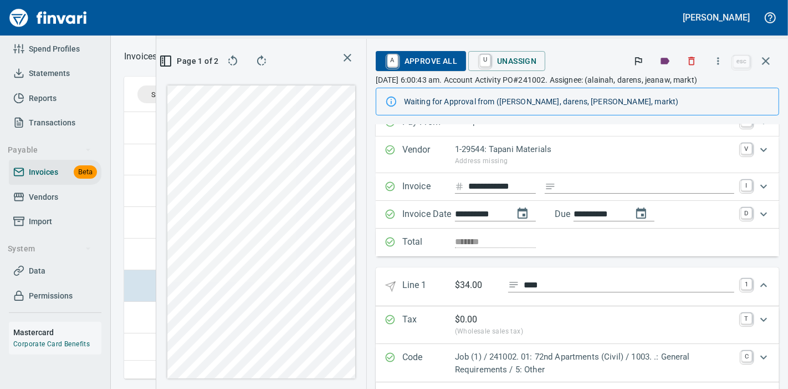
scroll to position [0, 0]
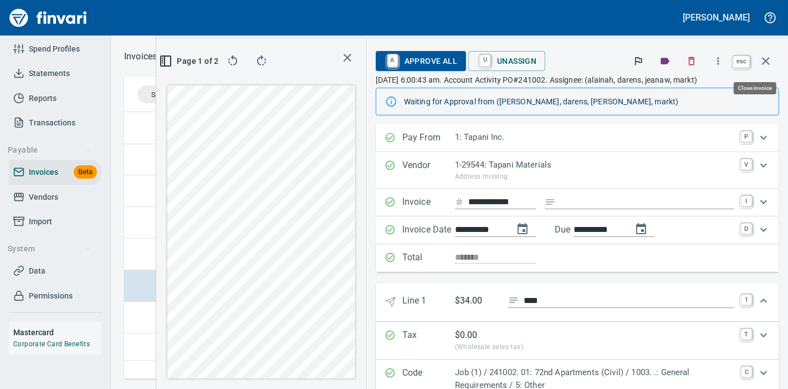
click at [771, 62] on icon "button" at bounding box center [766, 60] width 13 height 13
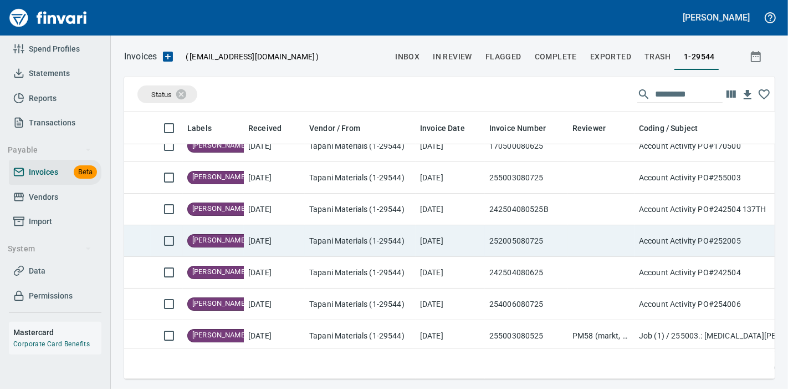
scroll to position [431, 0]
